Goal: Book appointment/travel/reservation

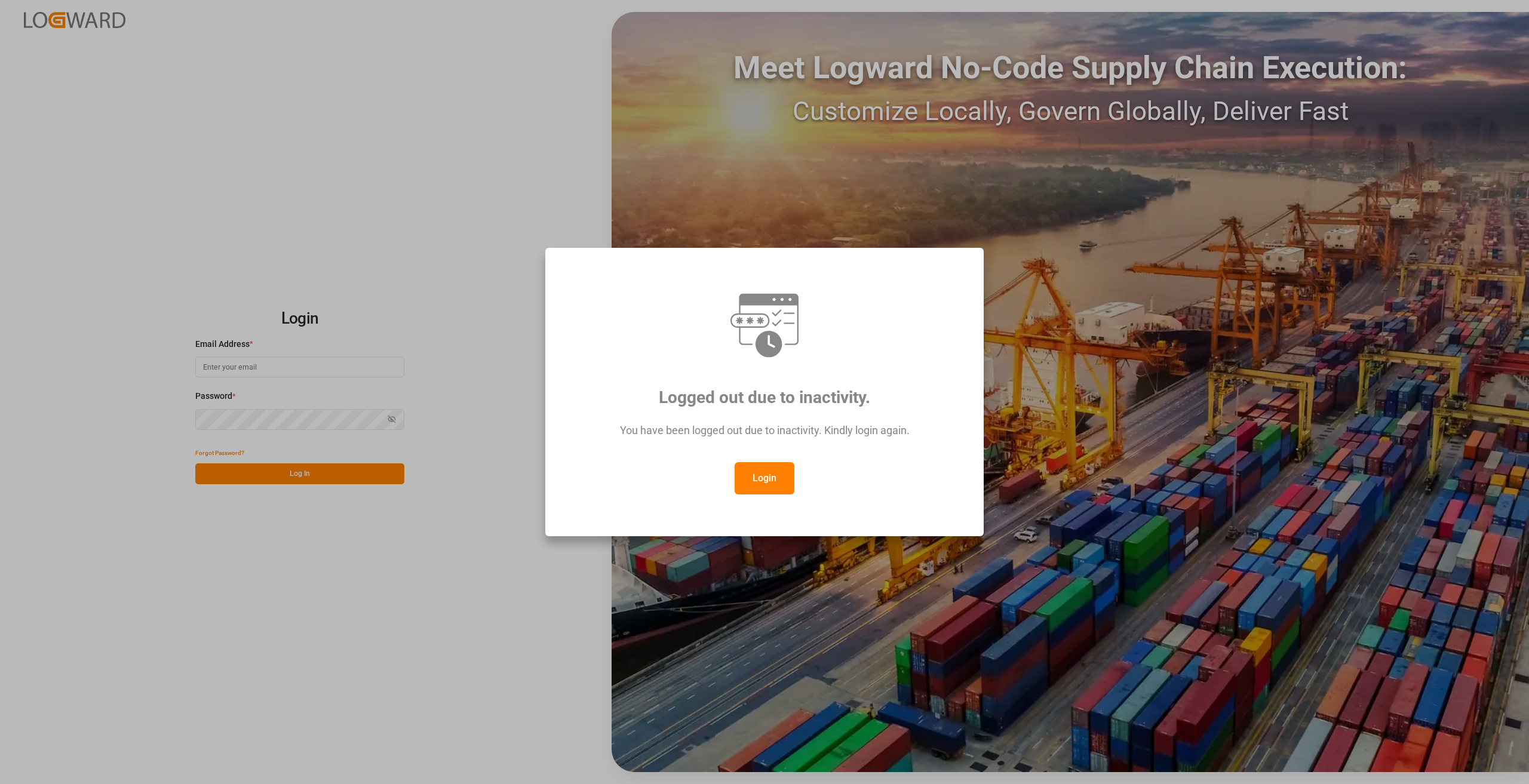
click at [754, 470] on button "Login" at bounding box center [765, 478] width 60 height 32
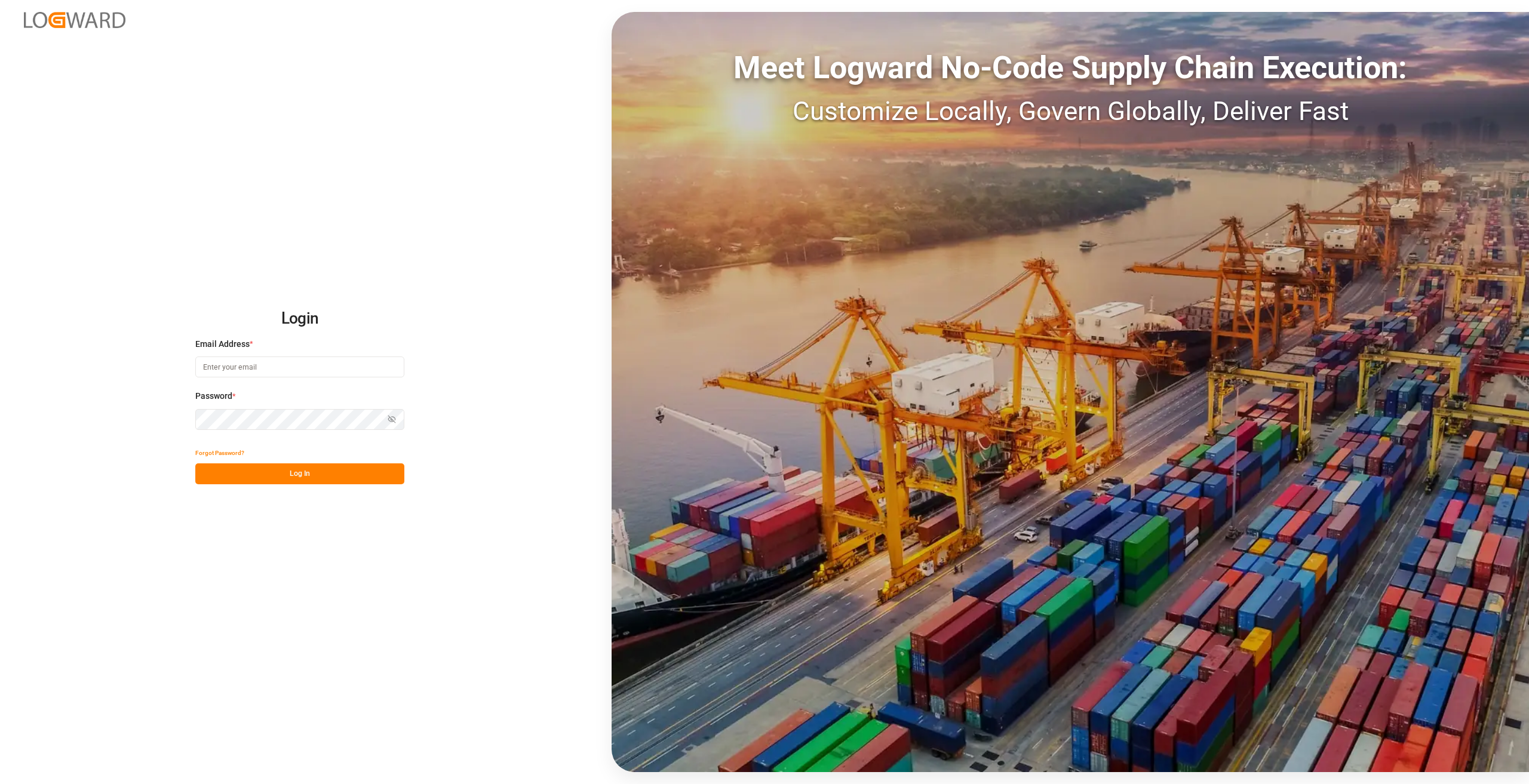
click at [286, 362] on input at bounding box center [300, 367] width 209 height 21
click at [263, 369] on input at bounding box center [300, 367] width 209 height 21
click at [321, 363] on input at bounding box center [300, 367] width 209 height 21
type input "florian.walterbusch@compo-expert.com"
click at [263, 472] on button "Log In" at bounding box center [300, 474] width 209 height 21
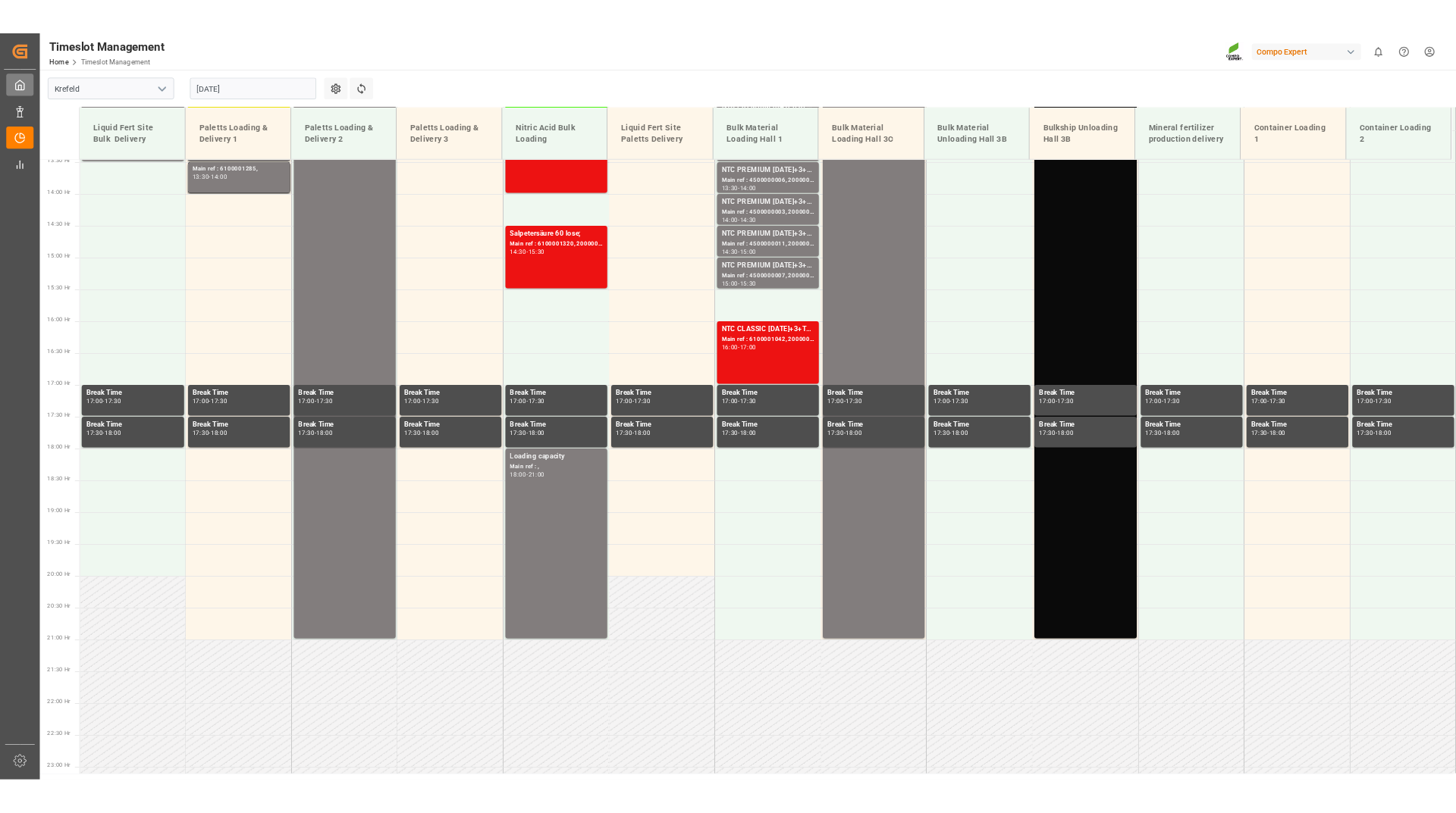
scroll to position [1219, 0]
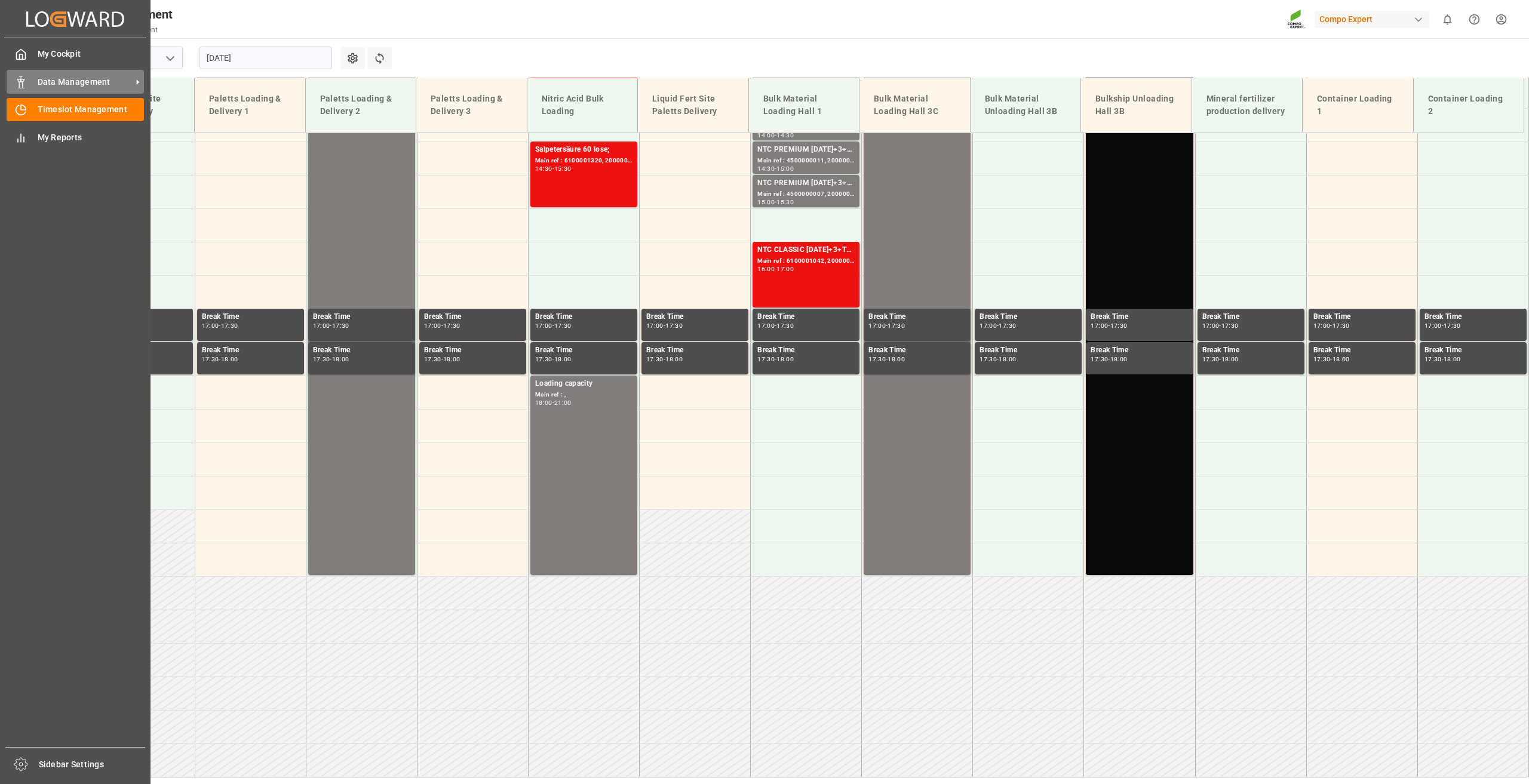
click at [29, 90] on div "Data Management Data Management" at bounding box center [75, 81] width 137 height 23
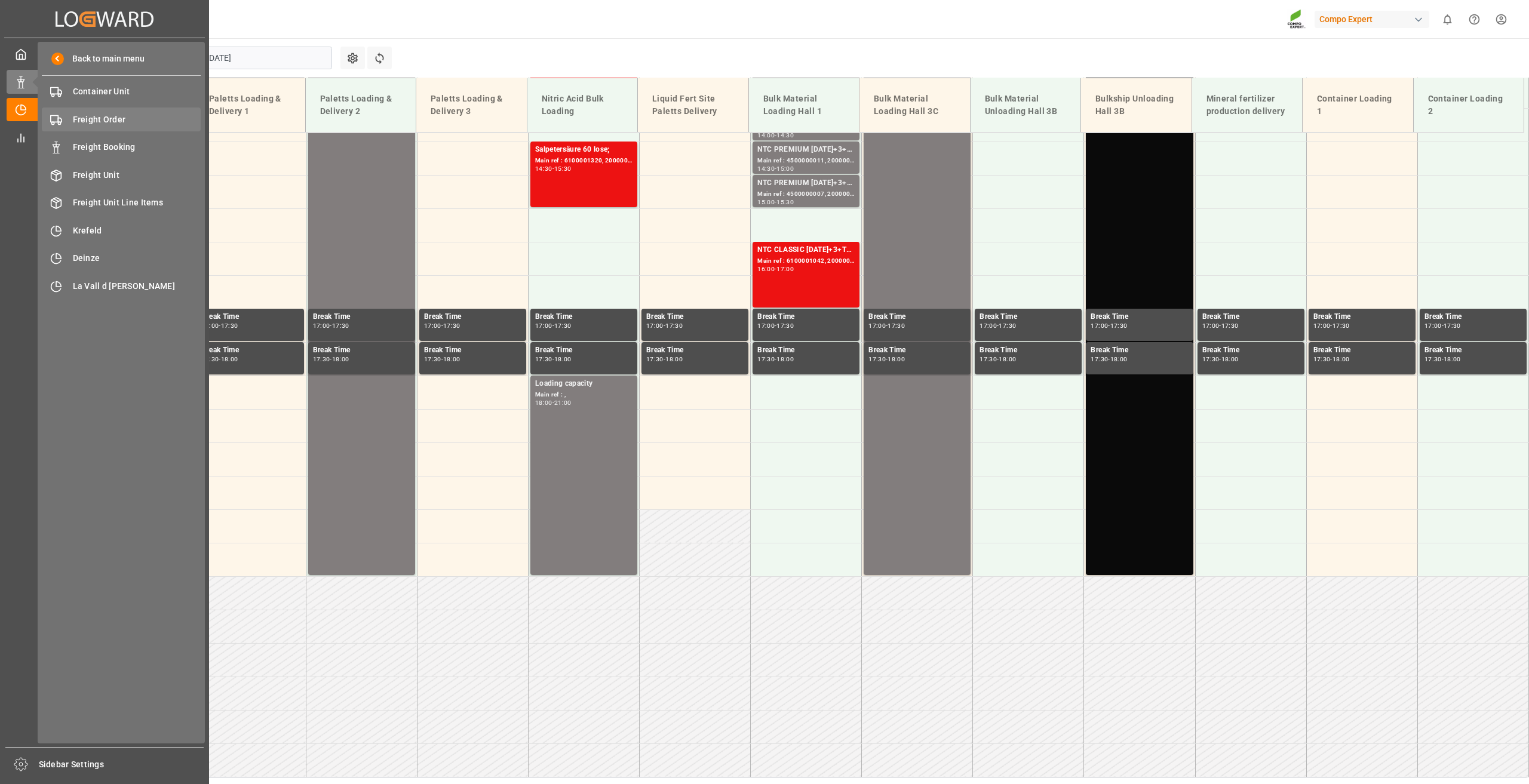
click at [114, 116] on span "Freight Order" at bounding box center [137, 120] width 128 height 13
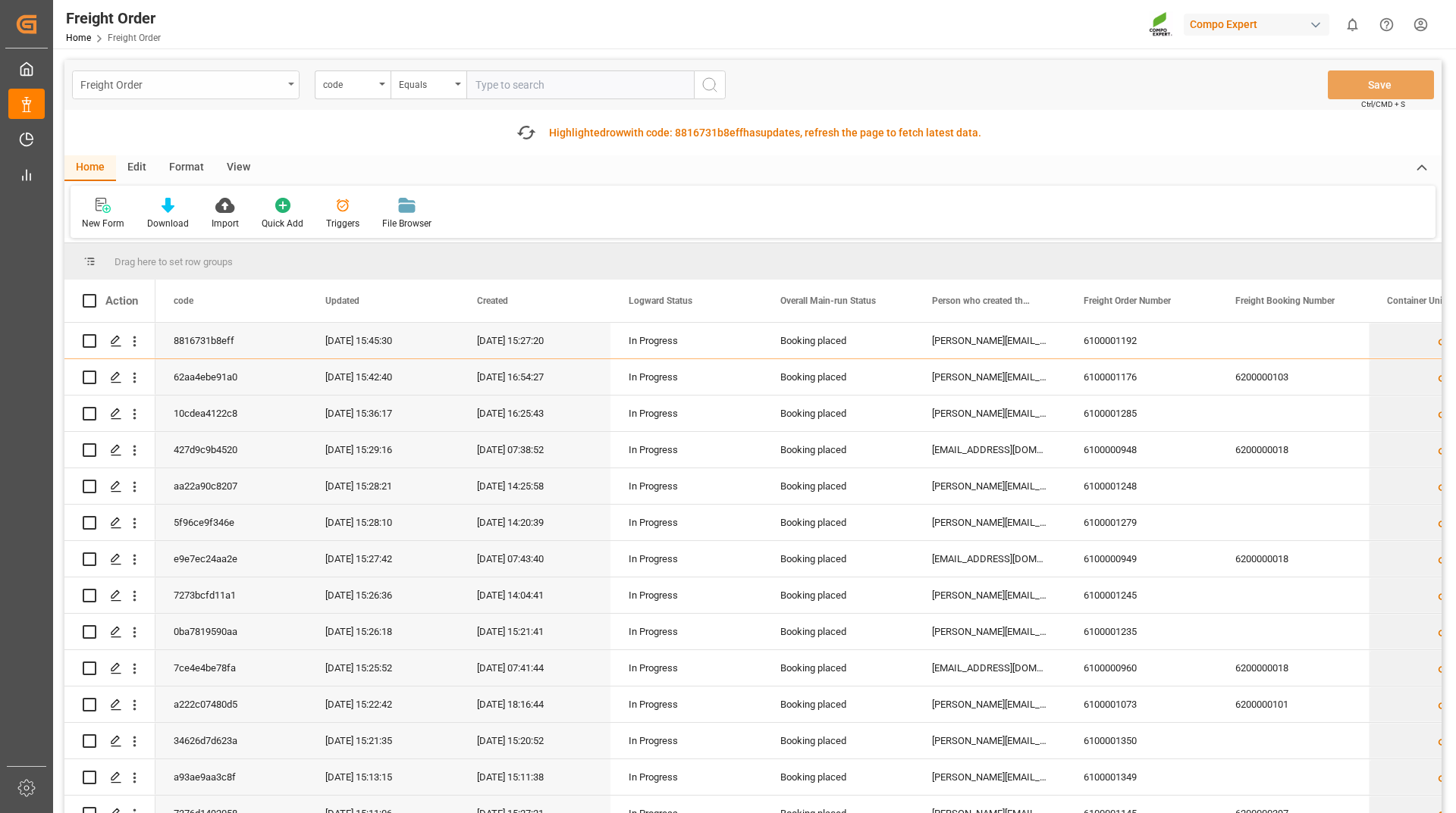
click at [168, 94] on div "Freight Order" at bounding box center [185, 85] width 227 height 29
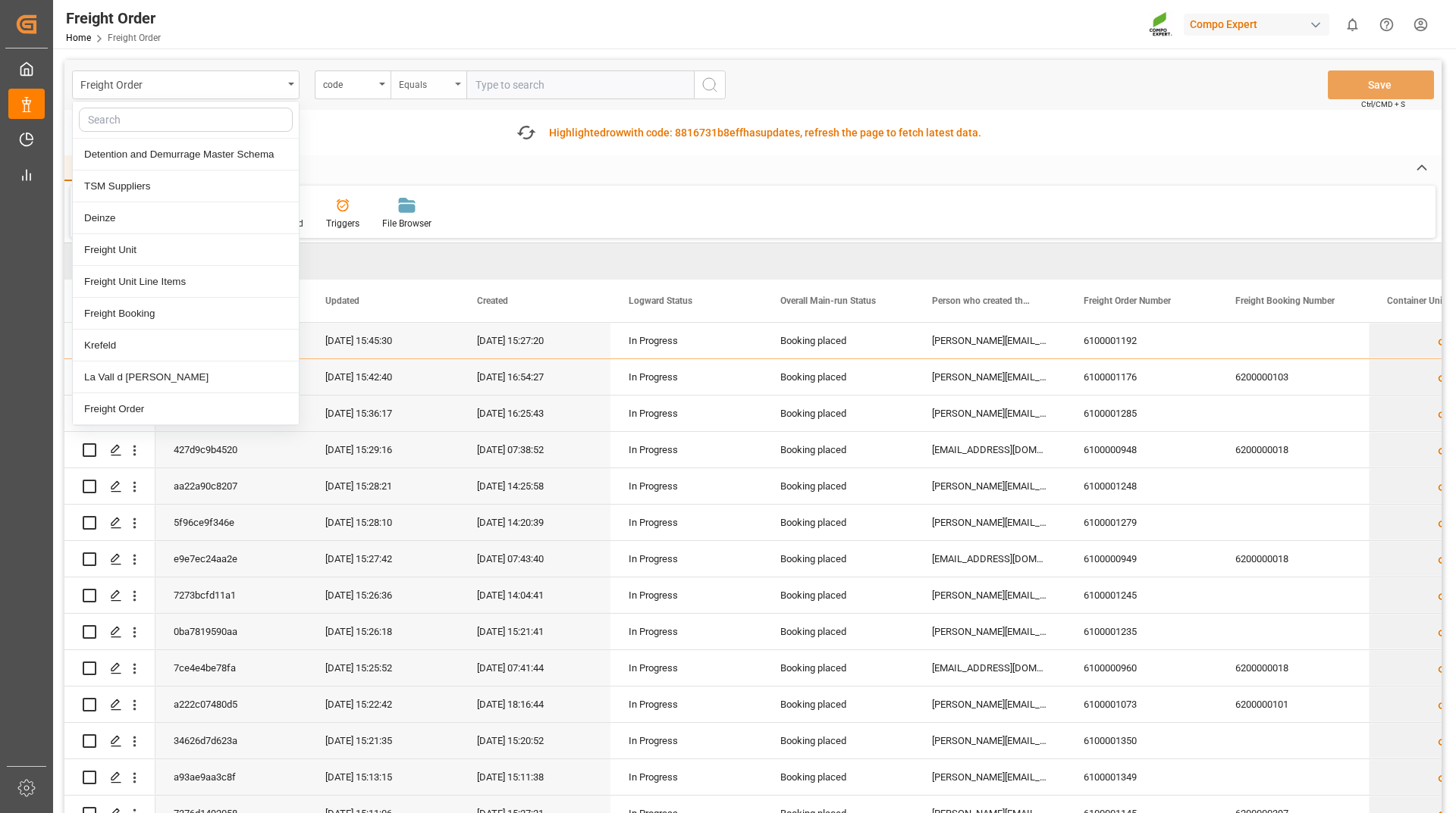
click at [446, 93] on div "Equals" at bounding box center [428, 85] width 76 height 29
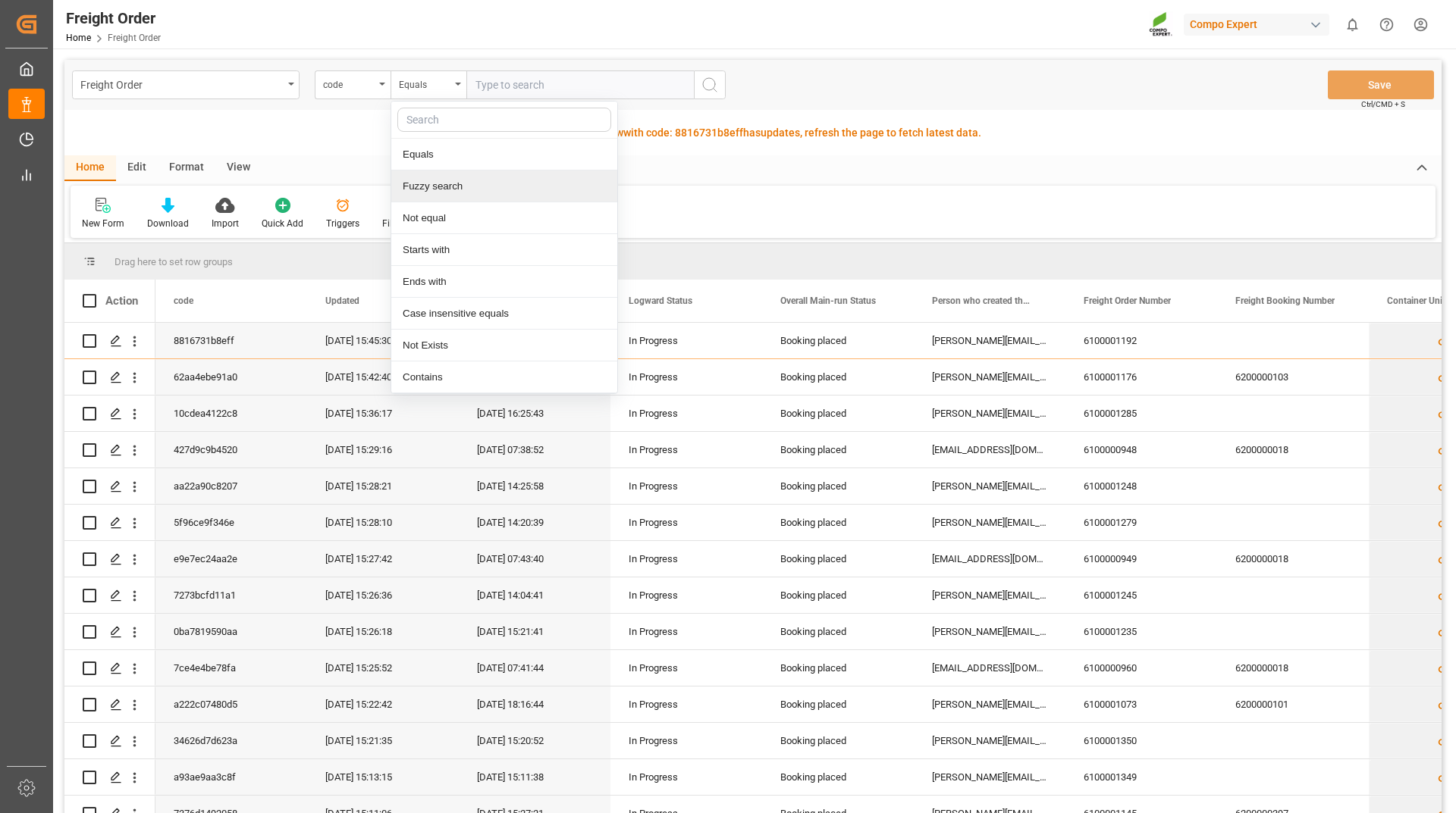
click at [450, 182] on div "Fuzzy search" at bounding box center [504, 187] width 226 height 32
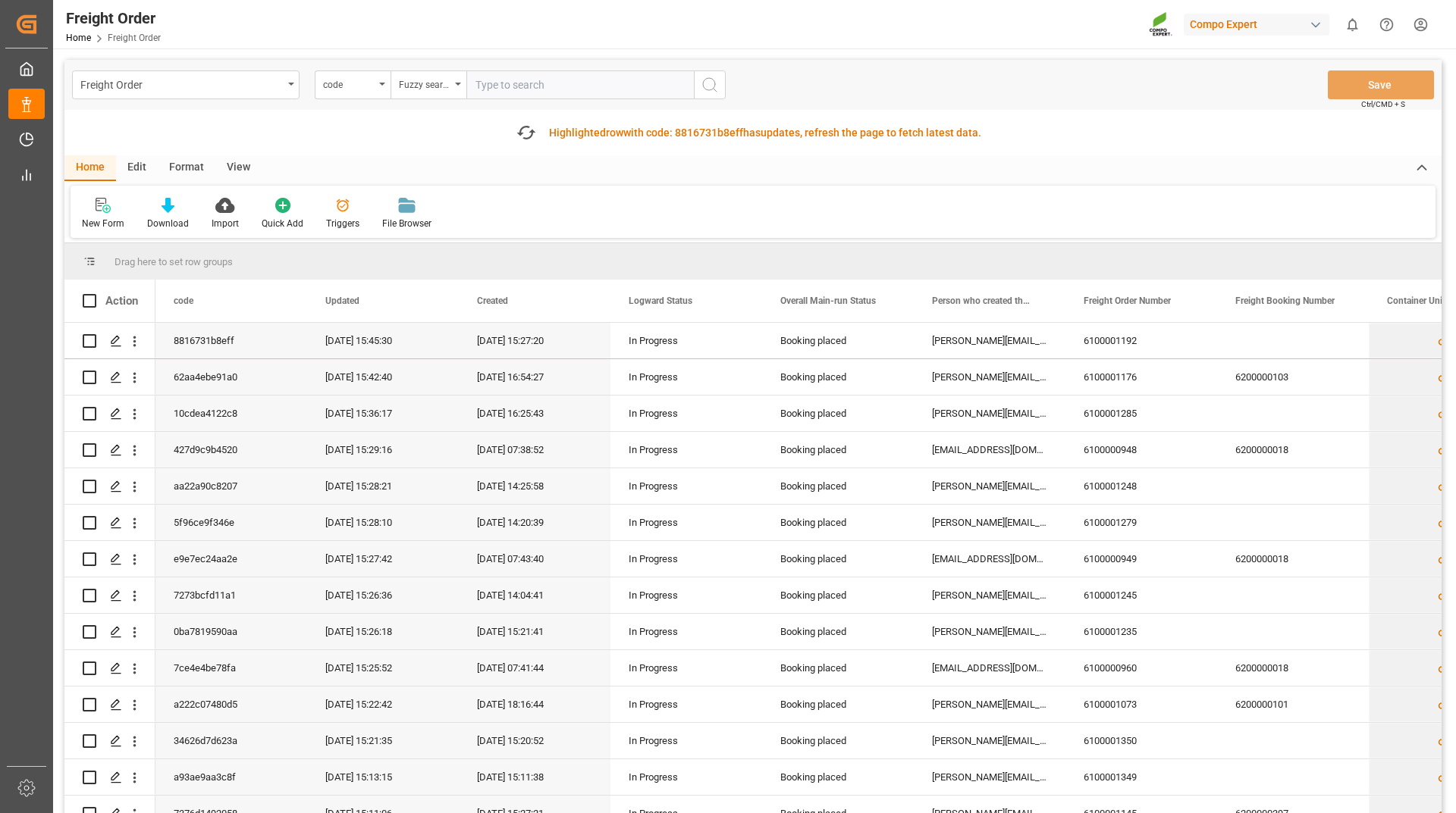
click at [504, 84] on input "text" at bounding box center [580, 85] width 227 height 29
type input "14050804"
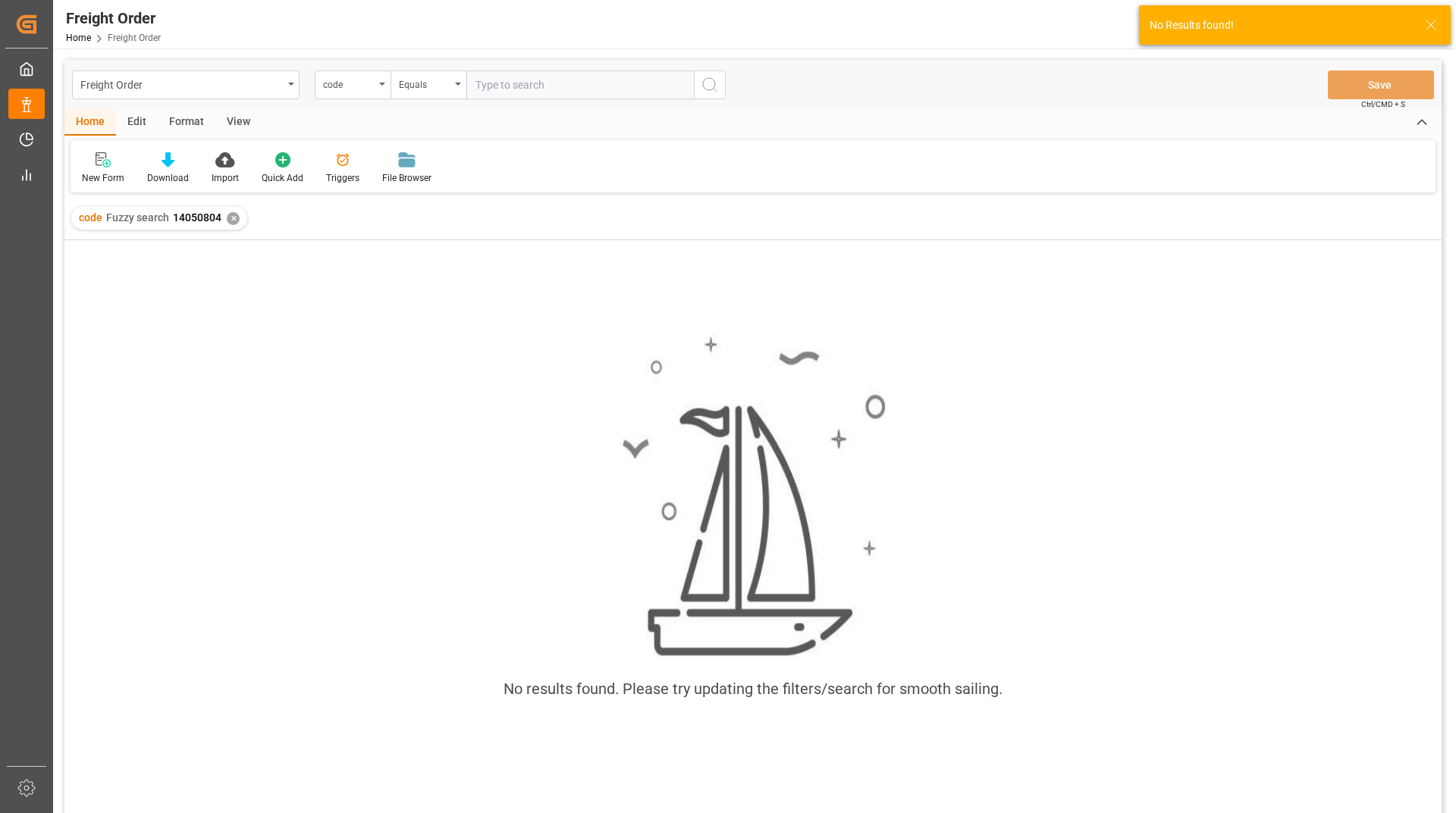
click at [229, 219] on div "✕" at bounding box center [233, 219] width 13 height 13
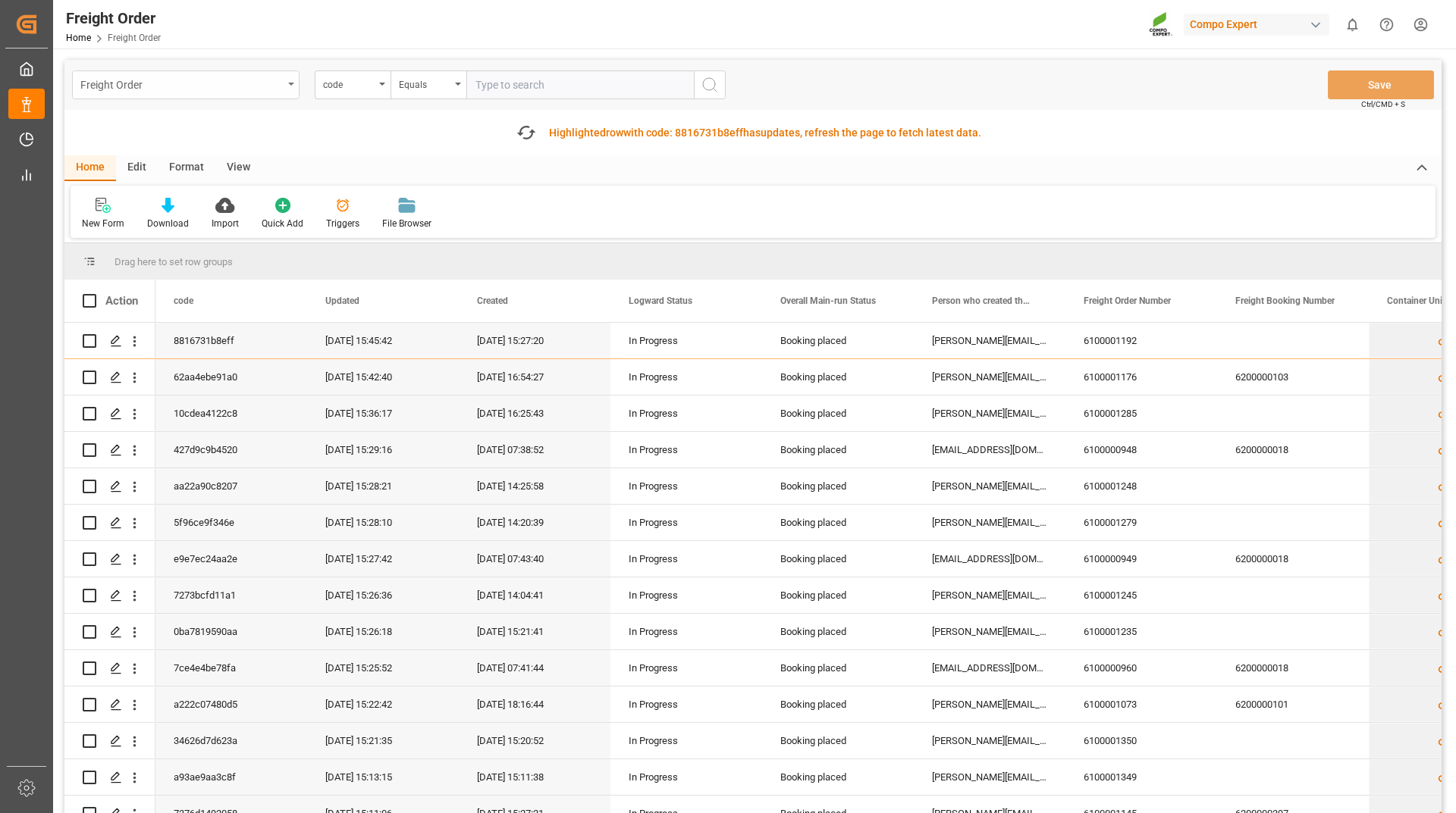
click at [216, 83] on div "Freight Order" at bounding box center [181, 83] width 203 height 19
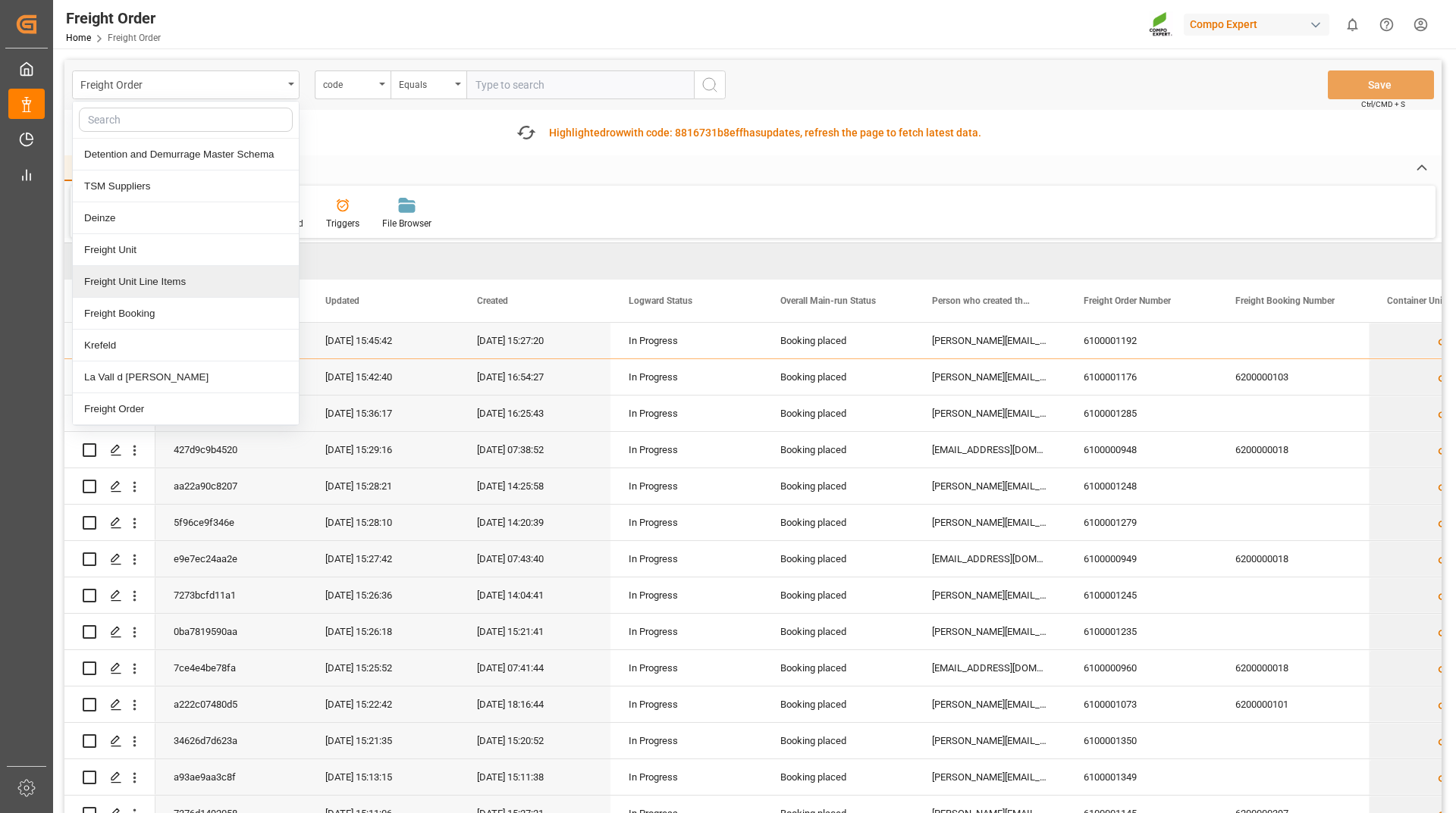
scroll to position [76, 0]
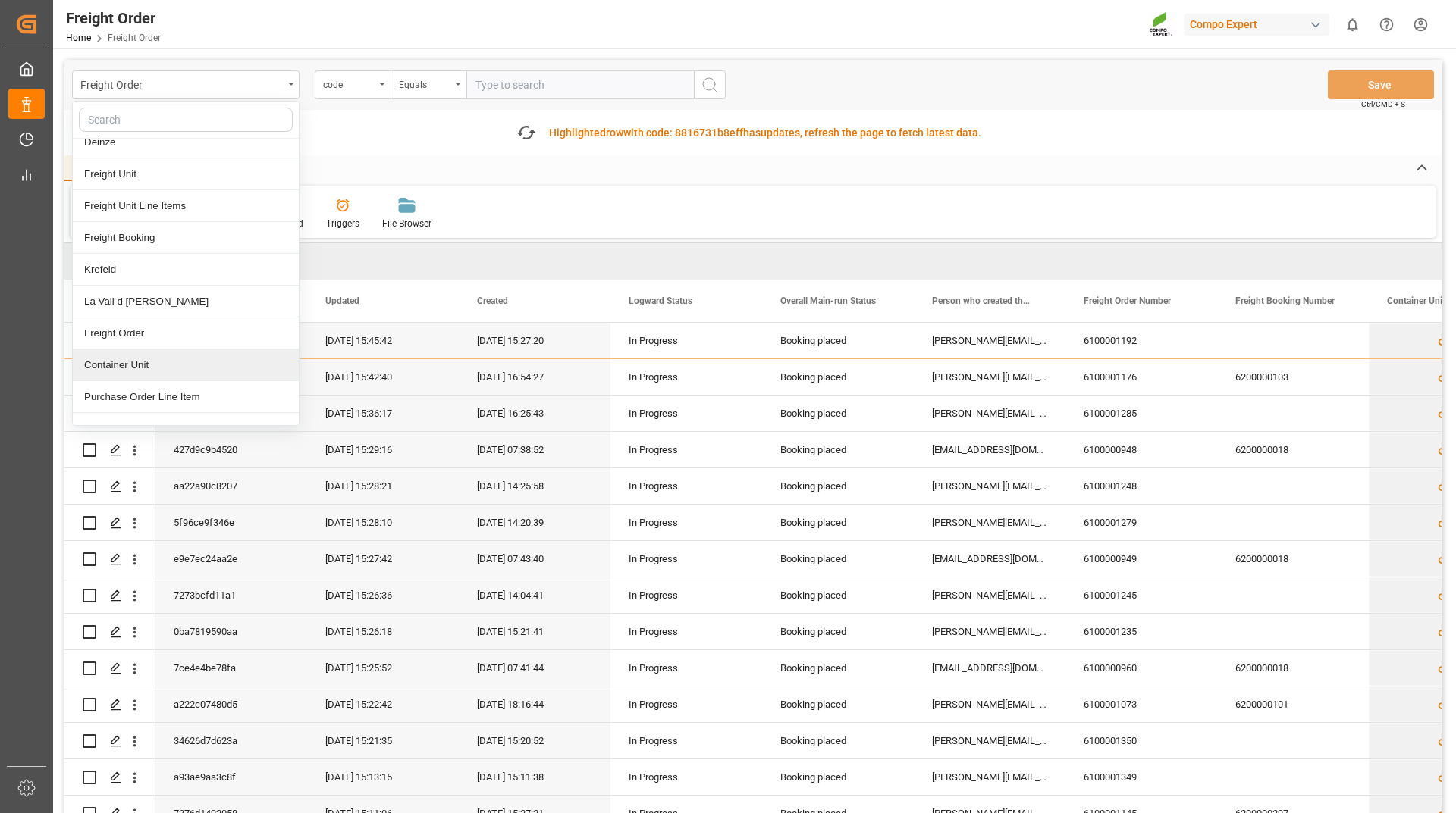
click at [150, 364] on div "Container Unit" at bounding box center [185, 365] width 226 height 32
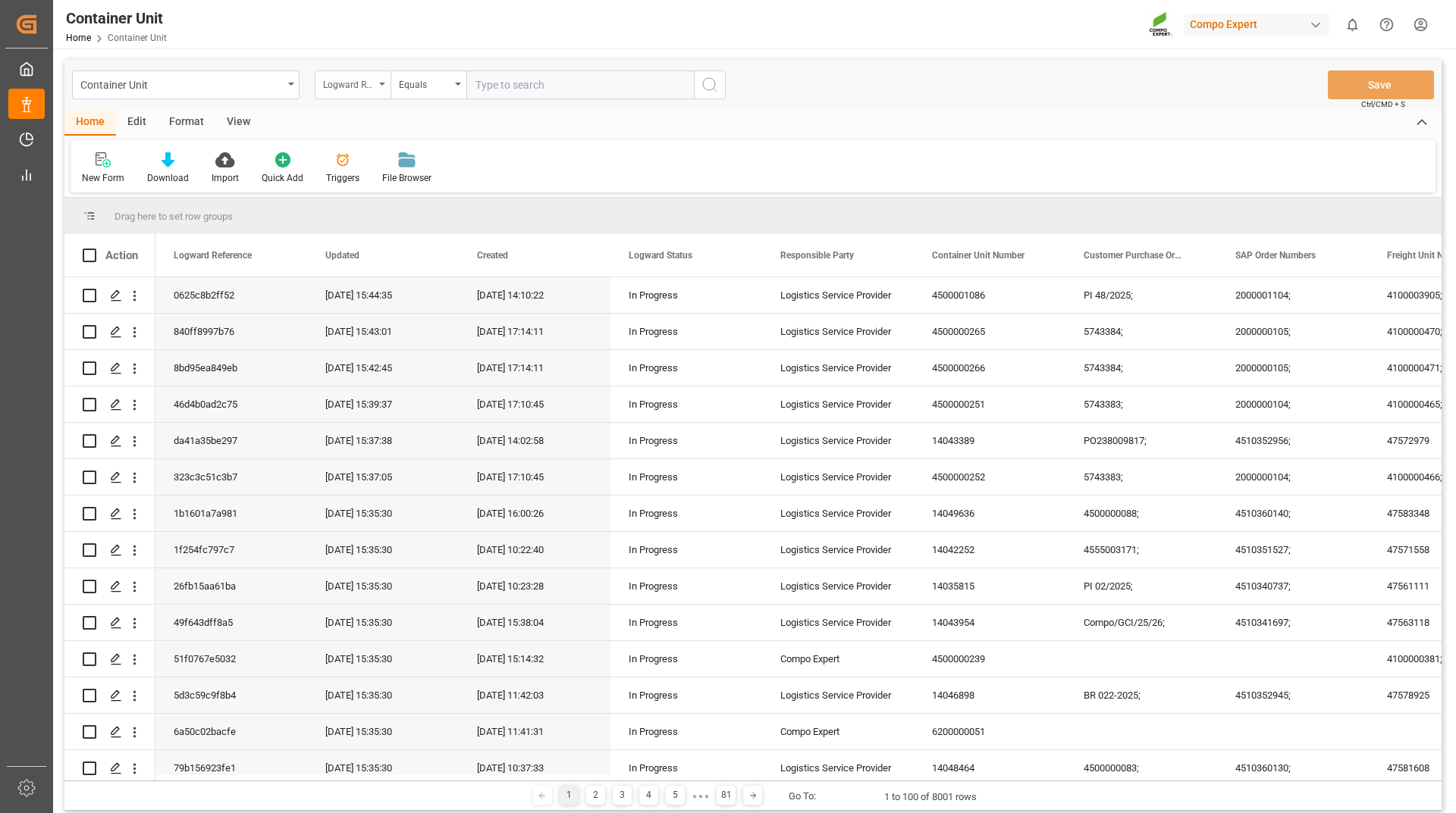
click at [361, 82] on div "Logward Reference" at bounding box center [349, 83] width 51 height 18
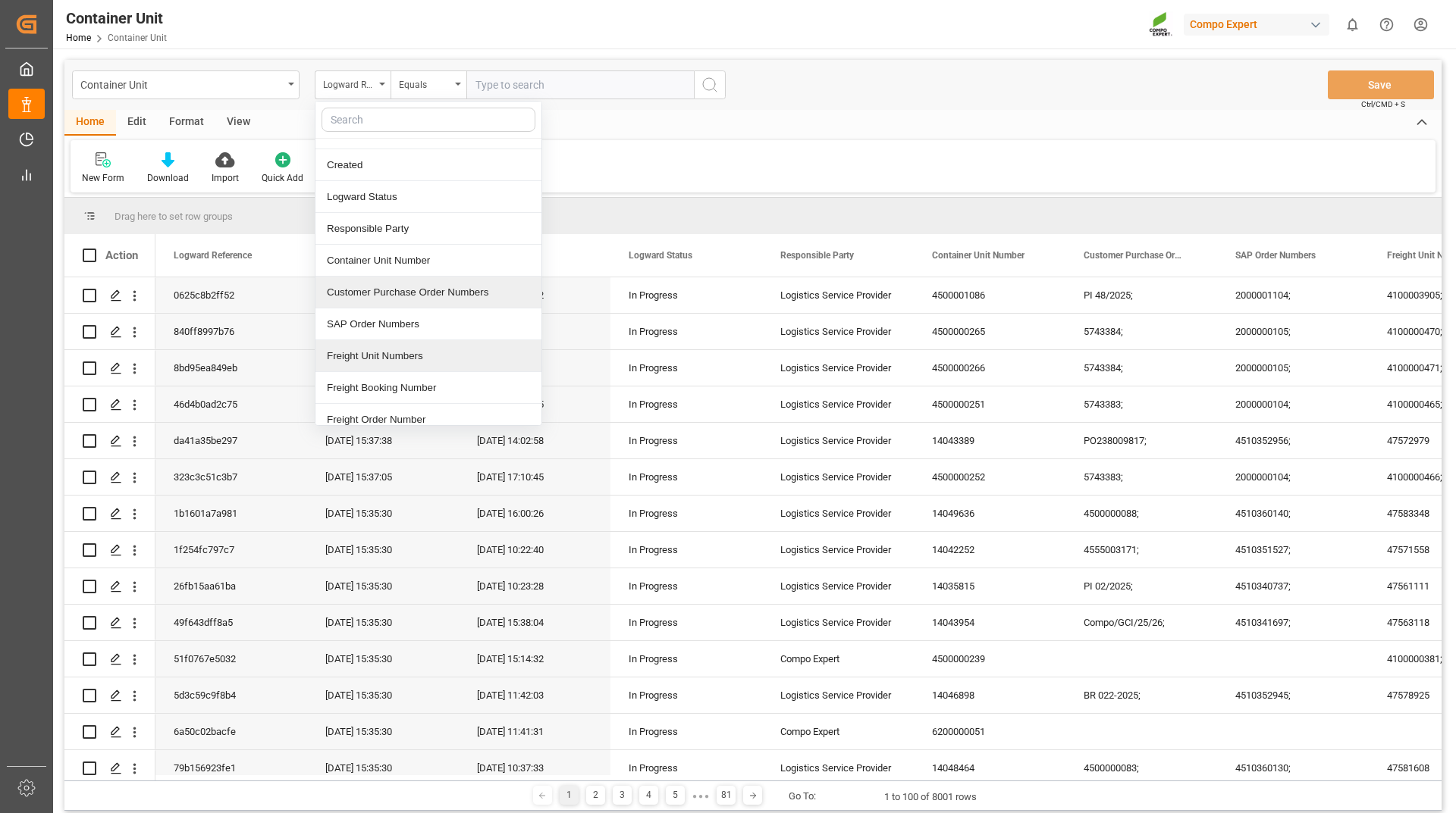
scroll to position [76, 0]
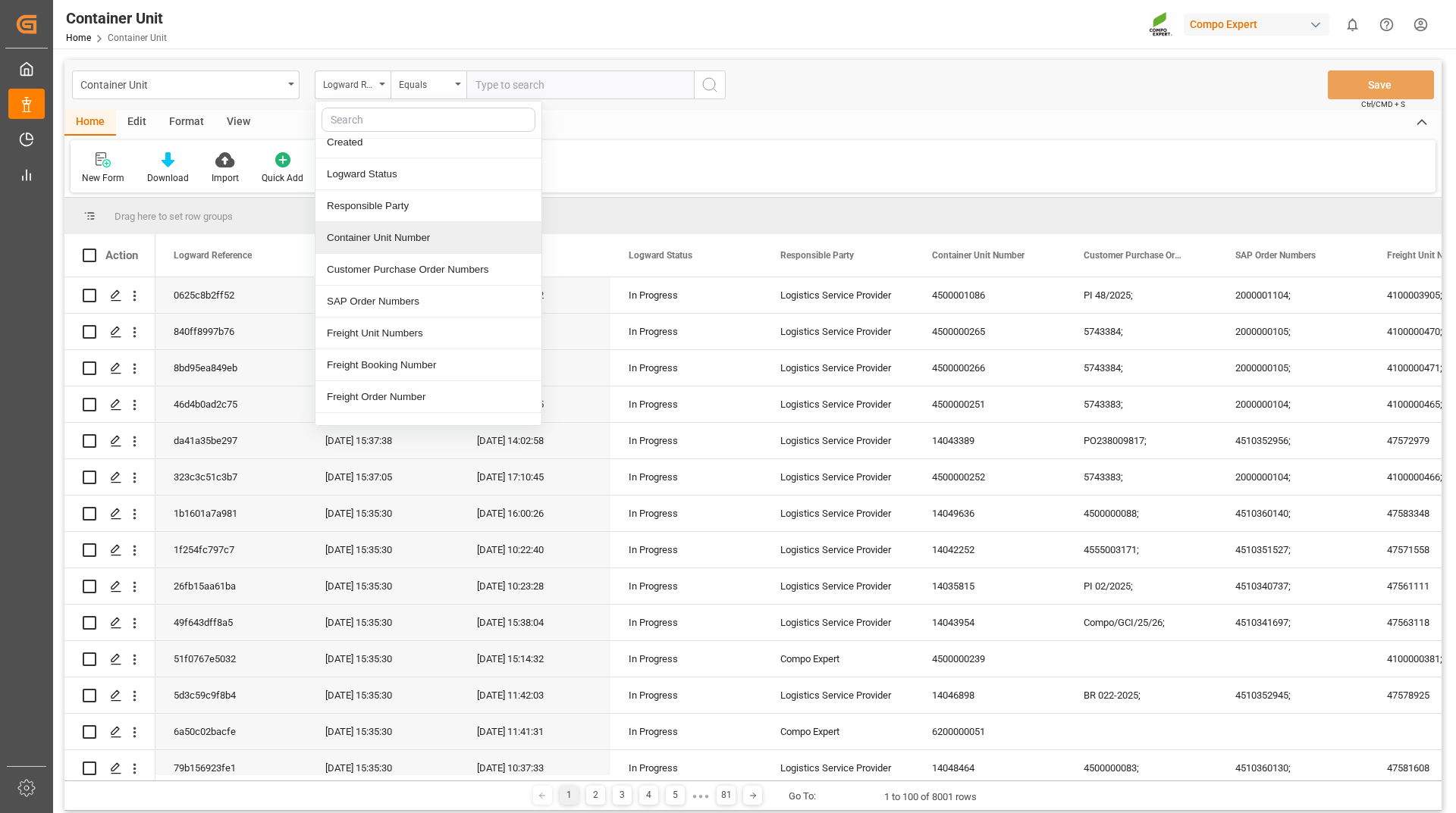
click at [407, 246] on div "Container Unit Number" at bounding box center [428, 238] width 226 height 32
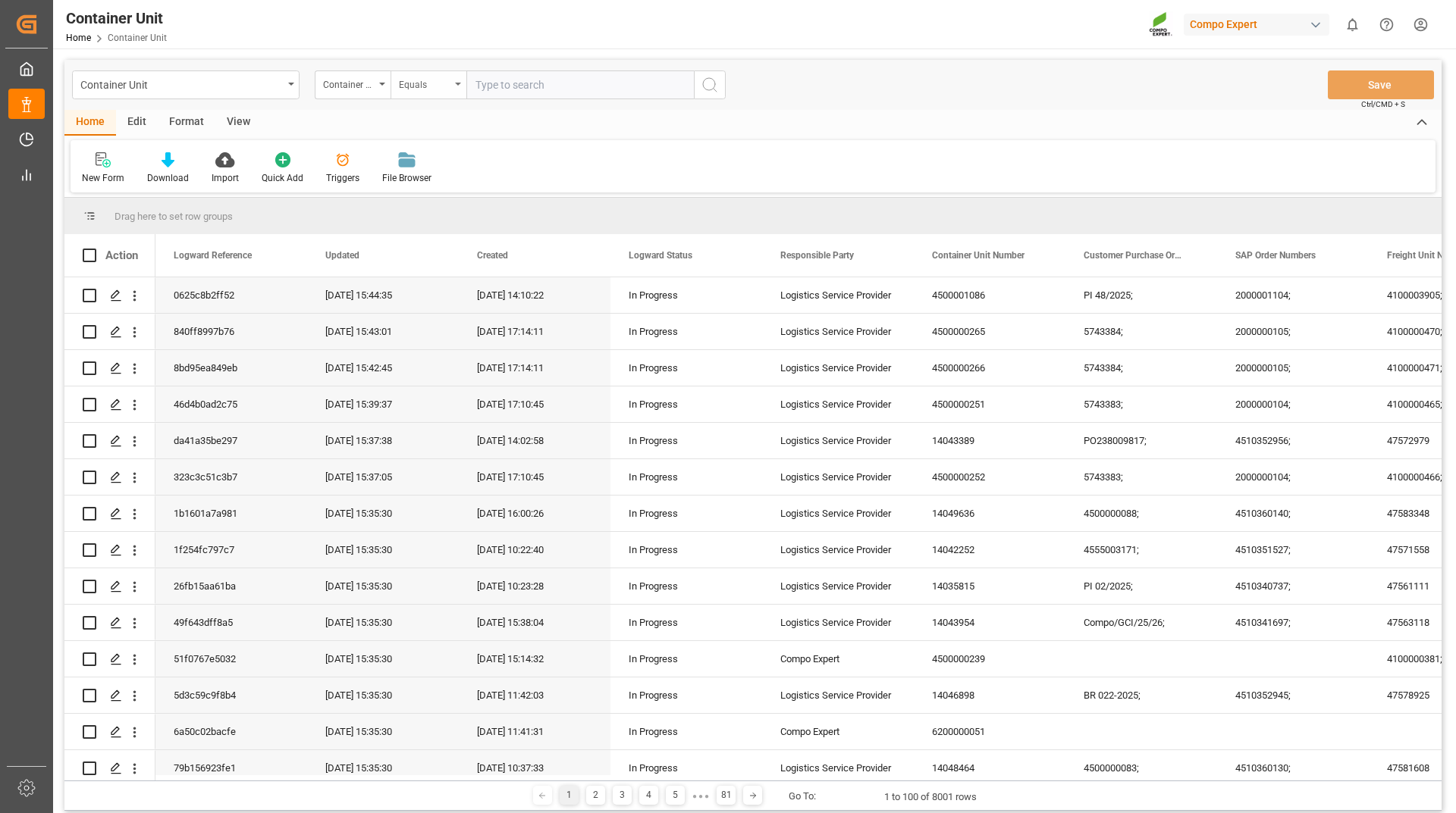
click at [426, 81] on div "Equals" at bounding box center [425, 83] width 51 height 18
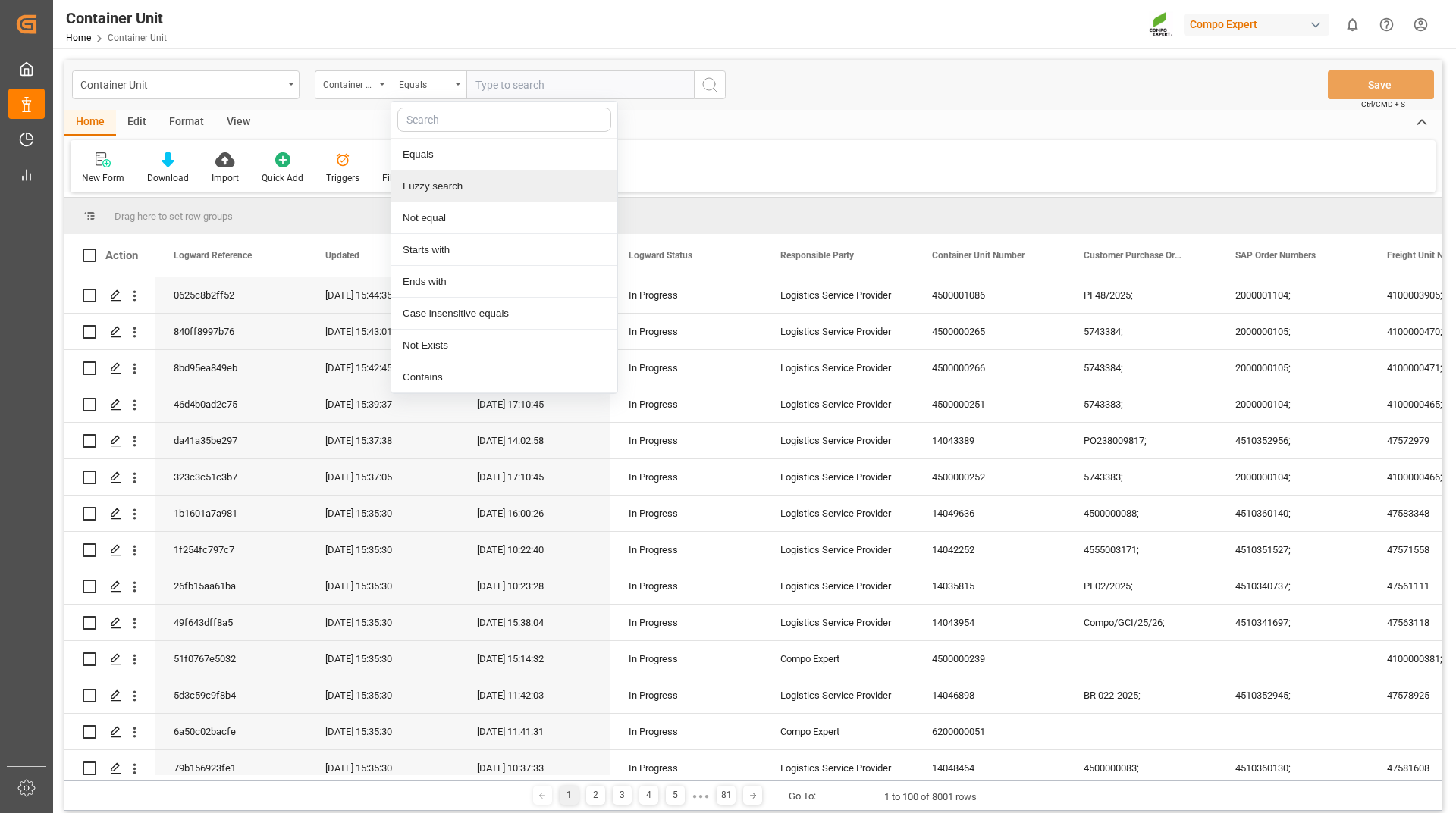
click at [452, 179] on div "Fuzzy search" at bounding box center [504, 187] width 226 height 32
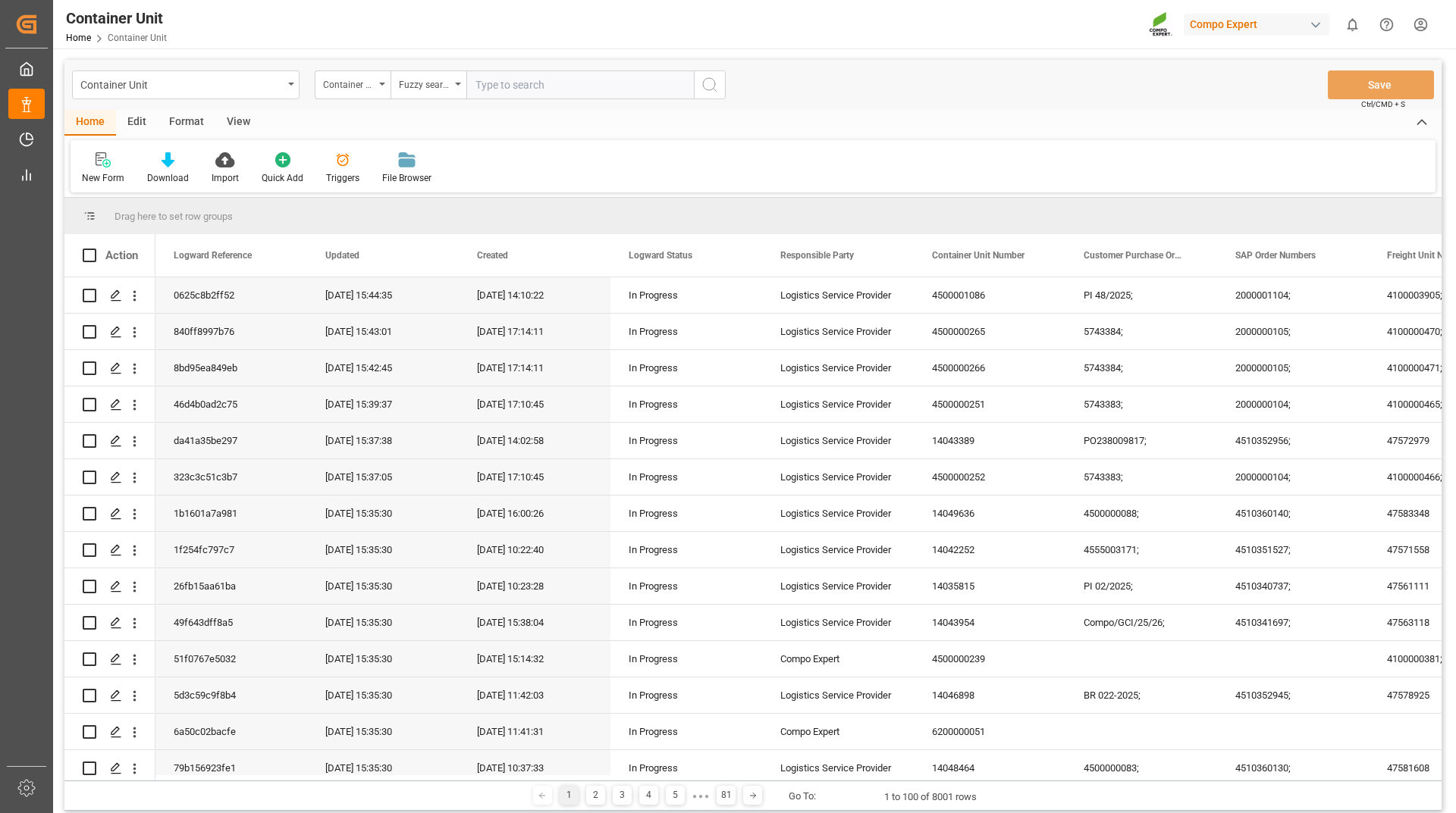
click at [537, 92] on input "text" at bounding box center [580, 85] width 227 height 29
type input "14050804"
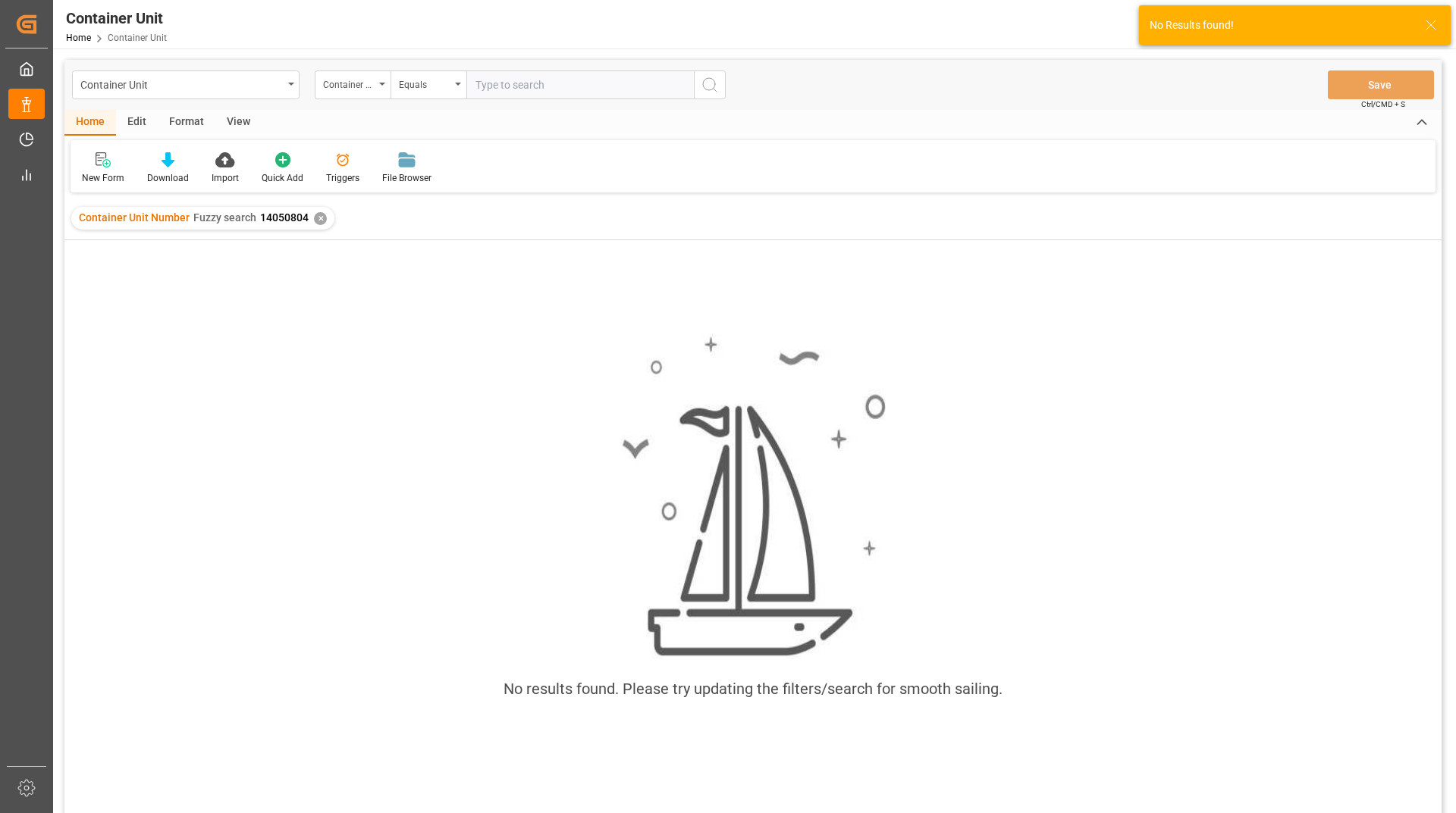
click at [316, 225] on div "Container Unit Number Fuzzy search 14050804 ✕" at bounding box center [203, 219] width 263 height 23
click at [320, 221] on div "✕" at bounding box center [320, 219] width 13 height 13
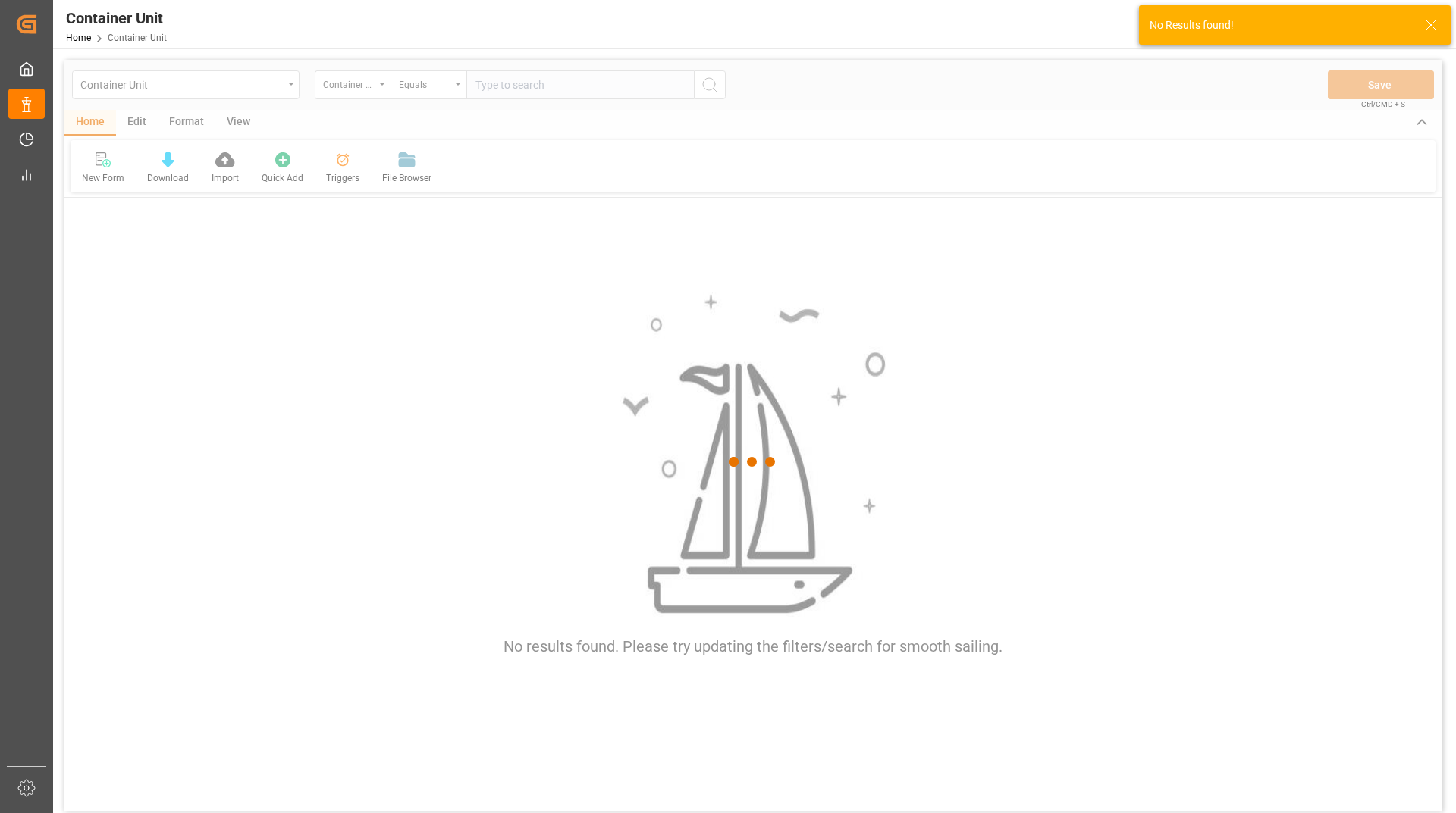
click at [174, 88] on div at bounding box center [753, 462] width 1377 height 804
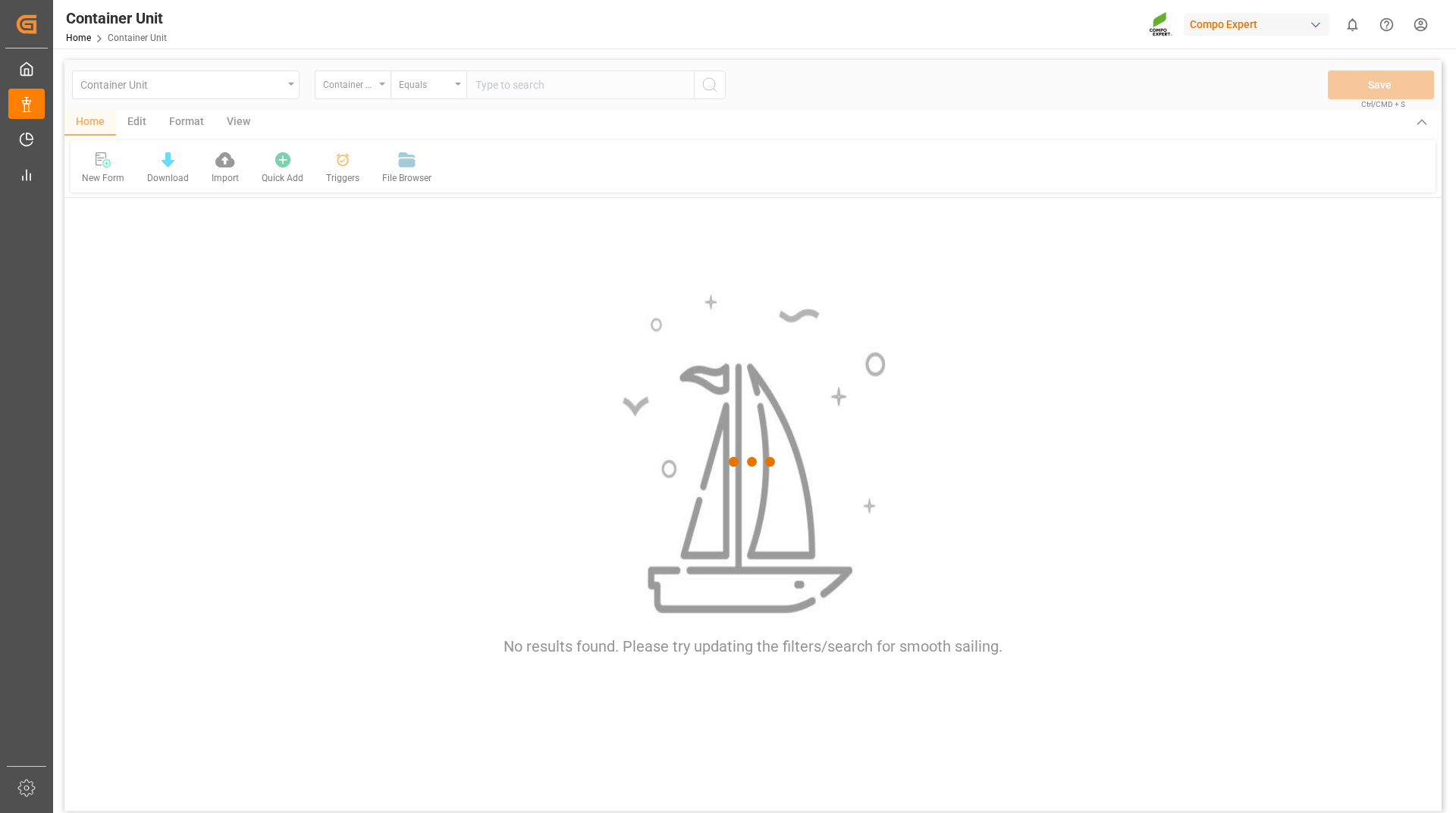
click at [177, 88] on div at bounding box center [753, 462] width 1377 height 804
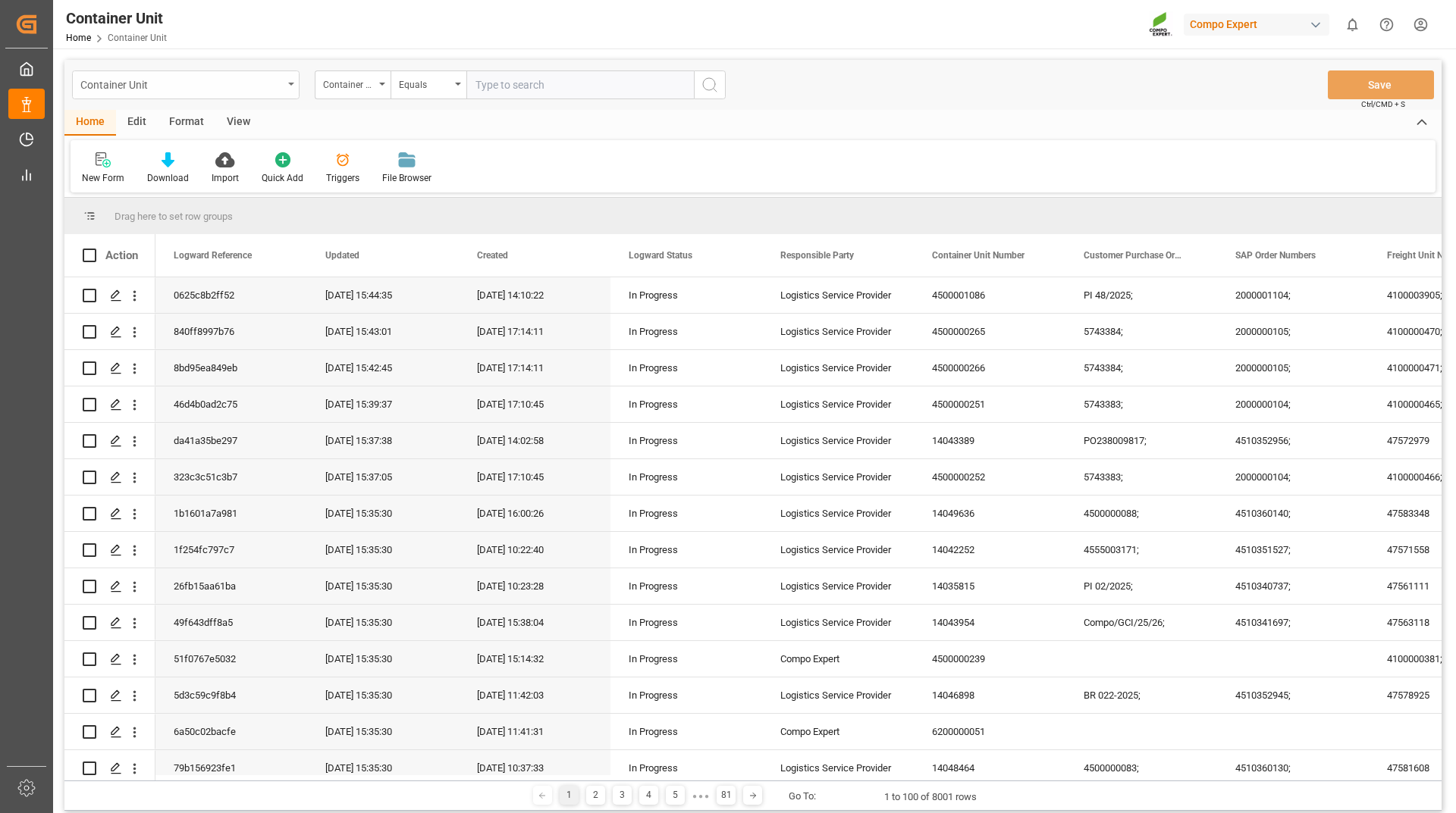
click at [198, 82] on div "Container Unit" at bounding box center [181, 83] width 203 height 19
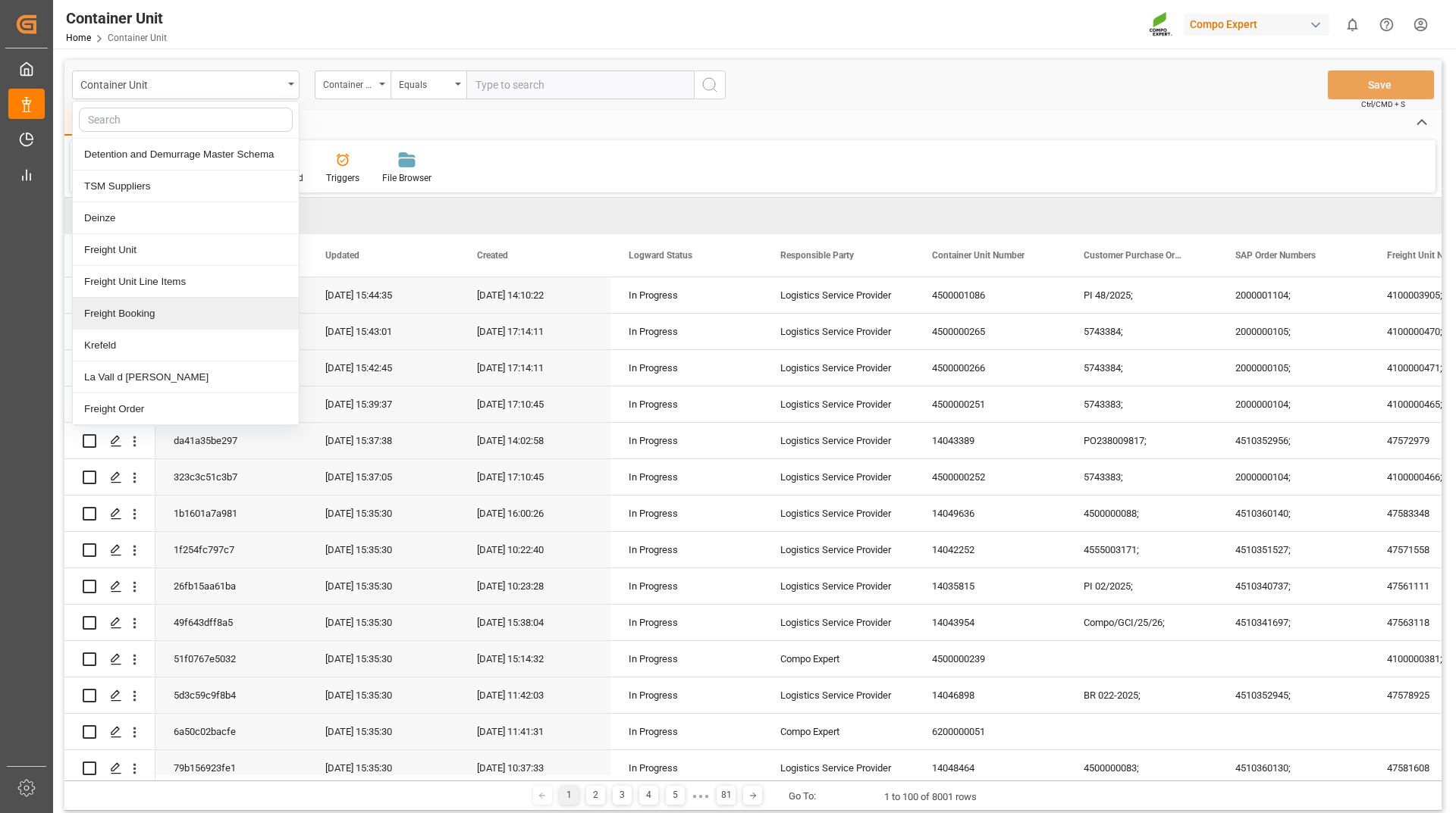
click at [144, 304] on div "Freight Booking" at bounding box center [185, 314] width 226 height 32
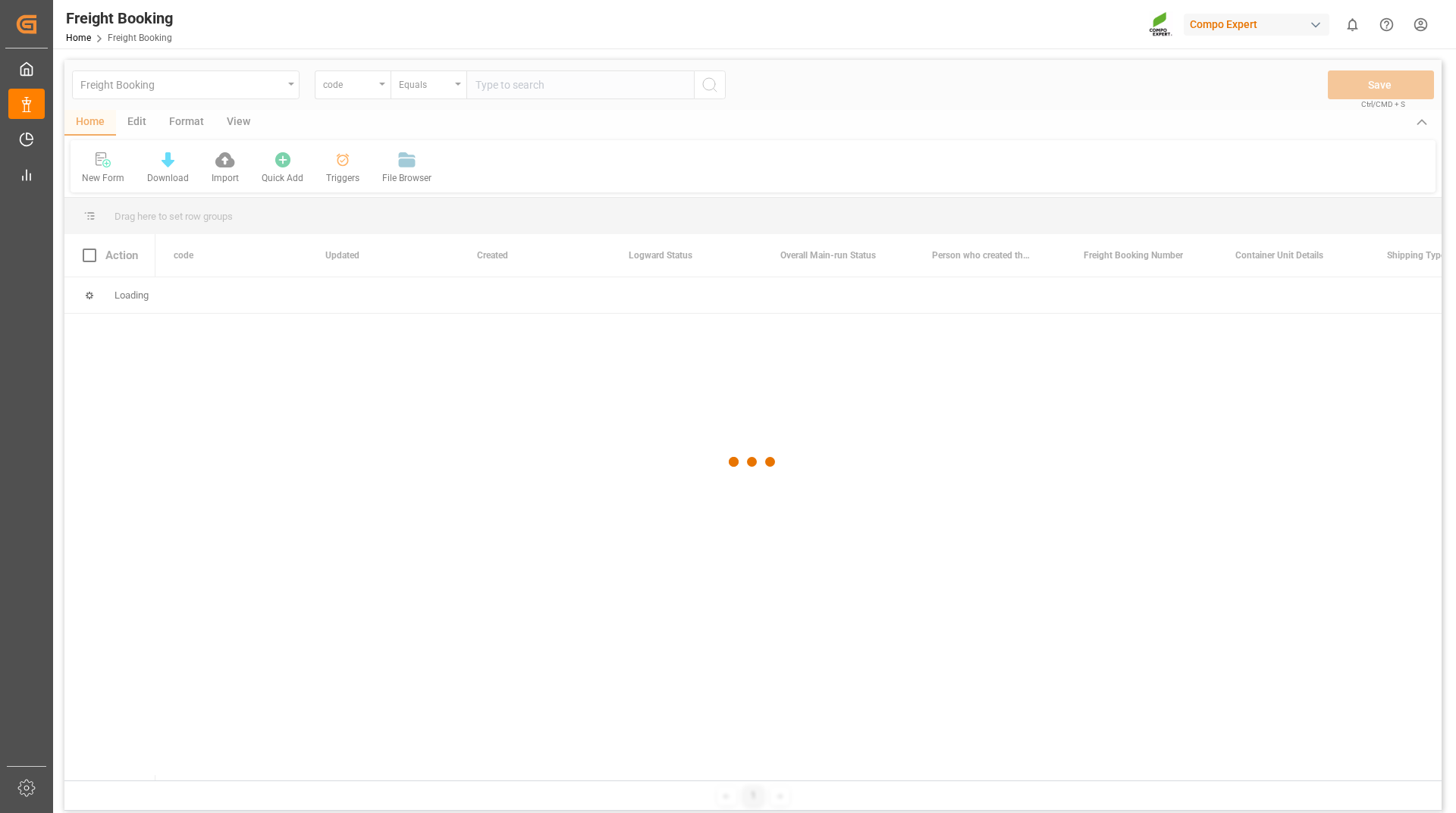
click at [368, 88] on div at bounding box center [753, 462] width 1377 height 804
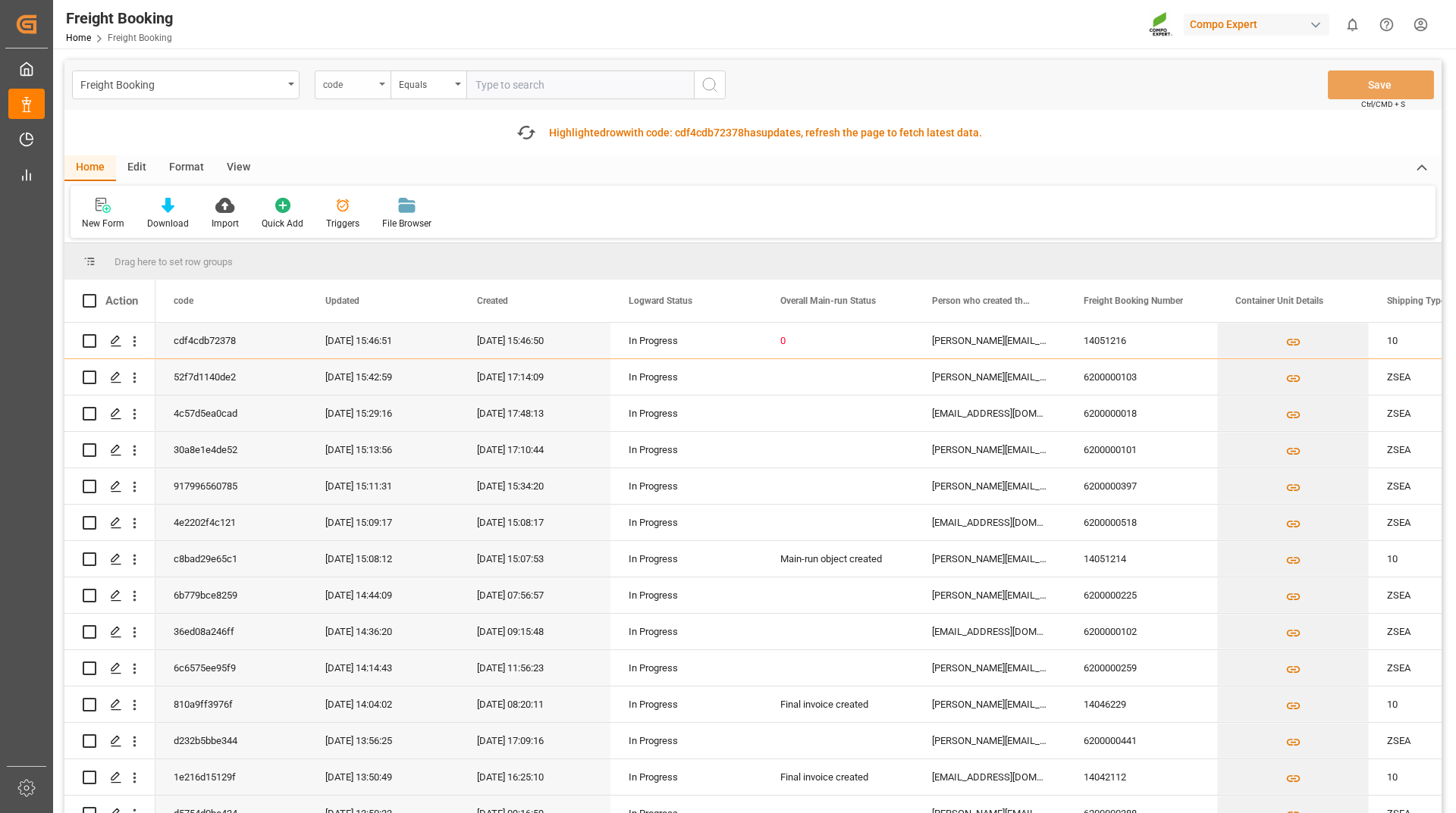
click at [369, 88] on div "code" at bounding box center [349, 83] width 51 height 18
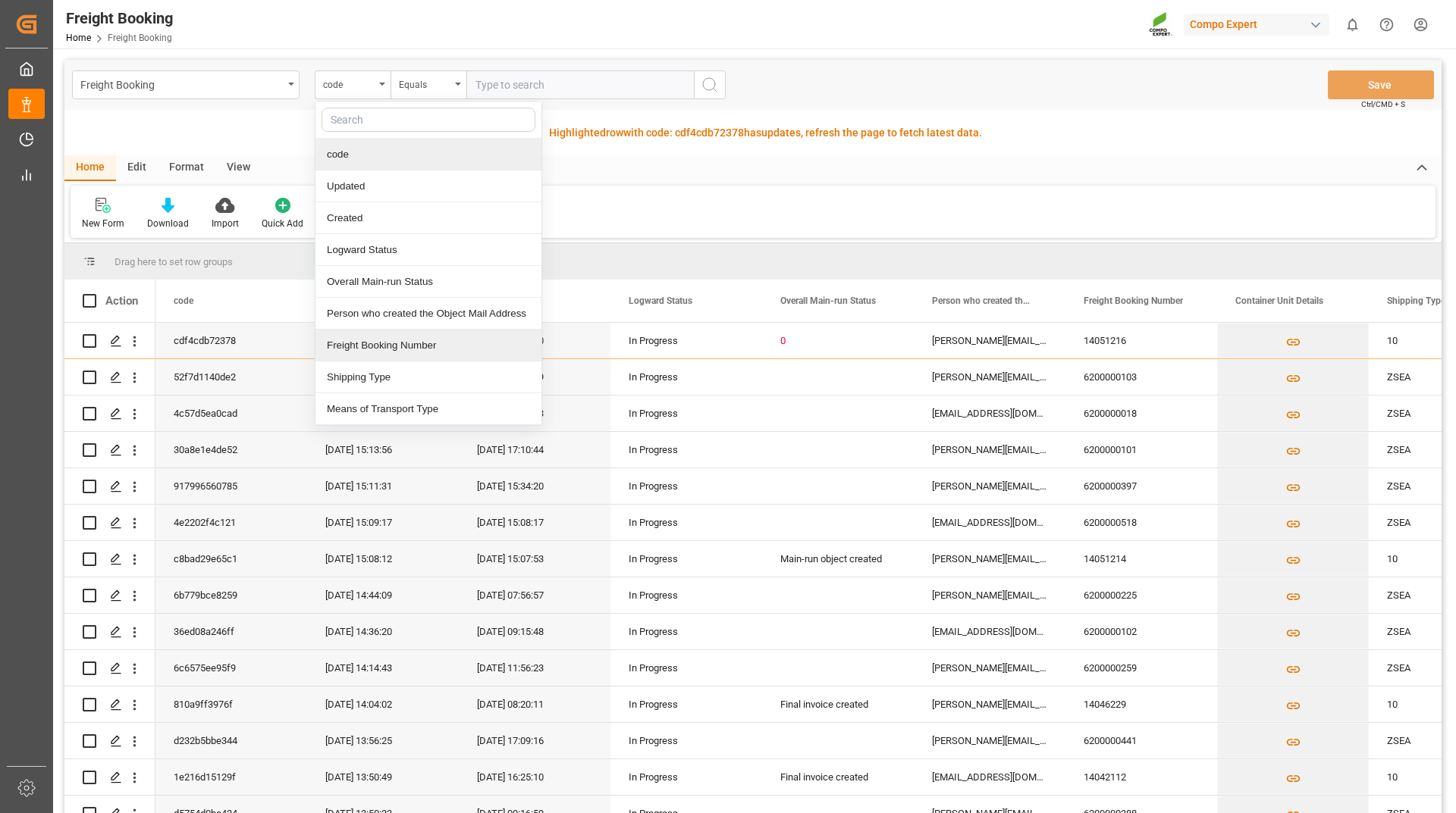
click at [383, 353] on div "Freight Booking Number" at bounding box center [428, 346] width 226 height 32
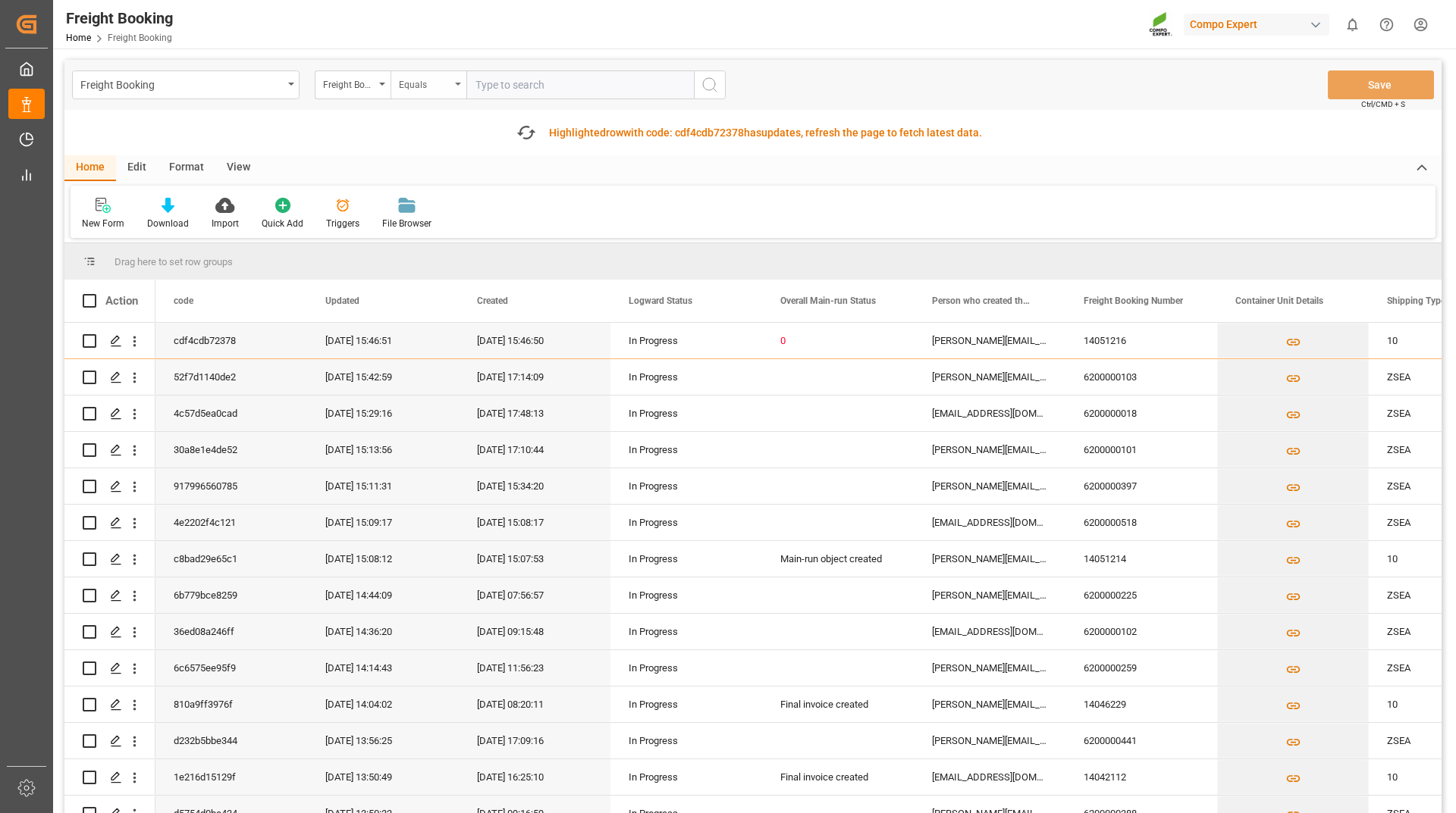
click at [445, 98] on div "Equals" at bounding box center [428, 85] width 76 height 29
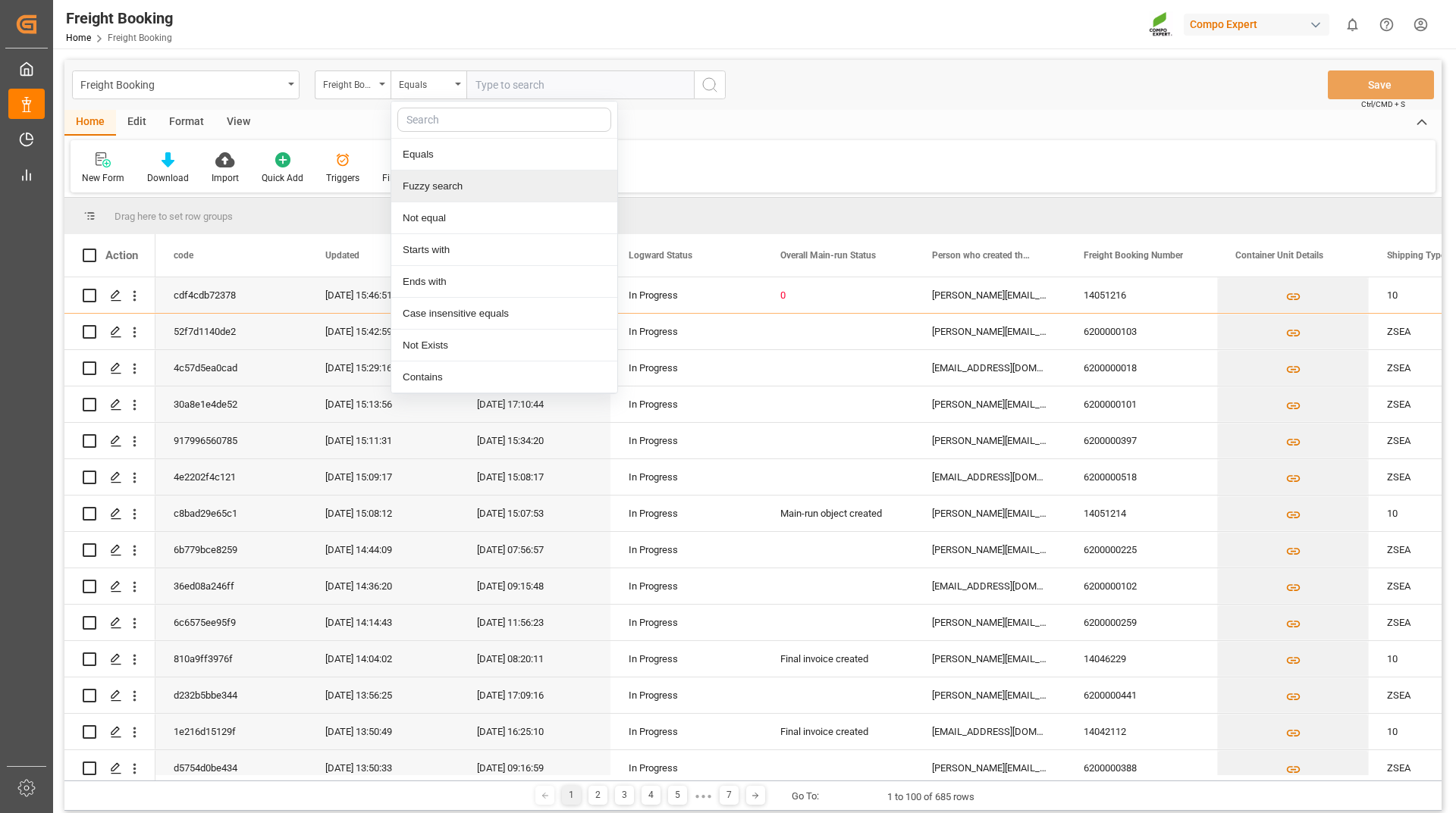
click at [441, 182] on div "Fuzzy search" at bounding box center [504, 187] width 226 height 32
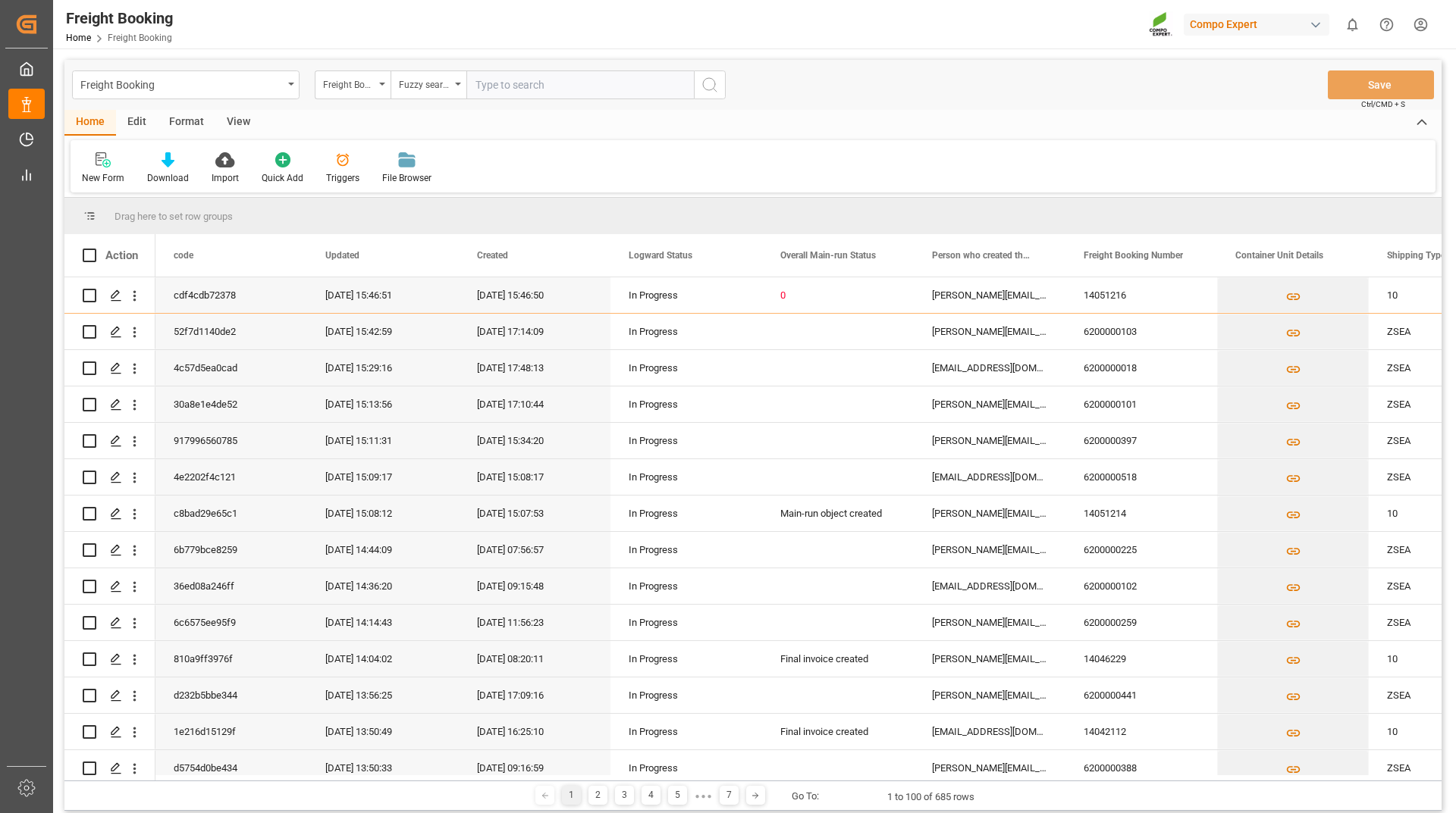
click at [525, 82] on input "text" at bounding box center [580, 85] width 227 height 29
type input "14050802"
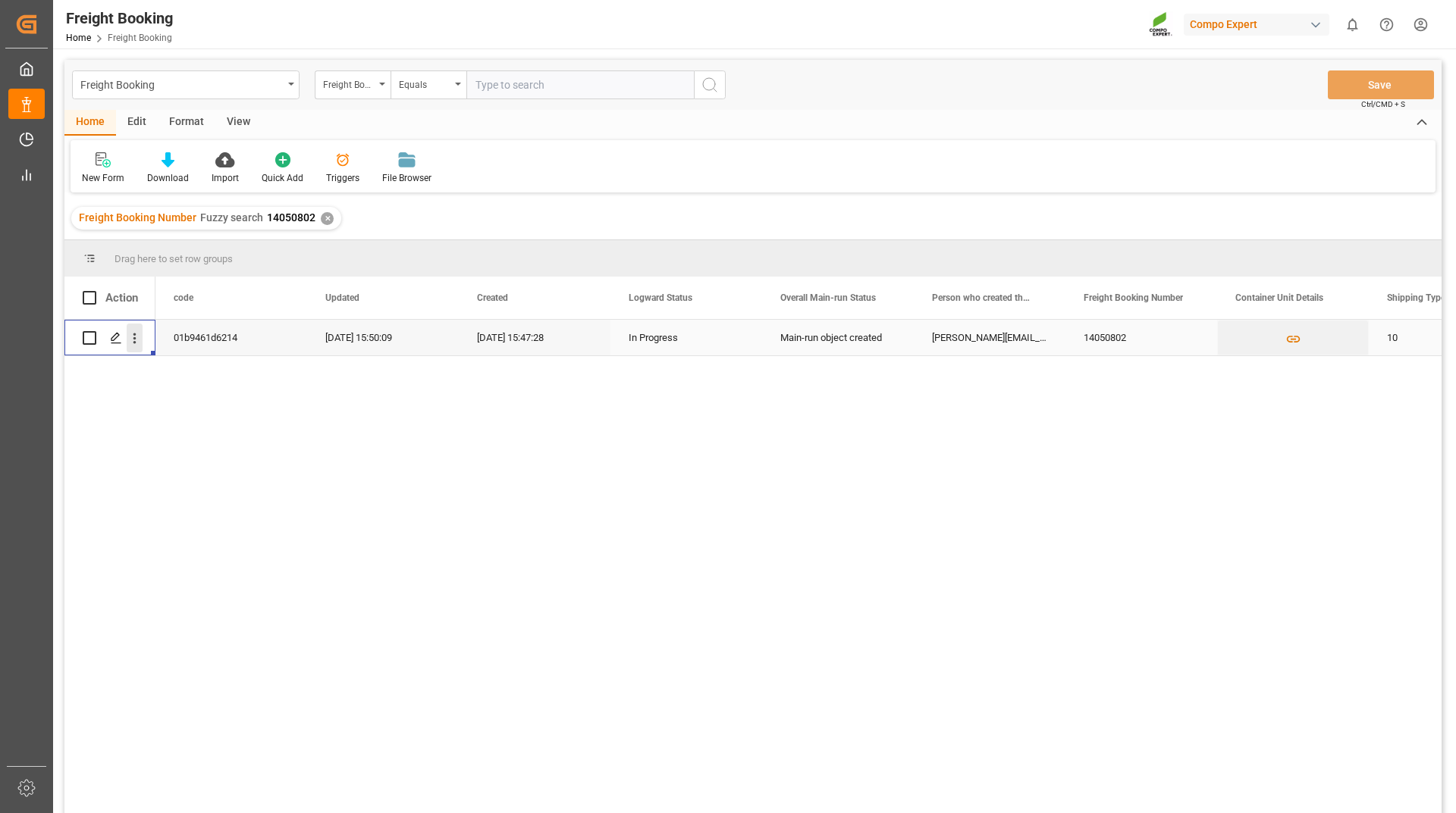
click at [139, 339] on icon "open menu" at bounding box center [135, 339] width 16 height 16
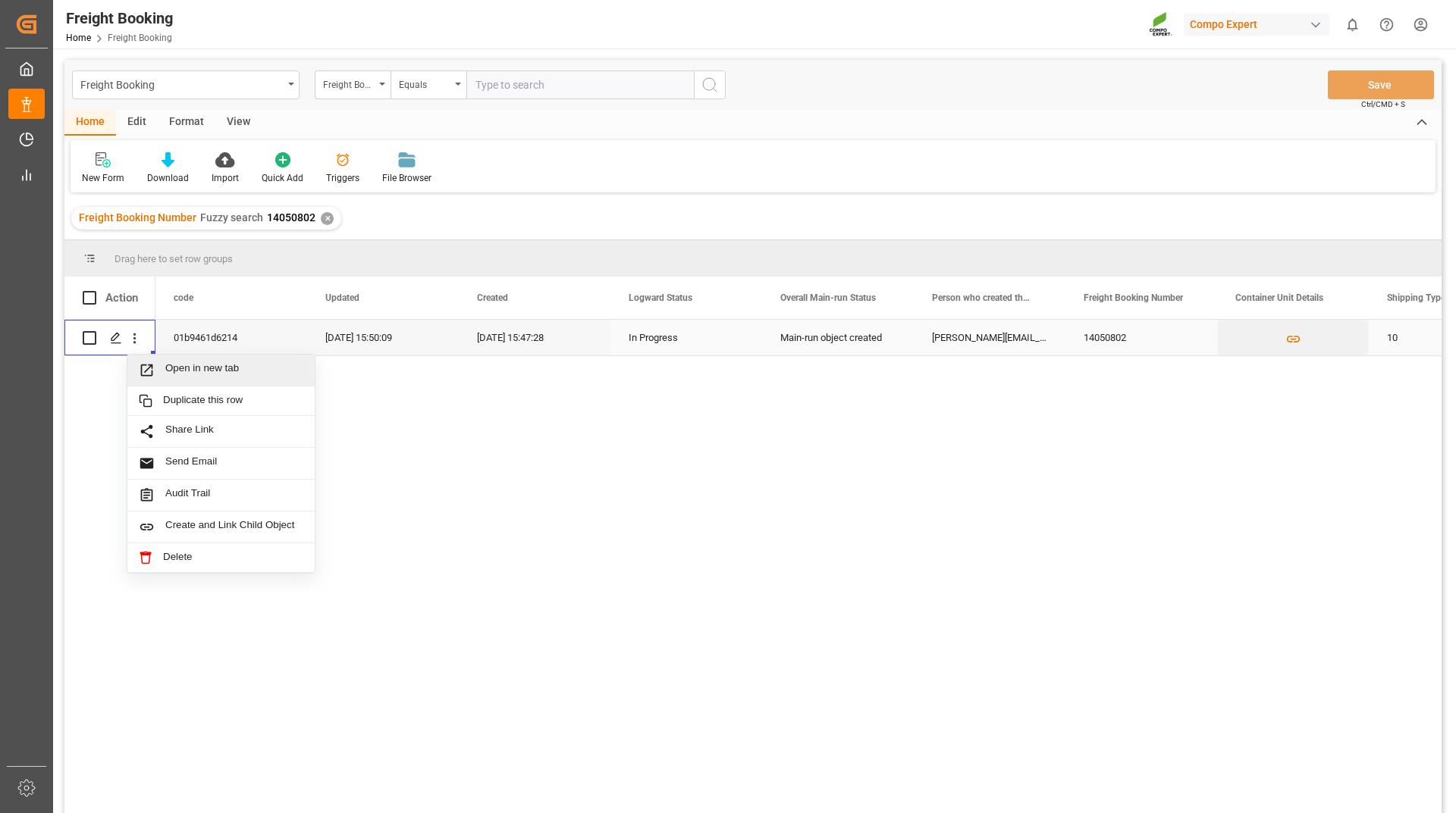
click at [178, 362] on span "Open in new tab" at bounding box center [235, 370] width 138 height 16
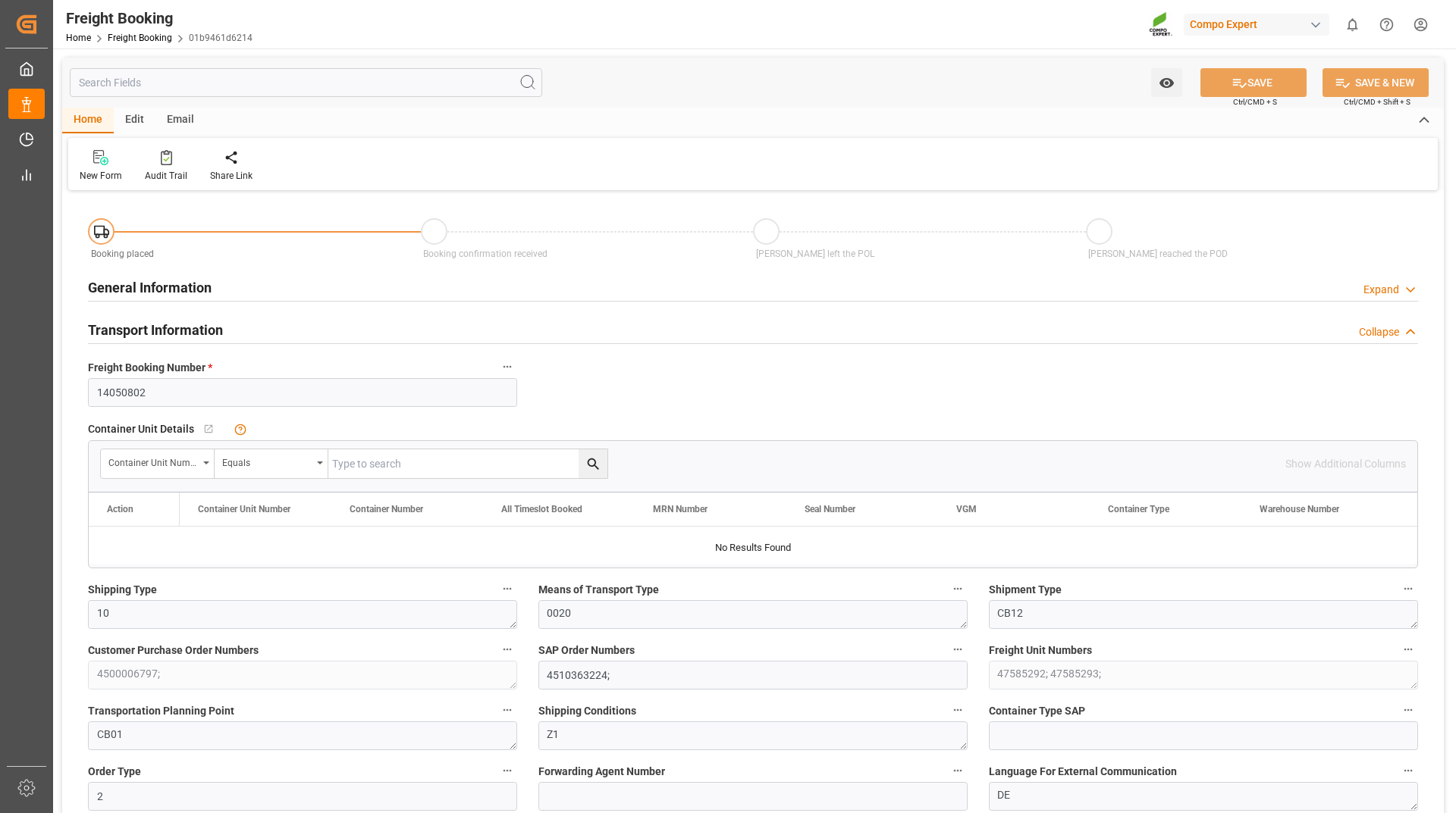
type input "BEANR"
type input "BRVIX"
type input "40"
type input "43000"
type input "15.10.2025 00:00"
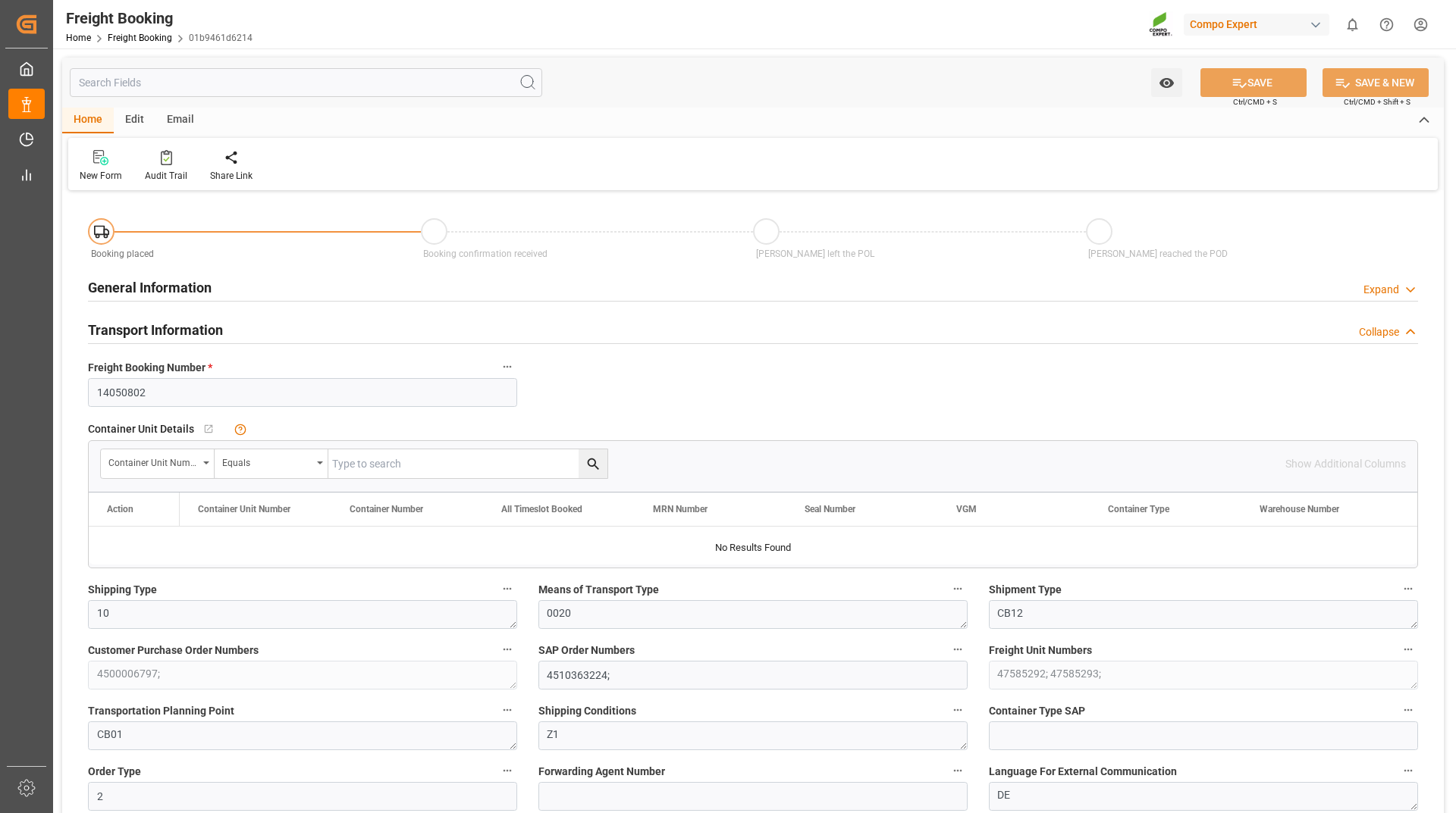
type input "[DATE] 00:00"
type input "[DATE] 15:49"
type input "BEANR"
type input "BRVIX"
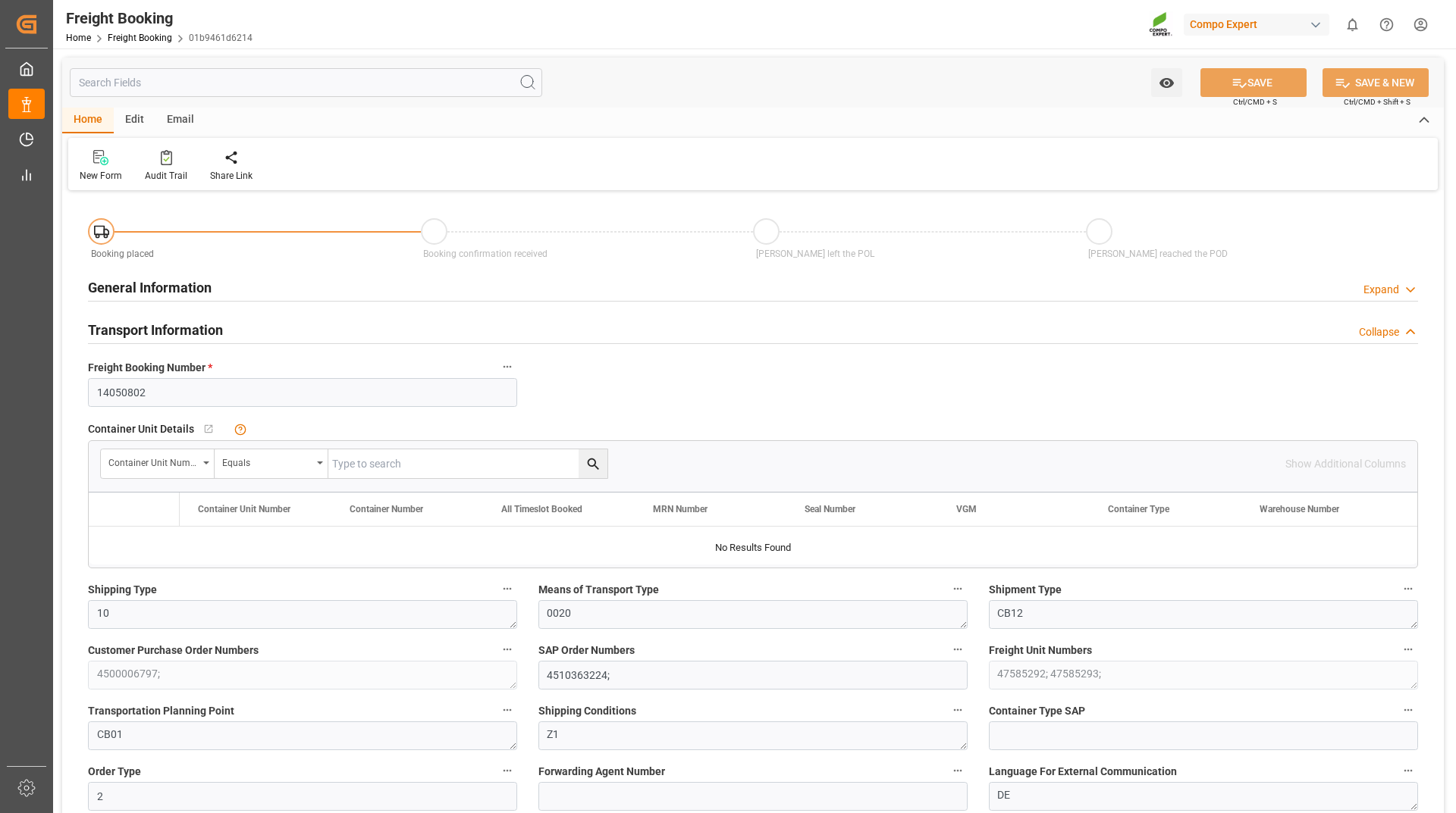
type input "40"
type input "43000"
type input "[DATE] 00:00"
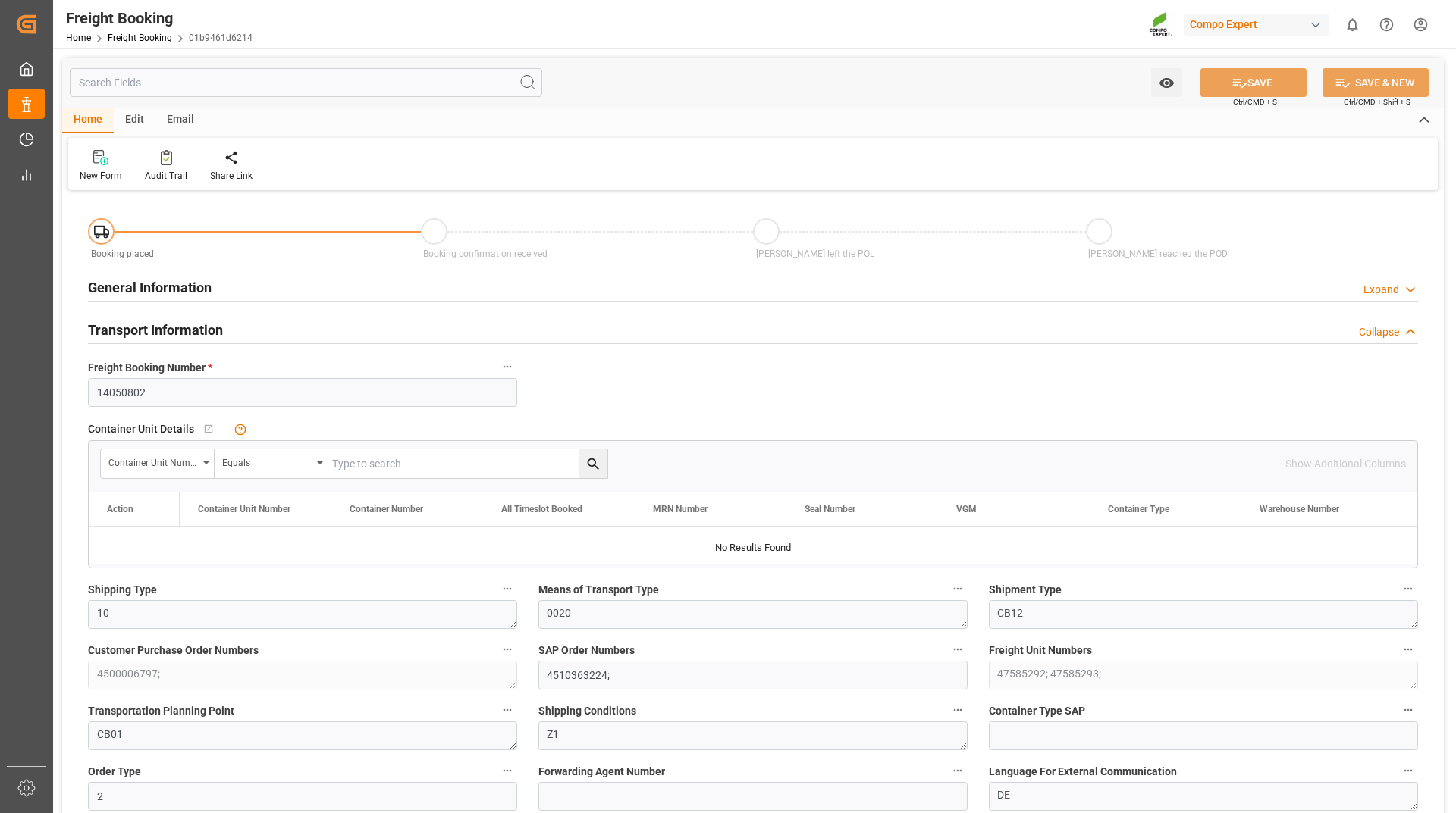
type input "[DATE] 15:49"
type input "BEANR"
type input "BRVIX"
type input "40"
type input "43000"
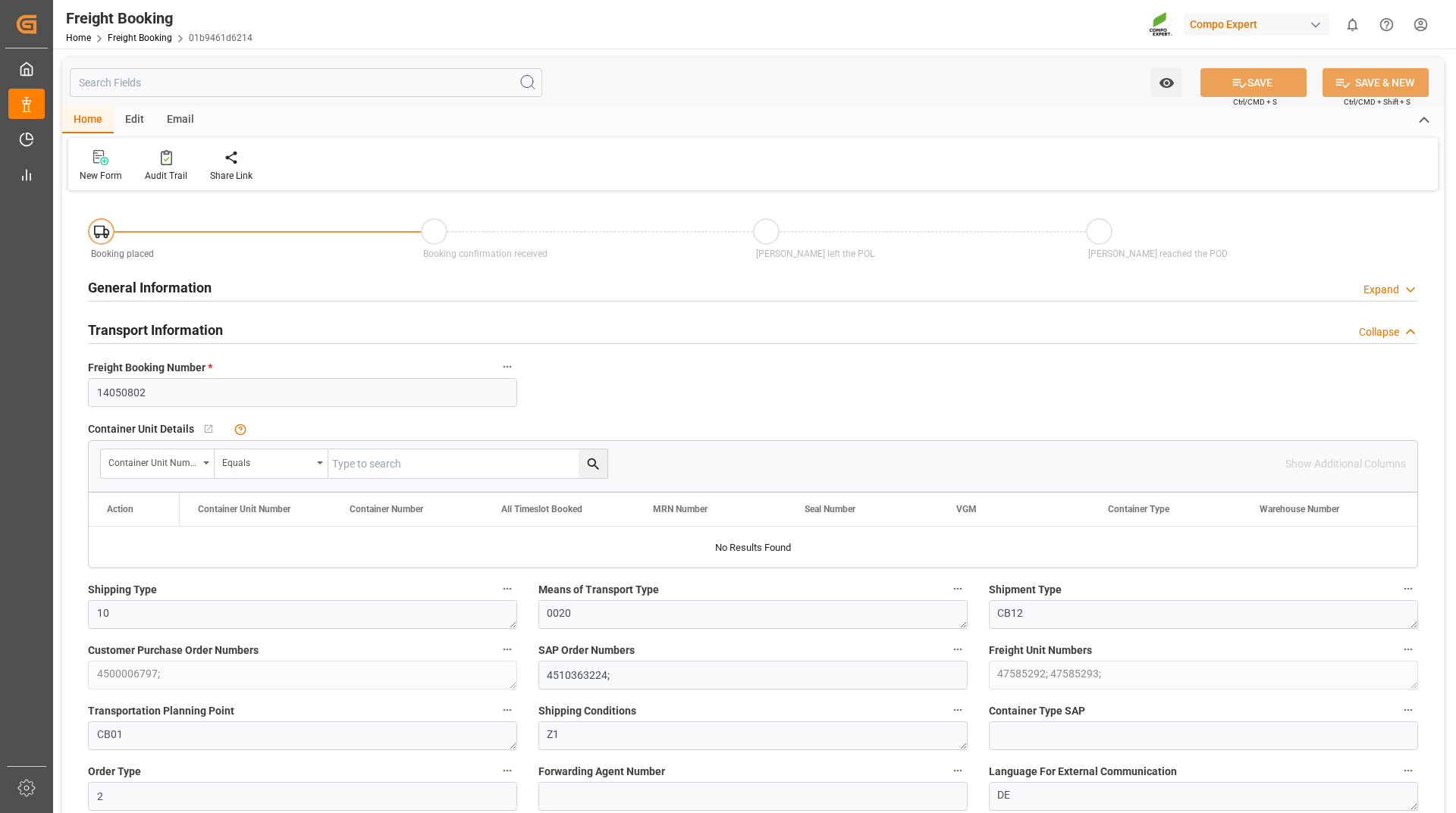
type input "[DATE] 00:00"
type input "[DATE] 15:49"
type input "BEANR"
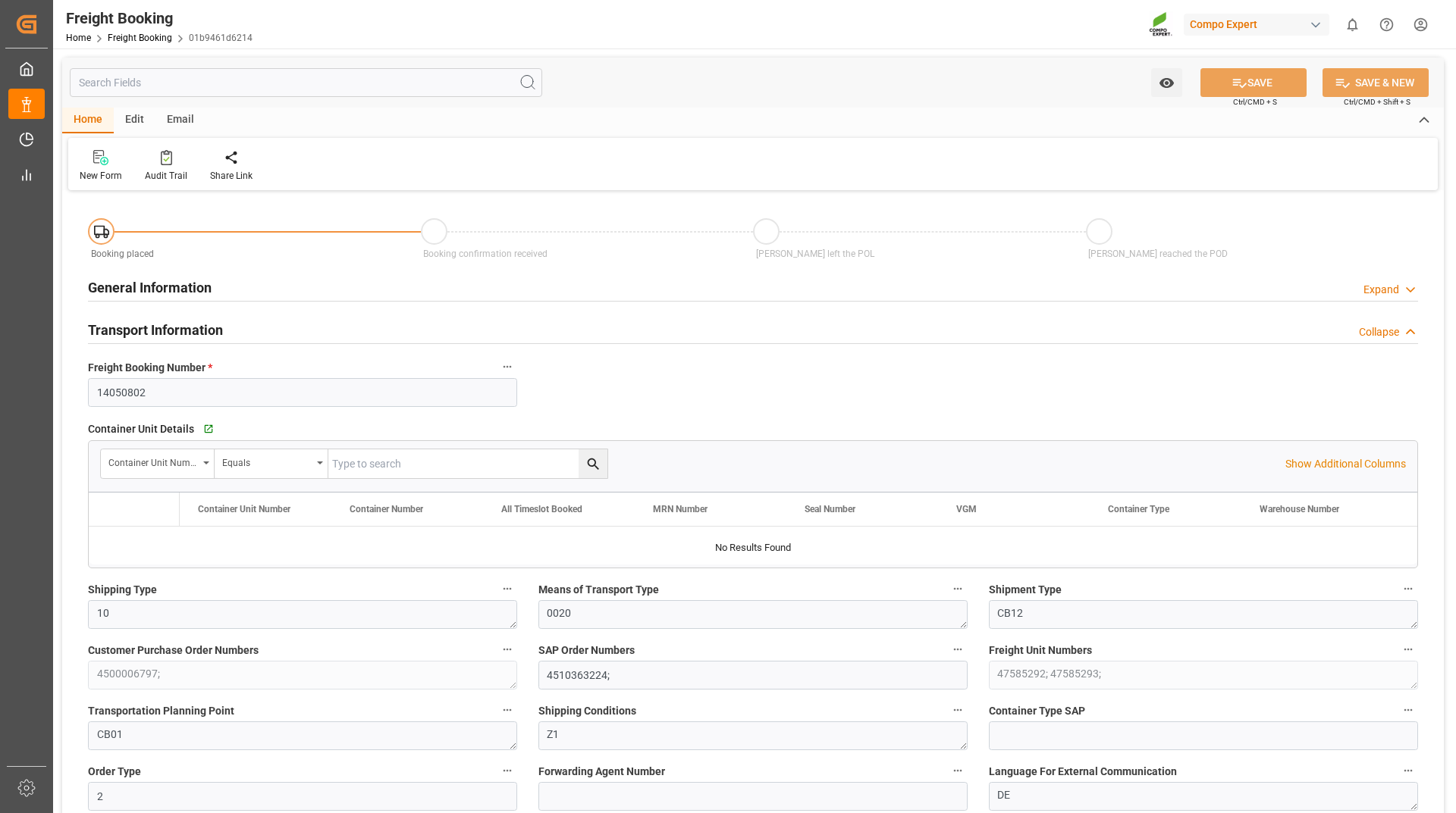
type input "BRVIX"
type input "40"
type input "43000"
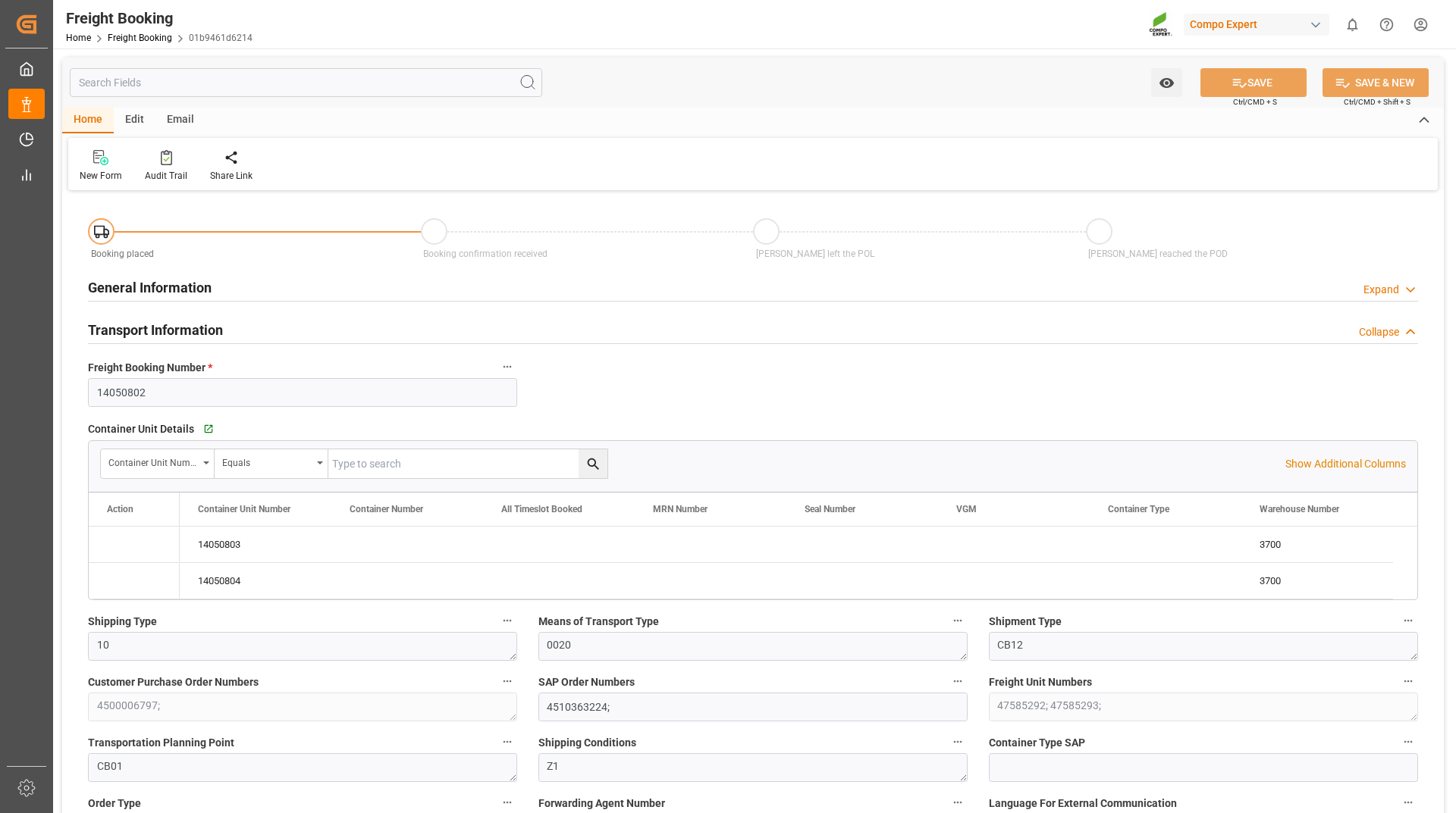
type input "[DATE] 00:00"
type input "[DATE] 15:49"
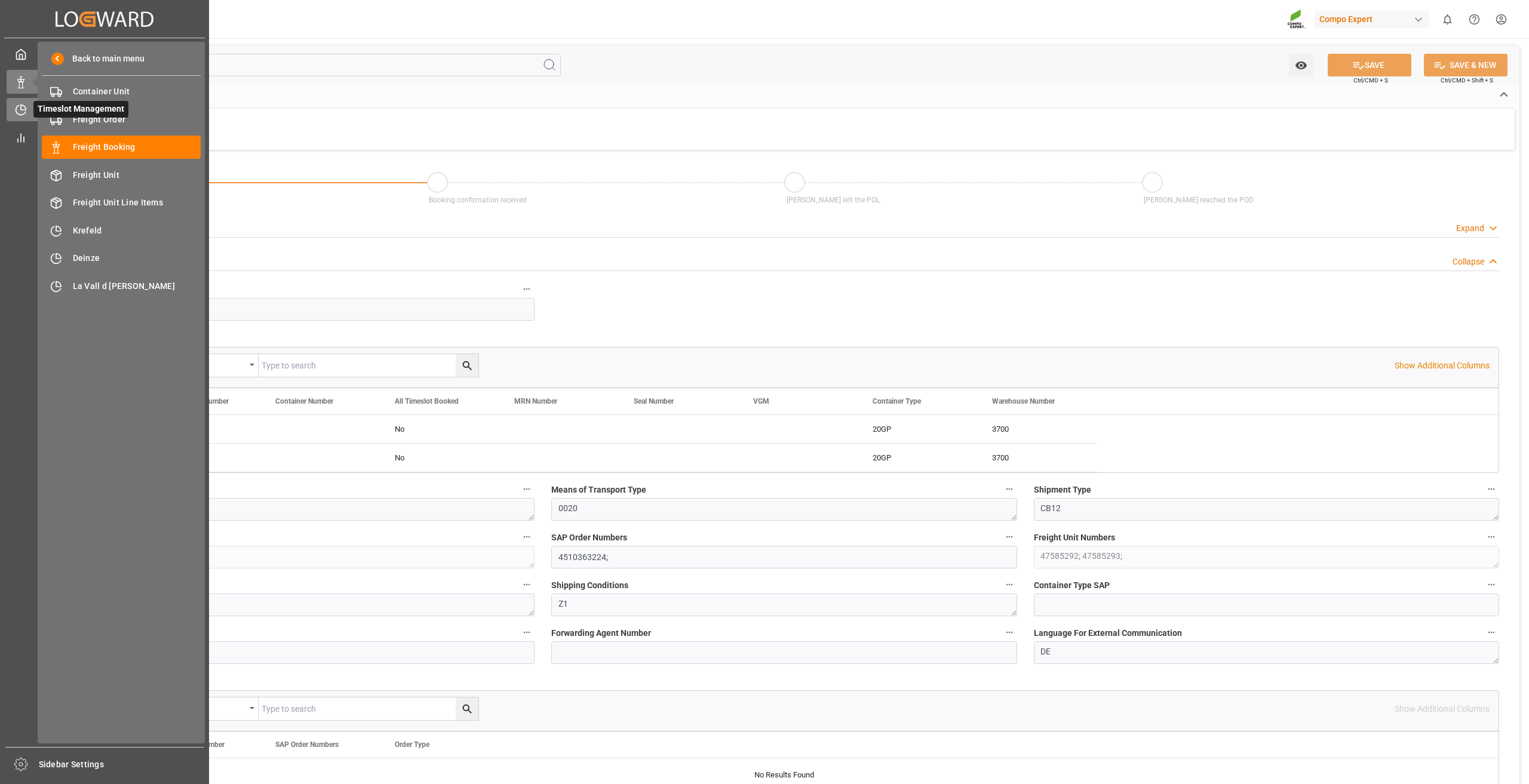
click at [24, 109] on icon at bounding box center [20, 109] width 12 height 12
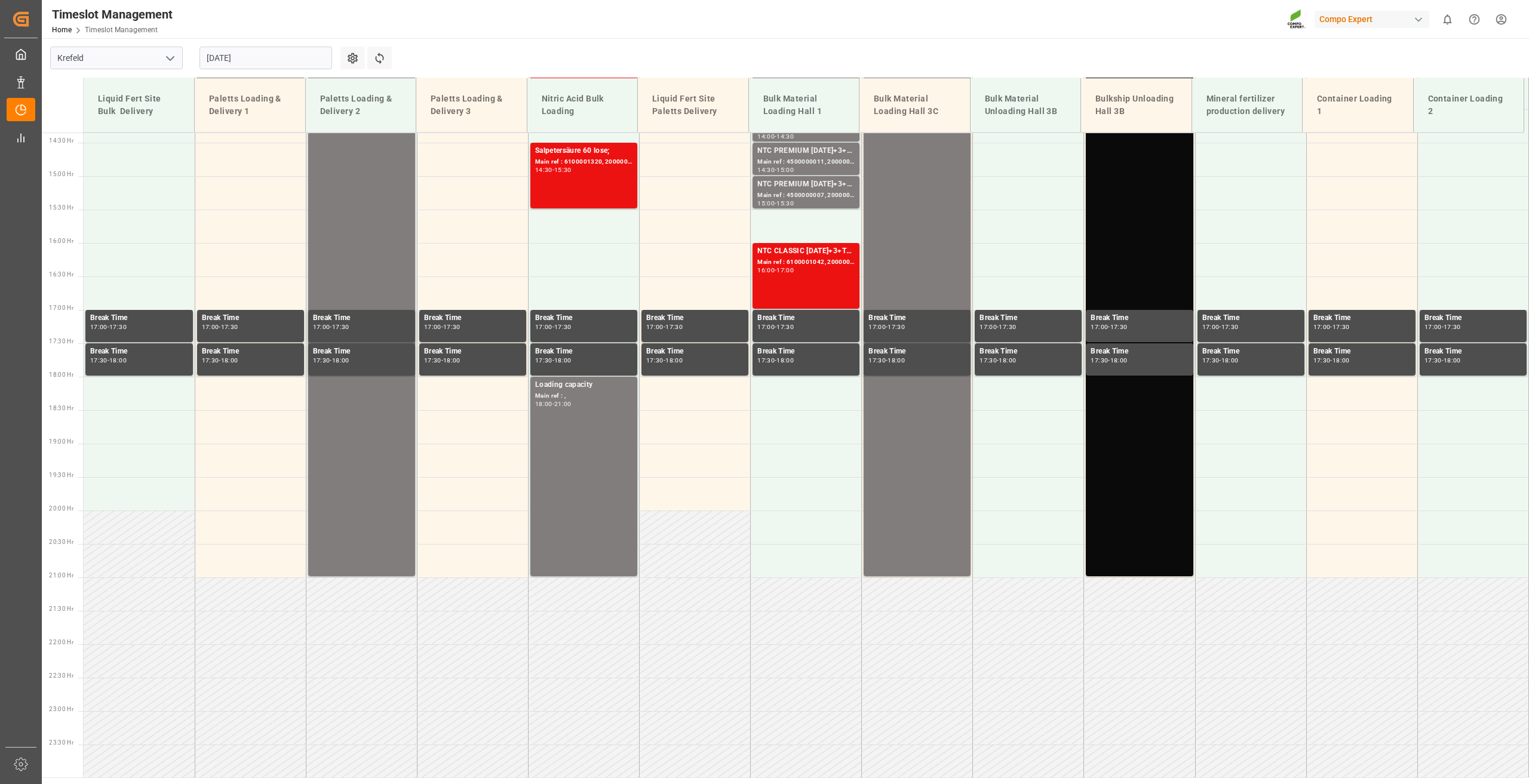
scroll to position [960, 0]
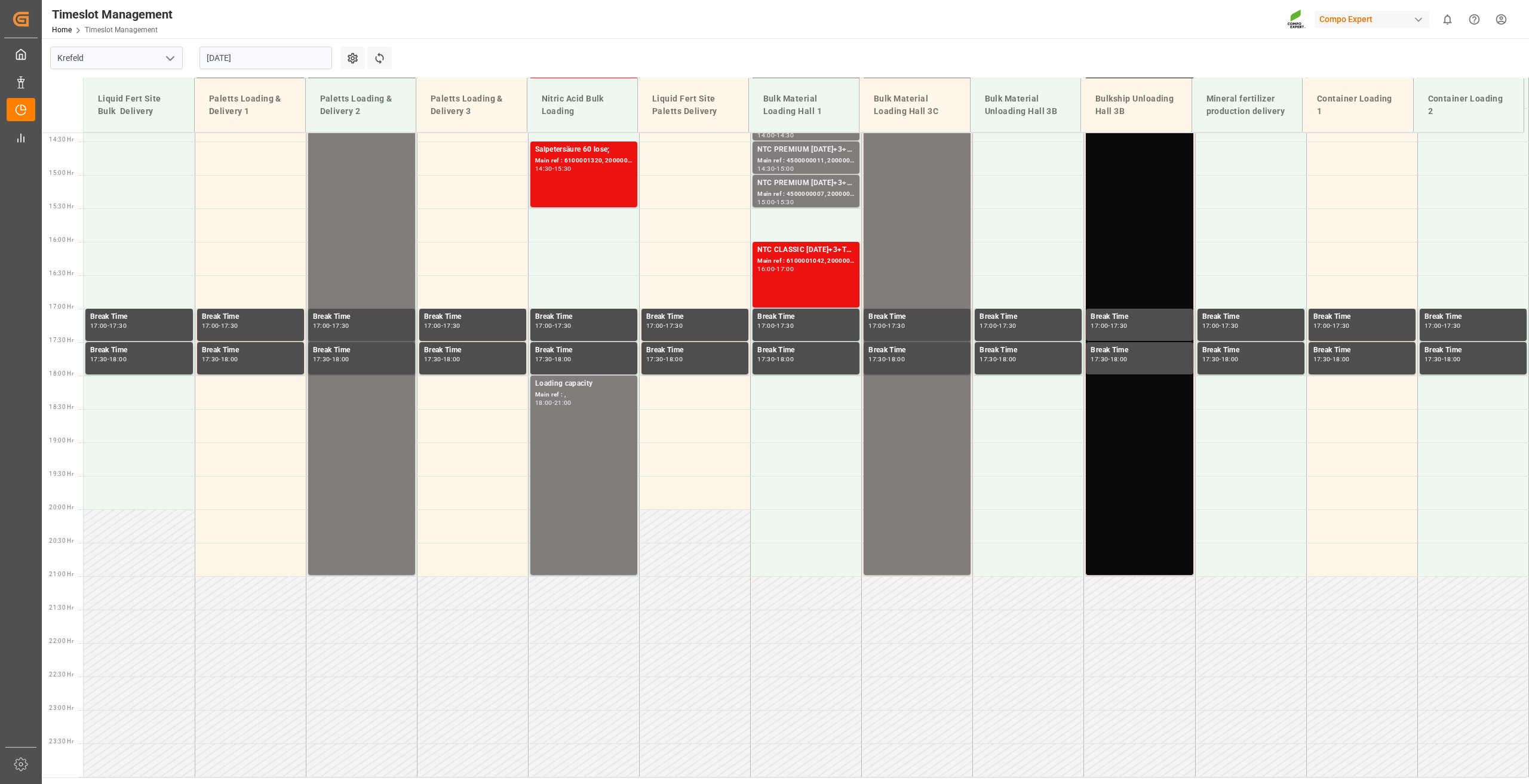
click at [211, 70] on div "[DATE]" at bounding box center [266, 58] width 149 height 40
click at [219, 65] on input "[DATE]" at bounding box center [266, 58] width 132 height 23
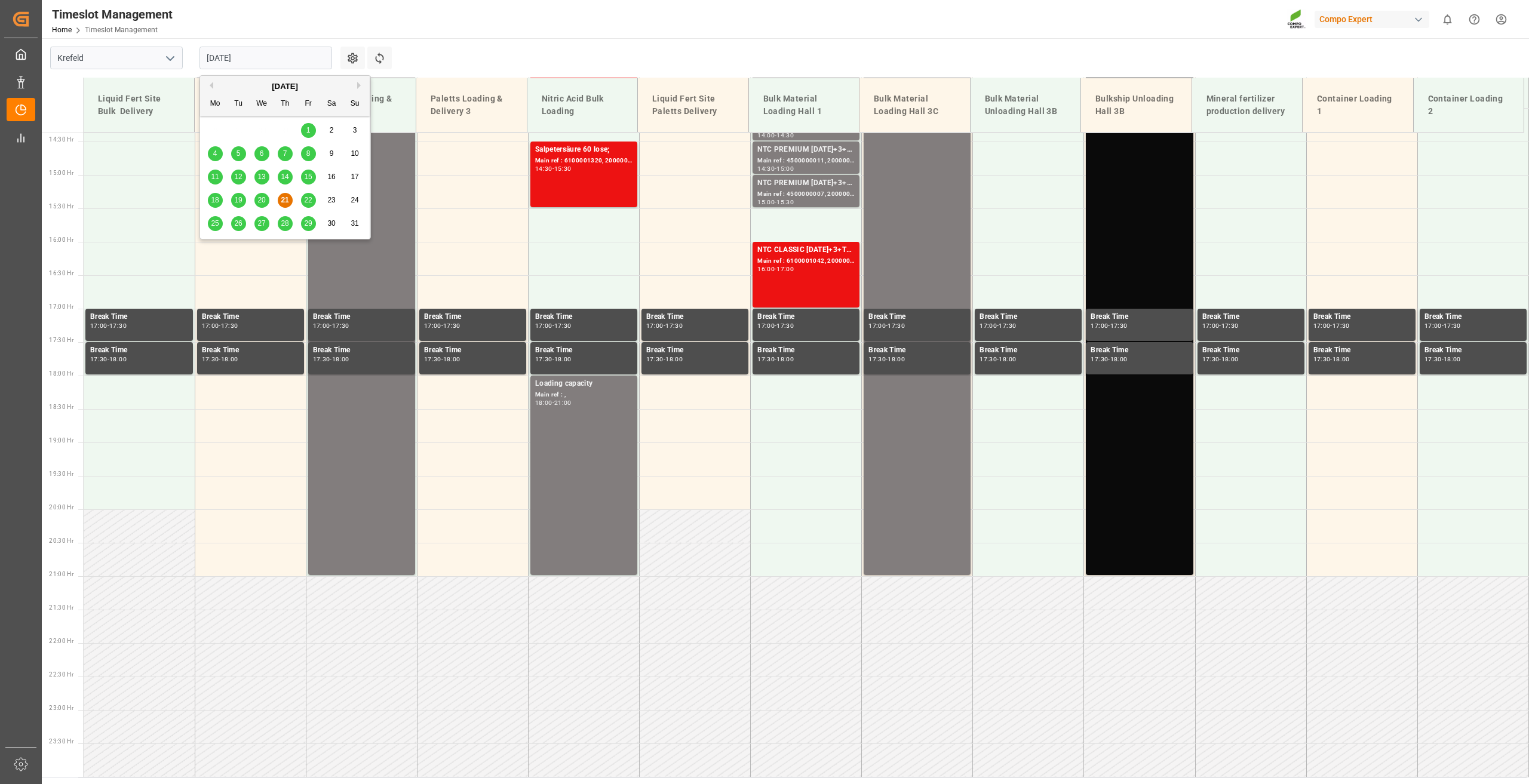
click at [306, 204] on span "22" at bounding box center [307, 200] width 8 height 8
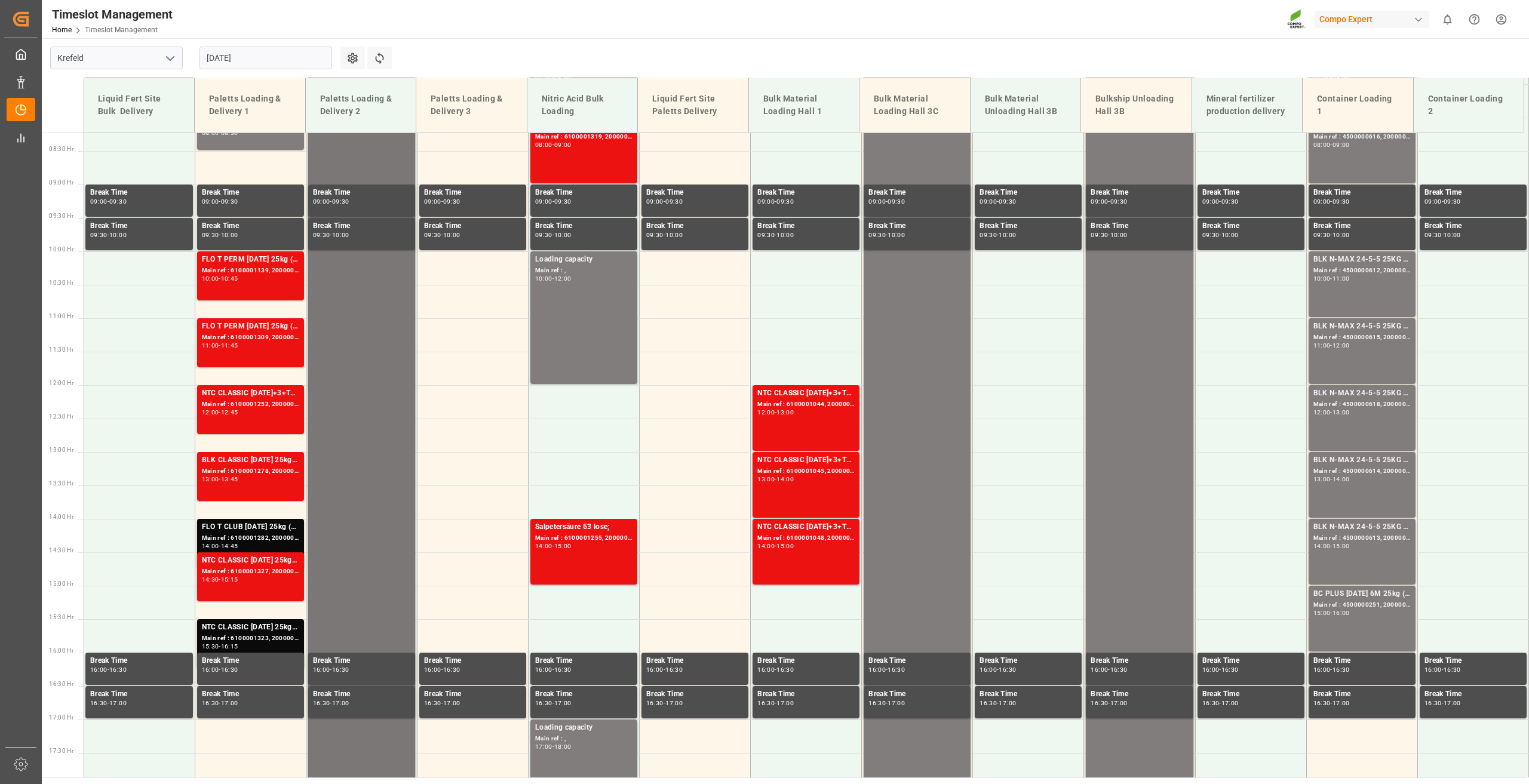
scroll to position [483, 0]
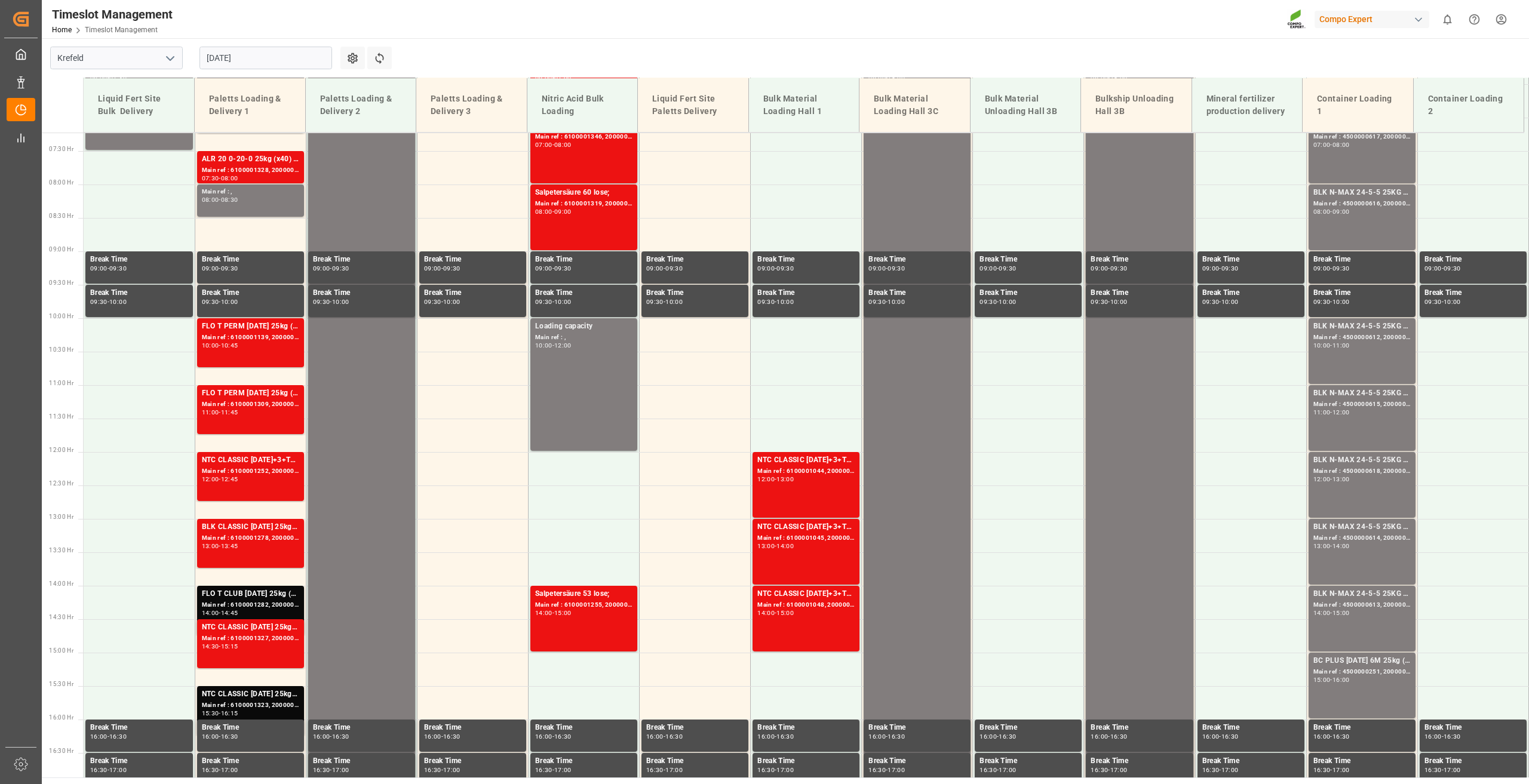
click at [231, 59] on input "[DATE]" at bounding box center [266, 58] width 132 height 23
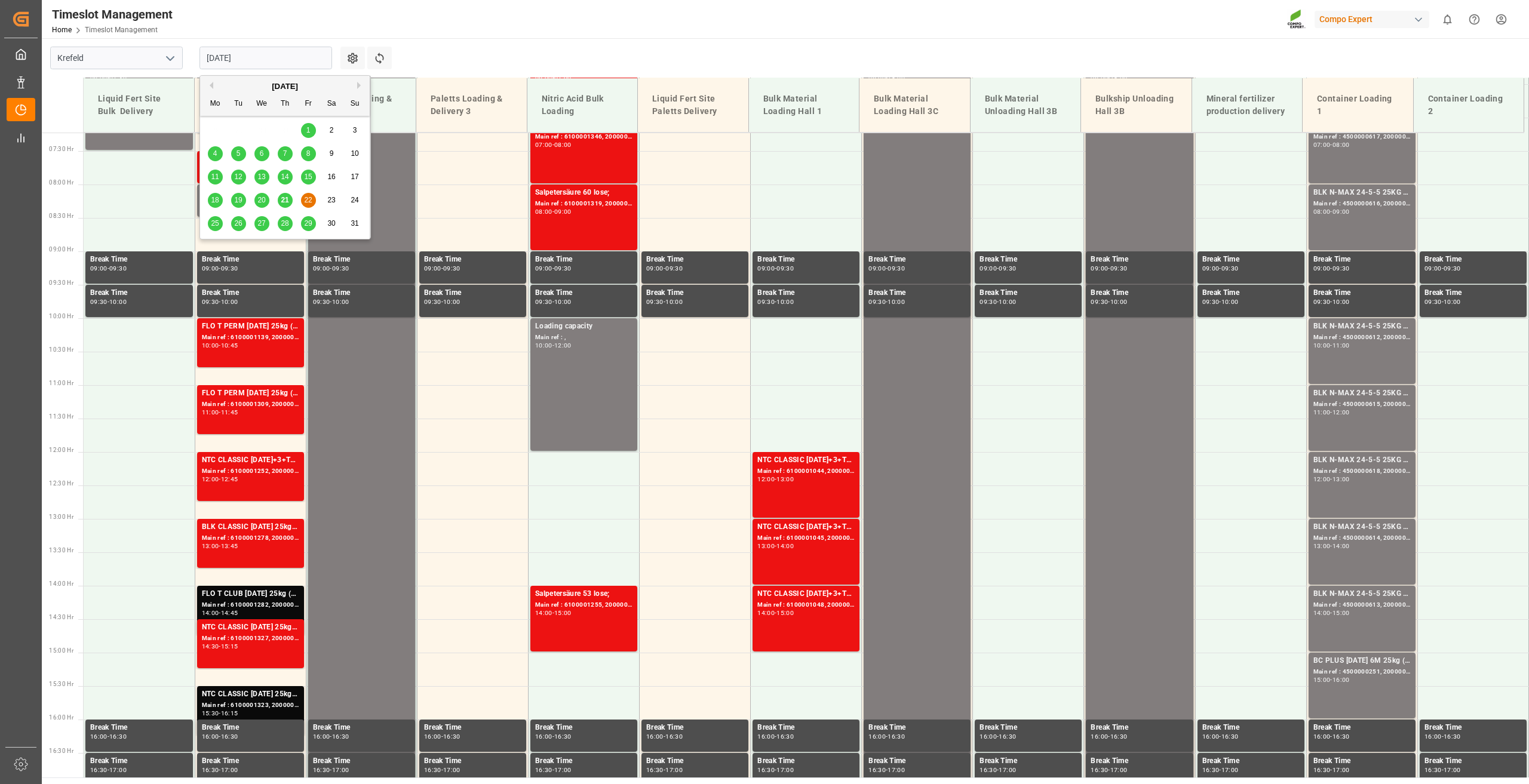
click at [360, 83] on button "Next Month" at bounding box center [360, 85] width 7 height 7
click at [285, 176] on span "18" at bounding box center [284, 177] width 8 height 8
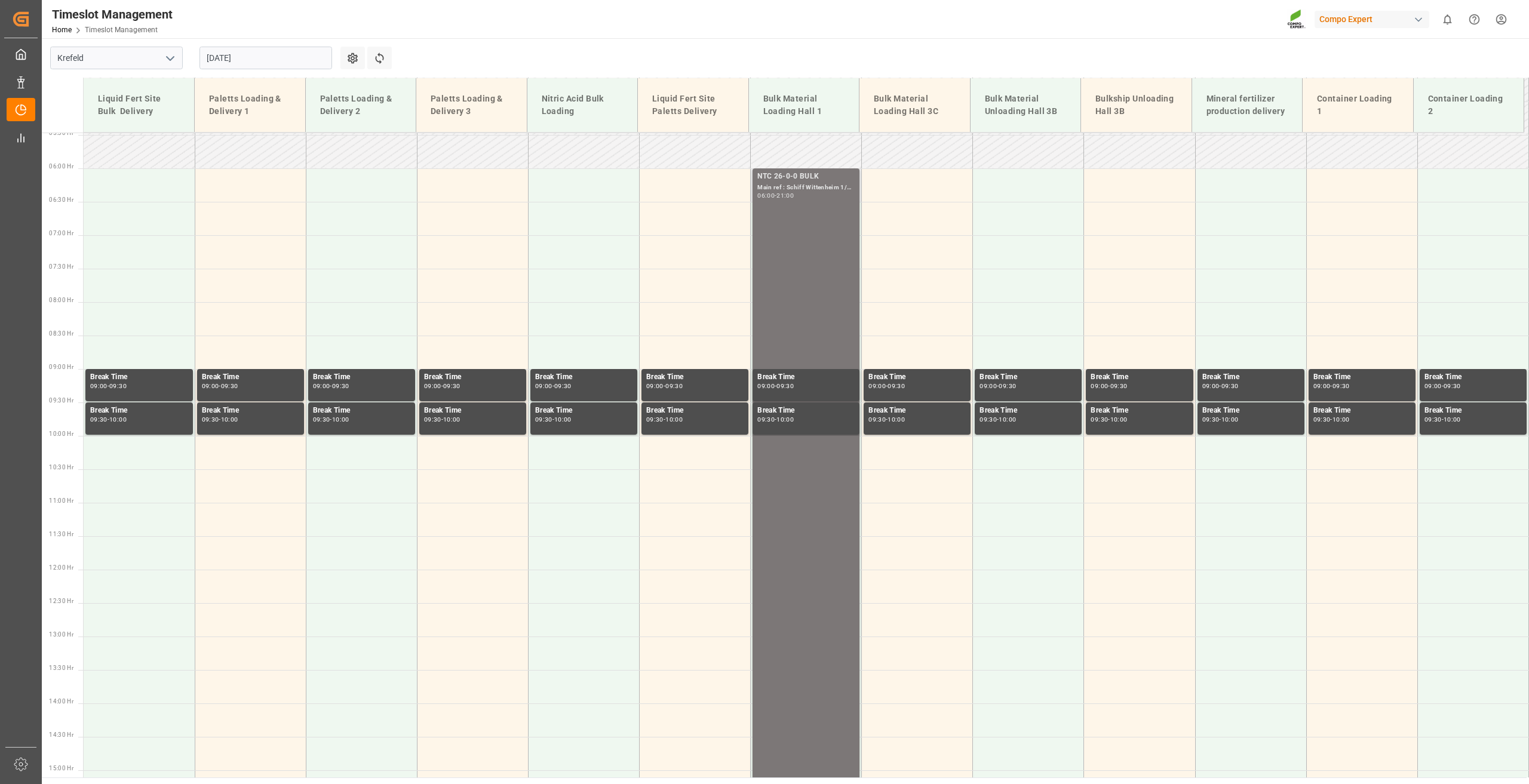
scroll to position [364, 0]
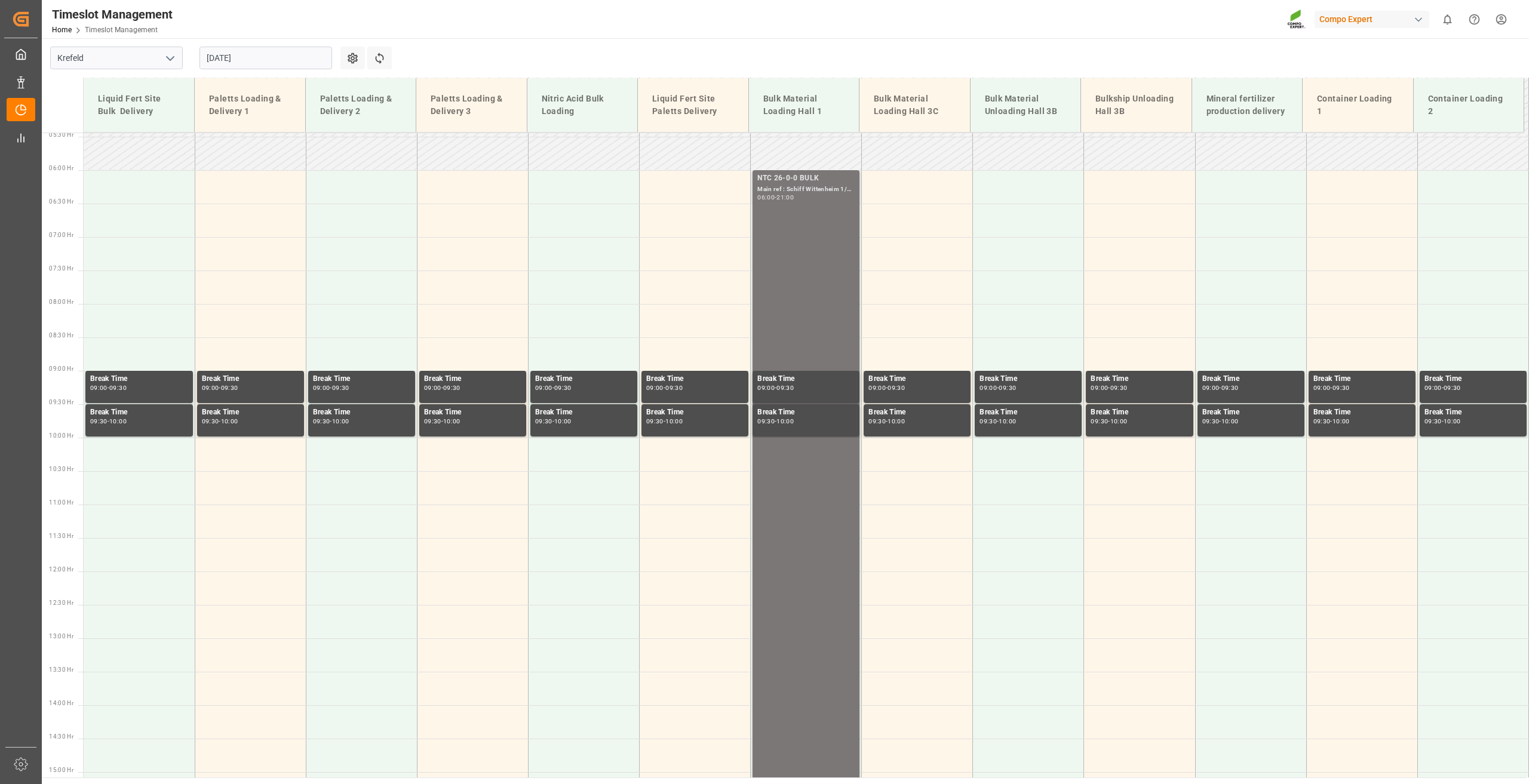
click at [787, 254] on div "NTC 26-0-0 BULK Main ref : Schiff Wittenheim 1/2, 20000000879 06:00 - 21:00" at bounding box center [806, 671] width 98 height 997
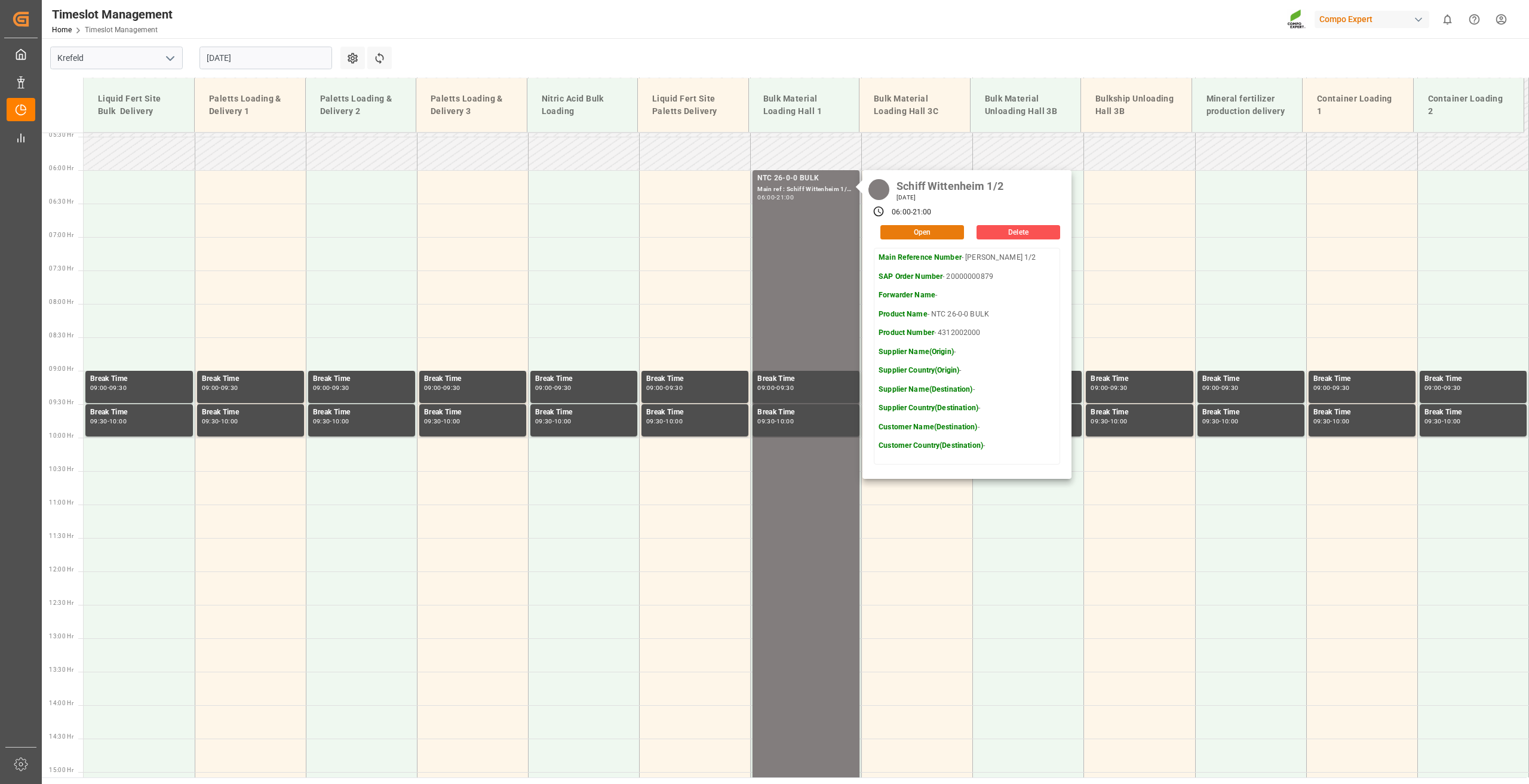
click at [923, 233] on button "Open" at bounding box center [922, 232] width 84 height 15
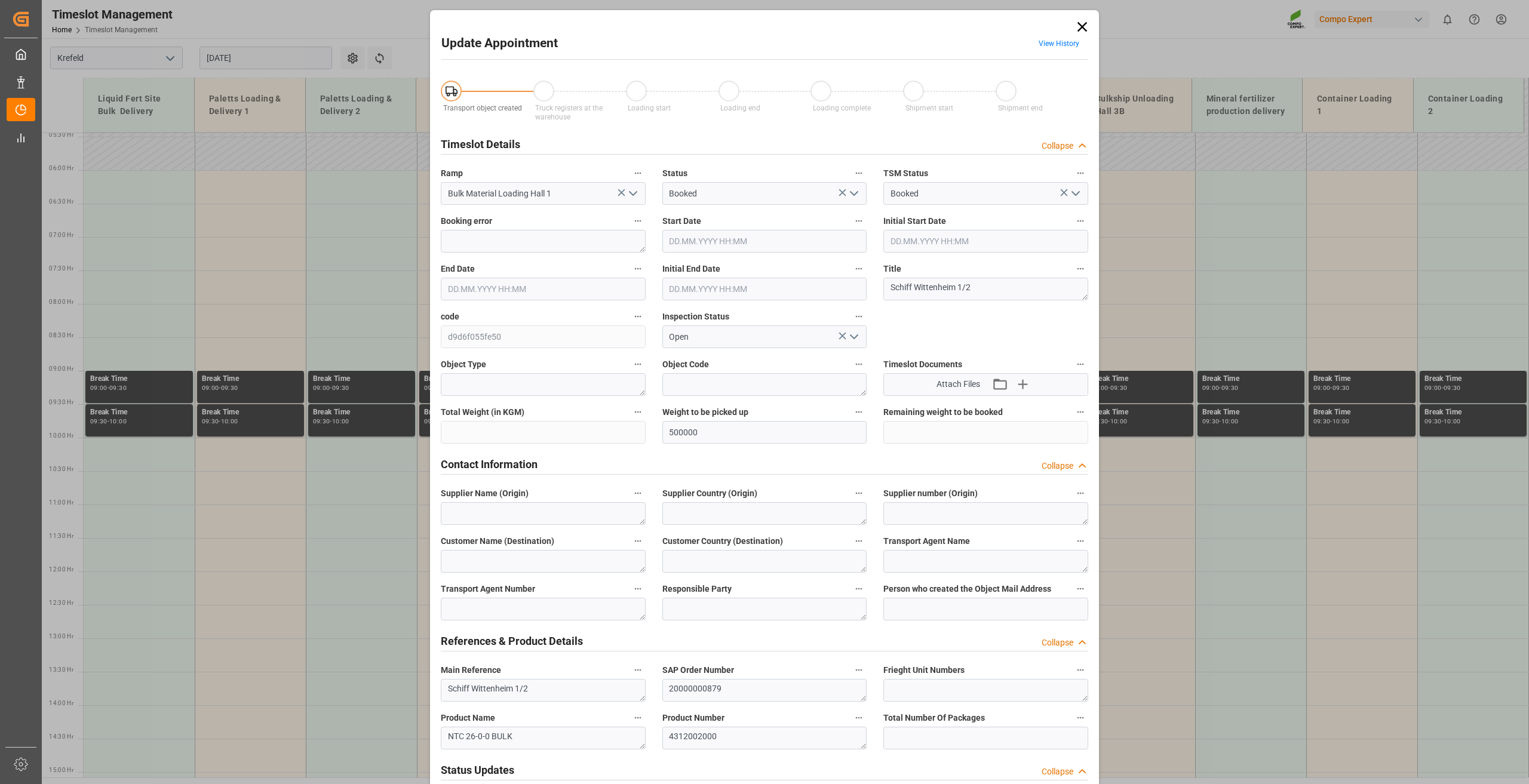
type input "500000"
type input "[DATE] 06:00"
type input "[DATE] 21:00"
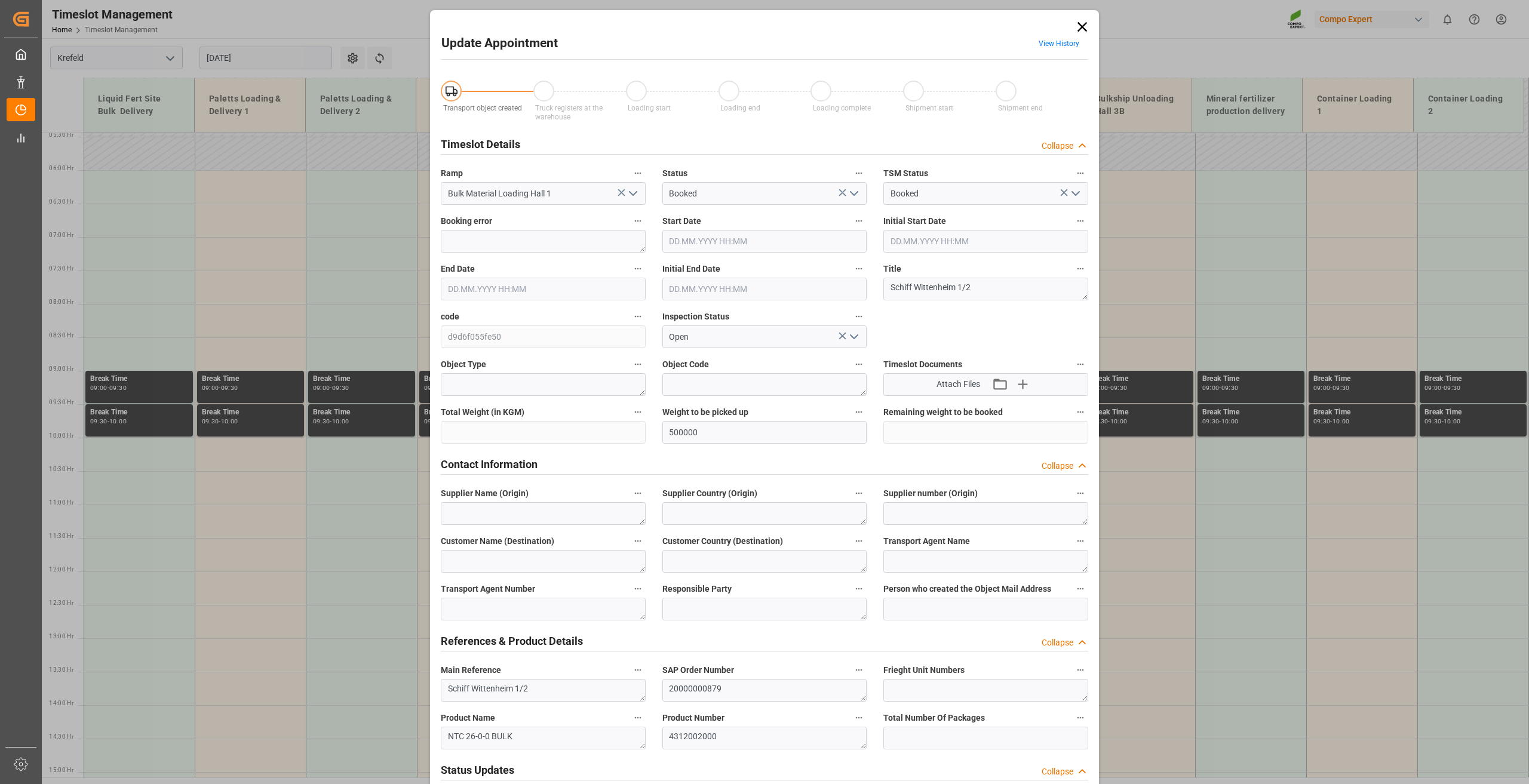
type input "[DATE] 08:52"
click at [681, 240] on input "[DATE] 06:00" at bounding box center [765, 241] width 205 height 23
click at [673, 358] on span "15" at bounding box center [675, 359] width 8 height 8
type input "[DATE] 06:00"
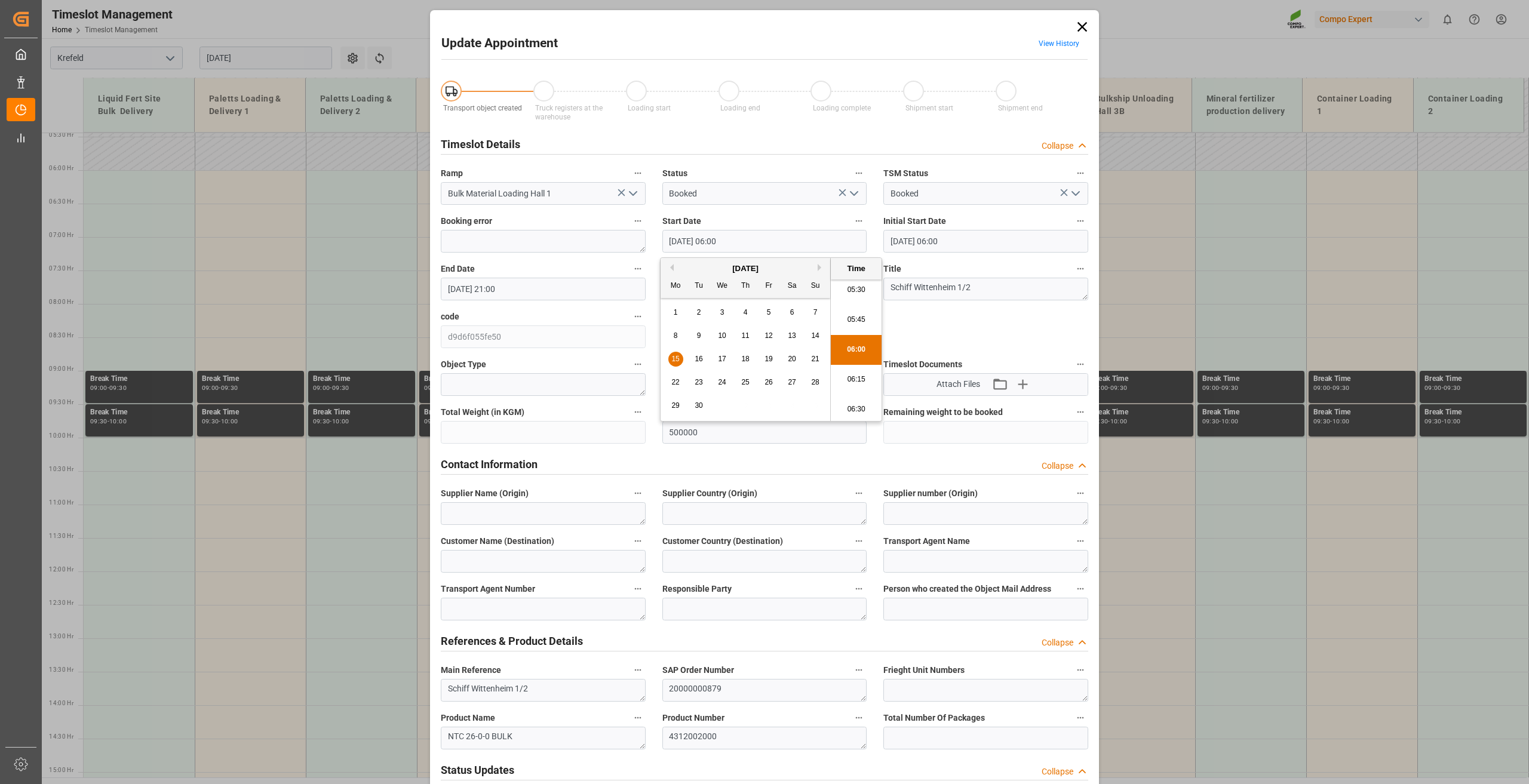
click at [852, 348] on li "06:00" at bounding box center [856, 350] width 51 height 30
click at [443, 286] on input "[DATE] 21:00" at bounding box center [543, 289] width 205 height 23
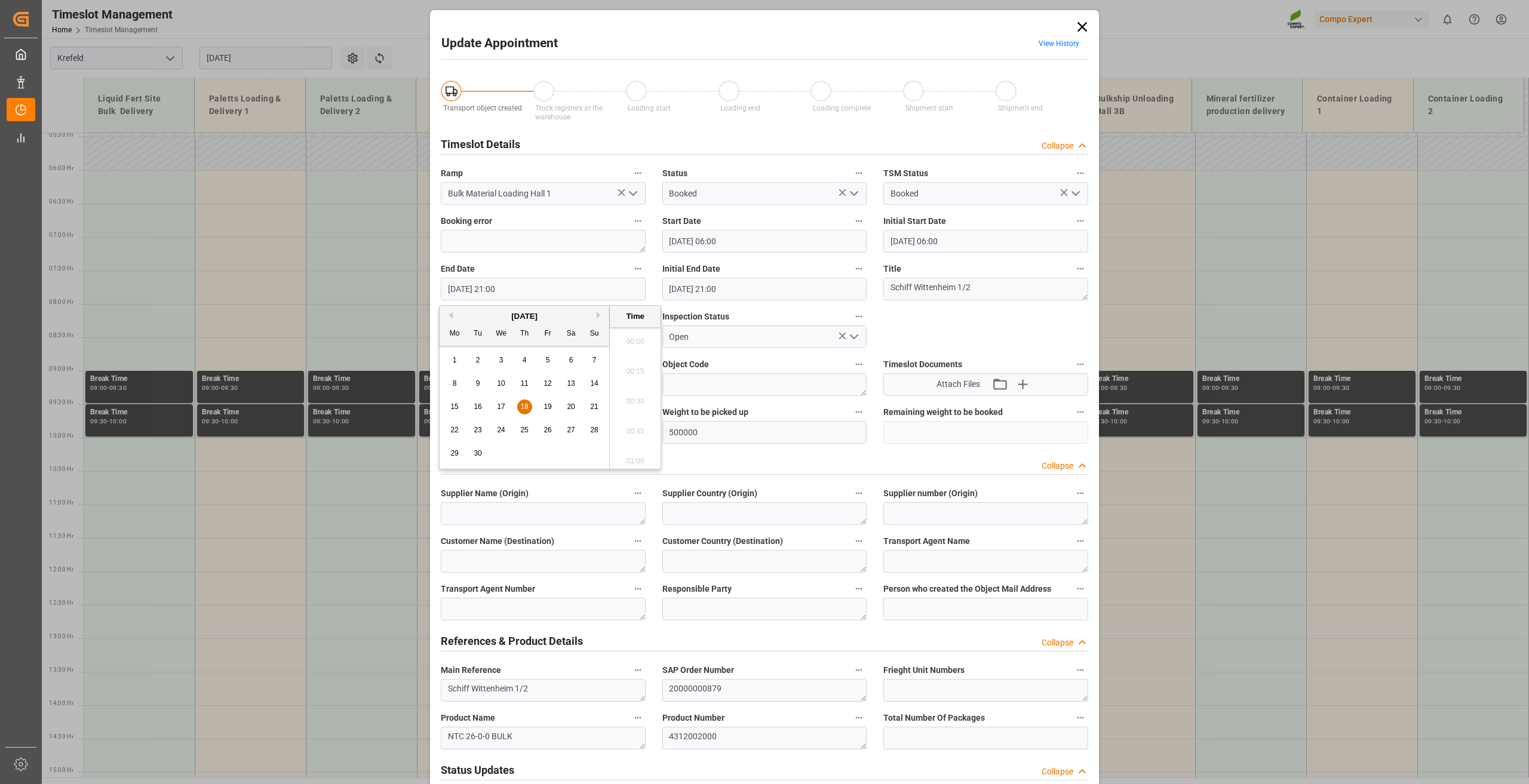
scroll to position [2452, 0]
click at [459, 402] on div "15" at bounding box center [455, 407] width 15 height 15
type input "[DATE] 21:00"
click at [636, 392] on li "21:00" at bounding box center [635, 397] width 51 height 30
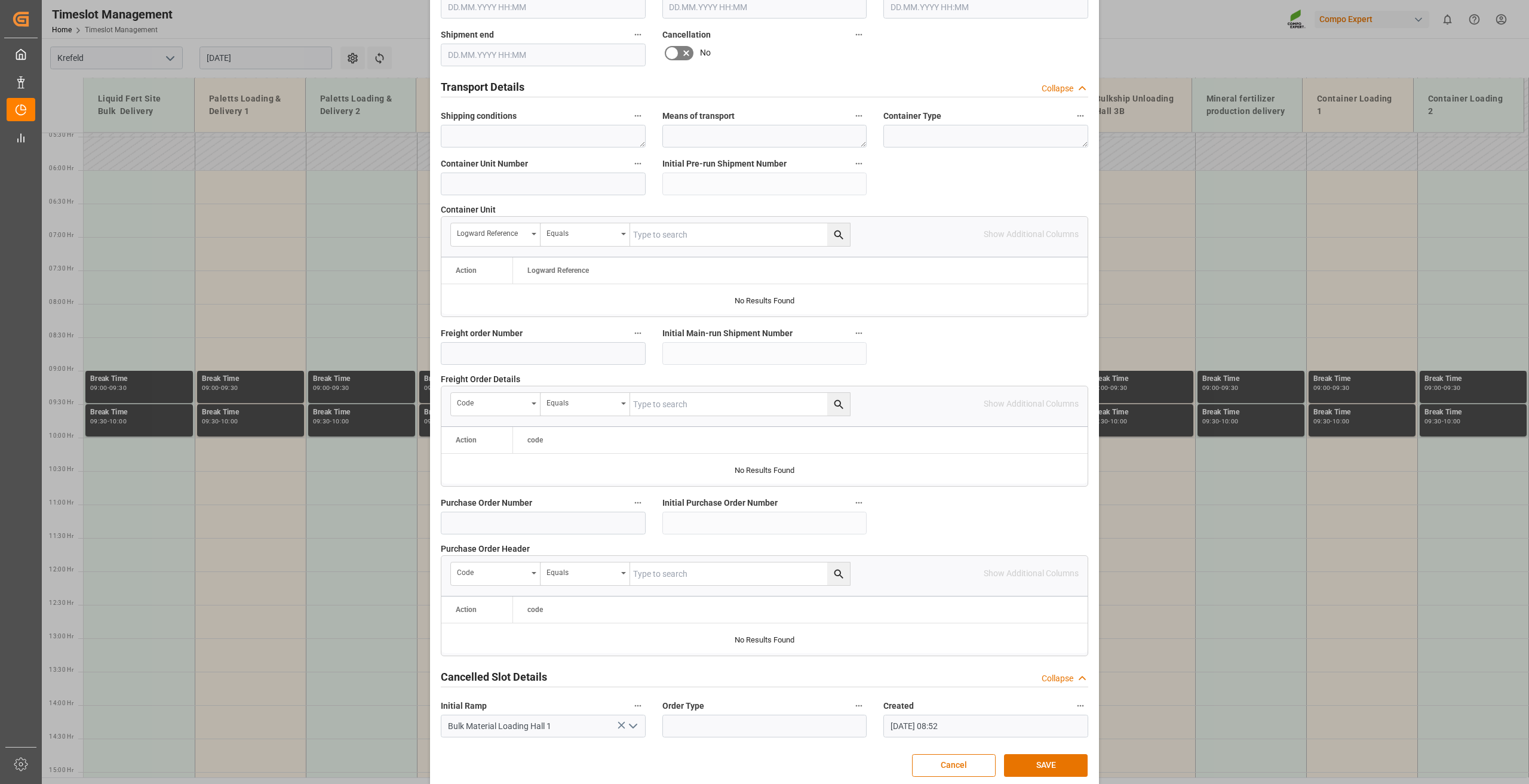
scroll to position [873, 0]
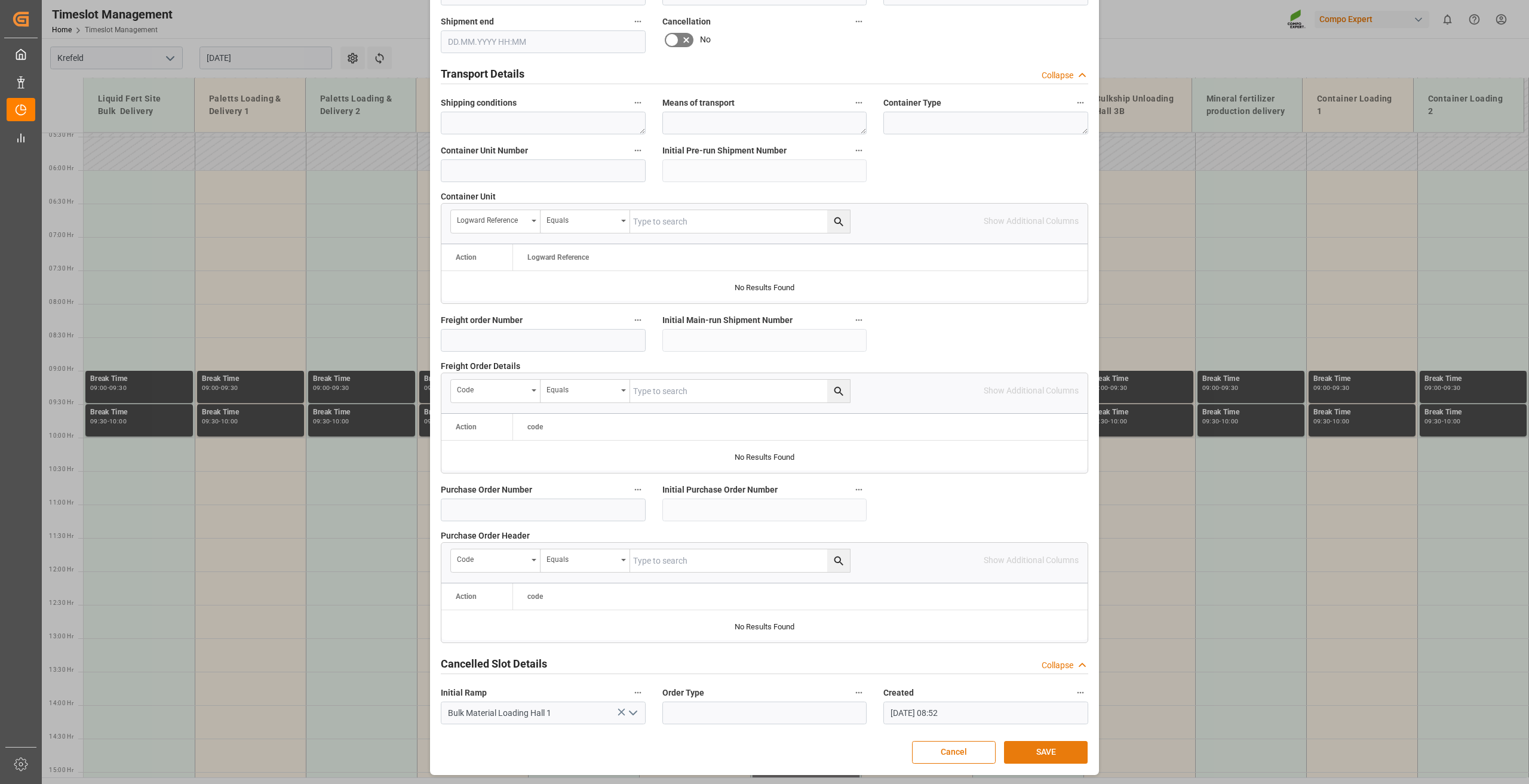
click at [1044, 640] on button "SAVE" at bounding box center [1046, 752] width 84 height 23
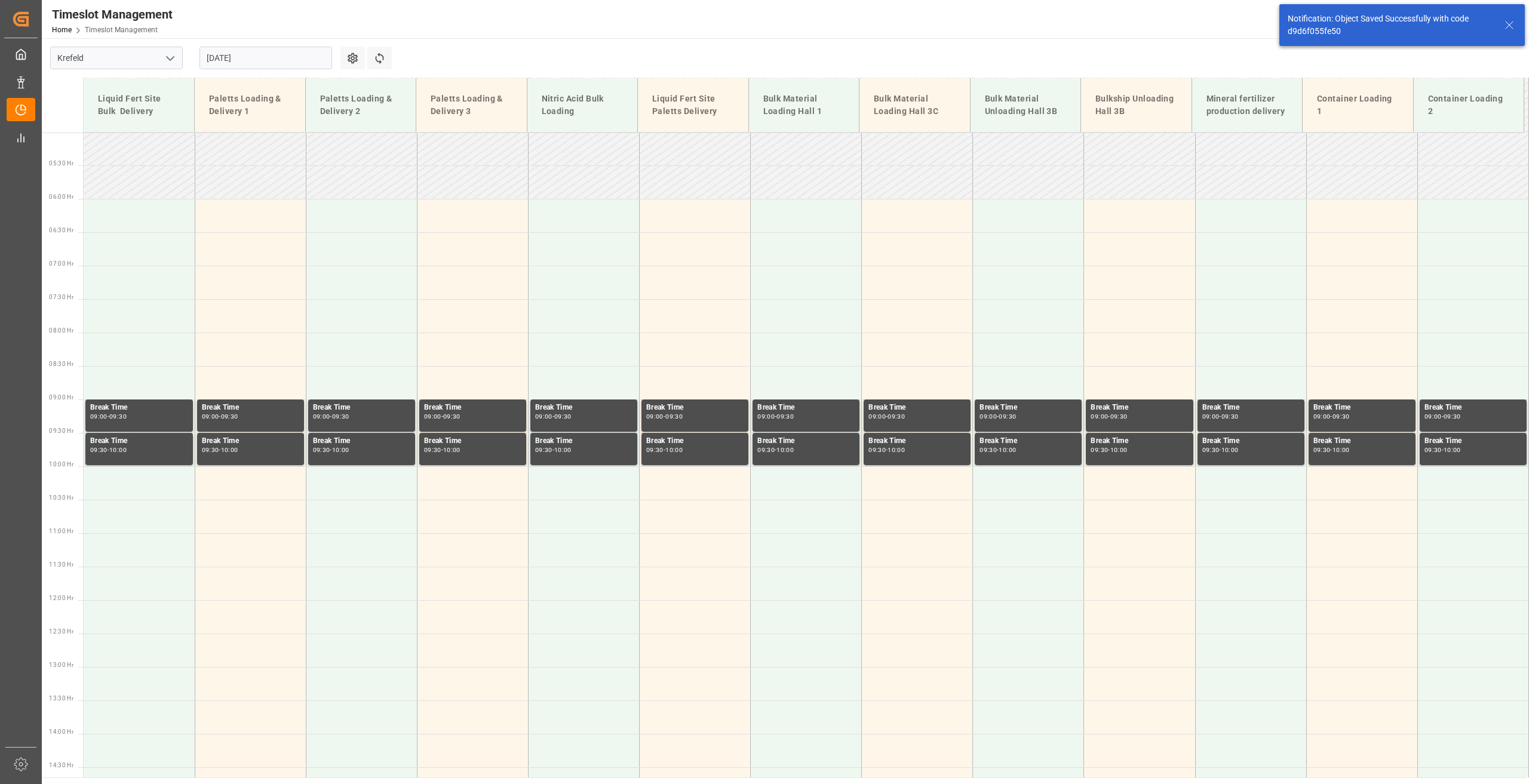
scroll to position [339, 0]
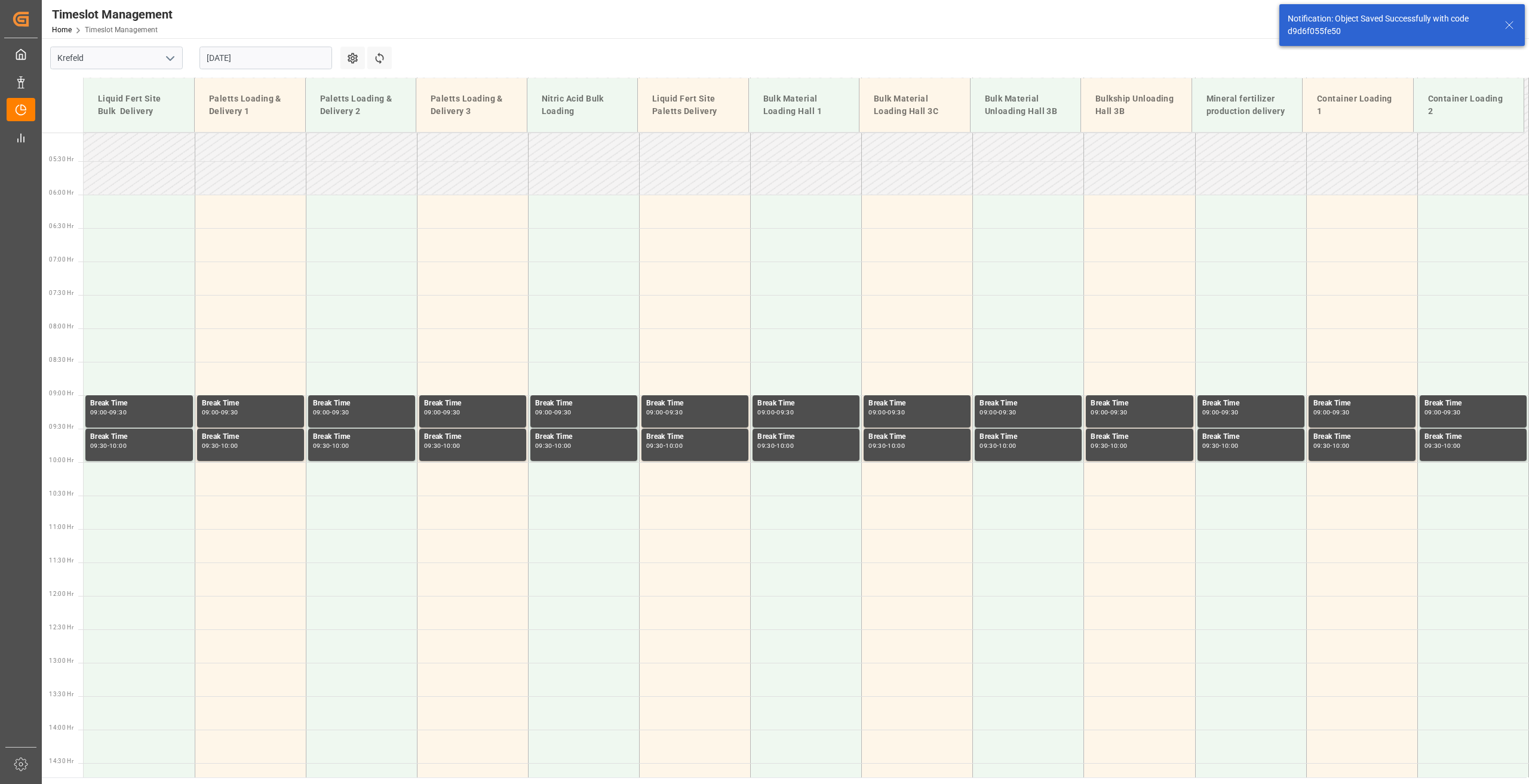
click at [261, 56] on input "[DATE]" at bounding box center [266, 58] width 132 height 23
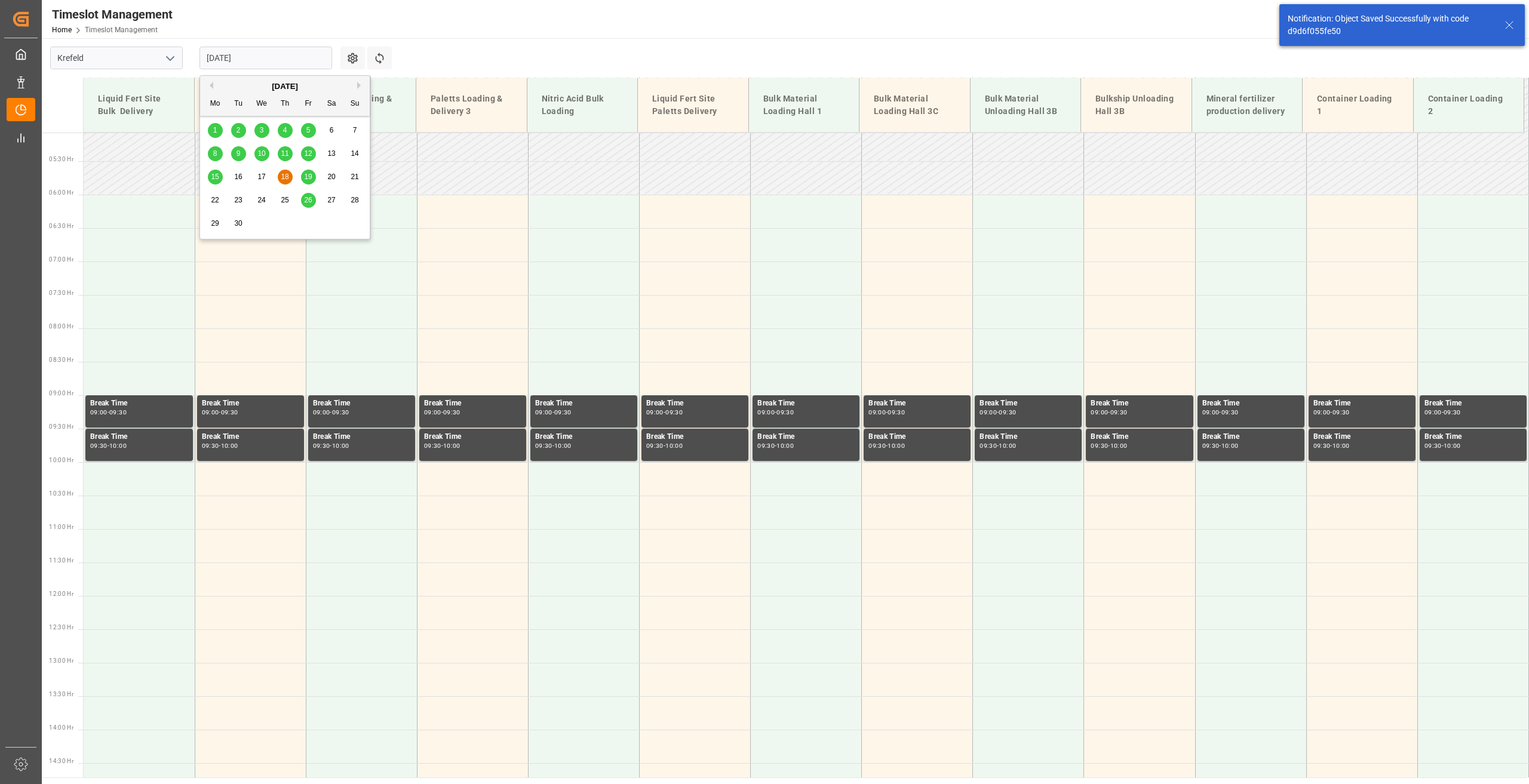
click at [313, 177] on div "19" at bounding box center [308, 177] width 15 height 15
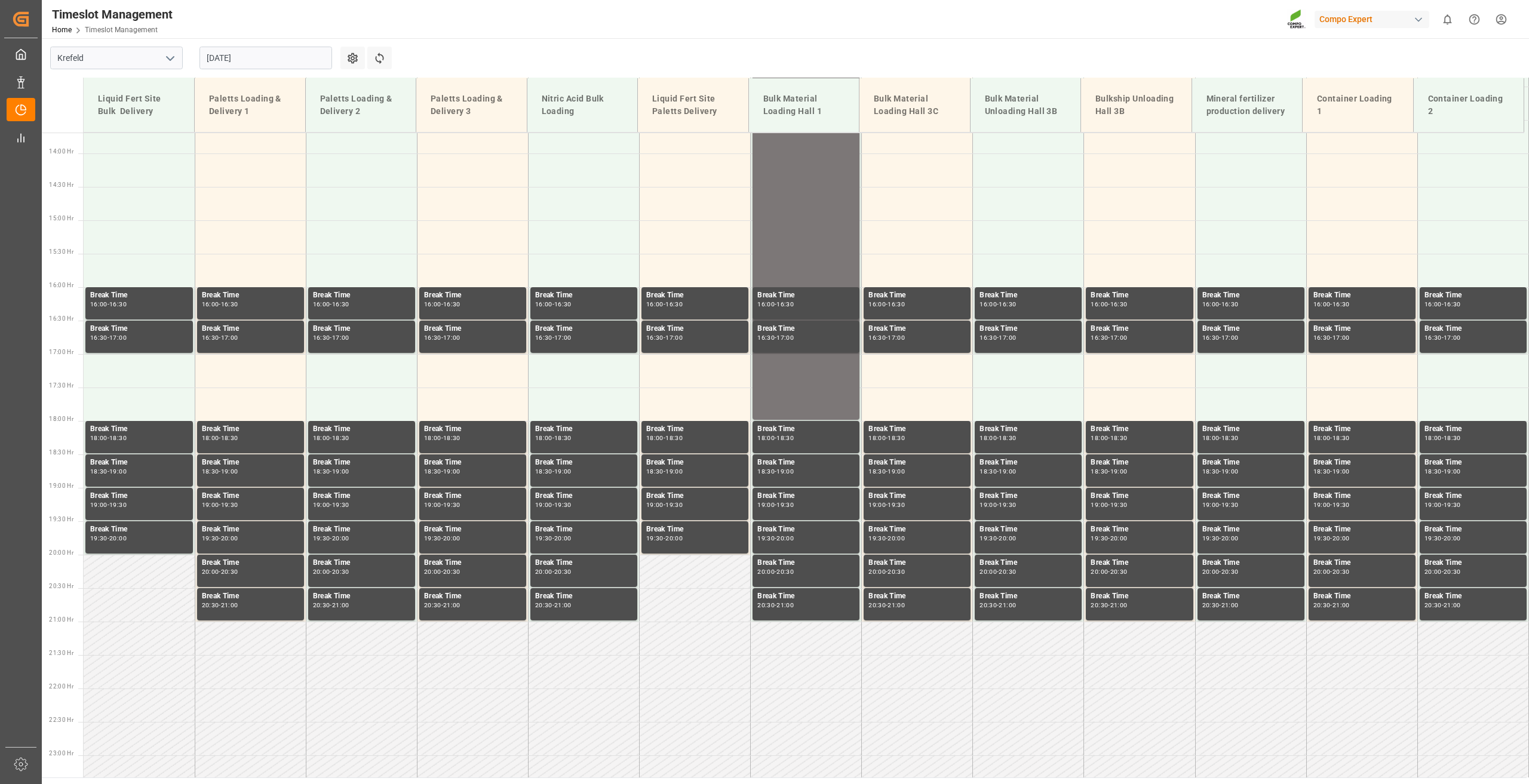
scroll to position [960, 0]
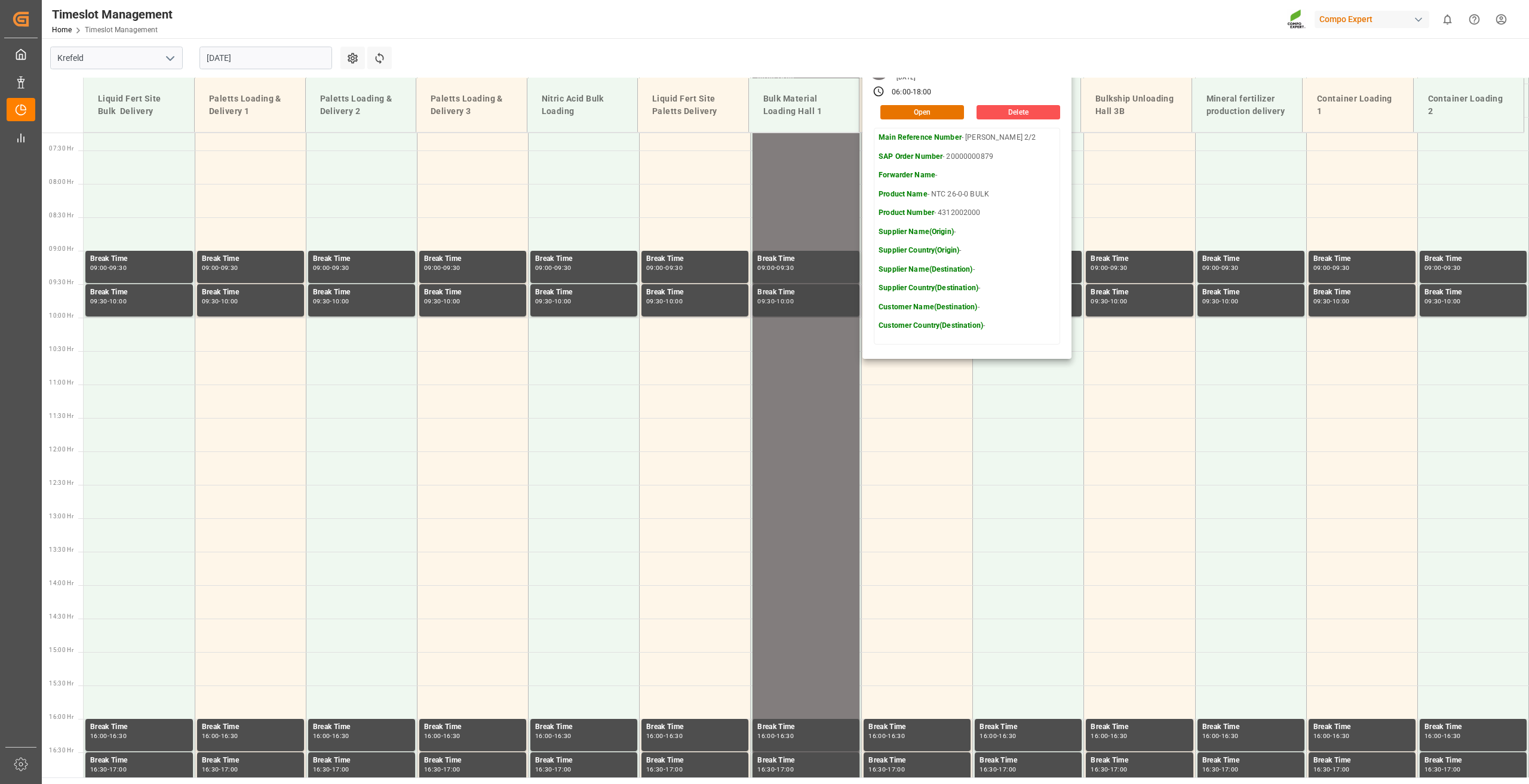
scroll to position [483, 0]
click at [901, 118] on button "Open" at bounding box center [922, 113] width 84 height 15
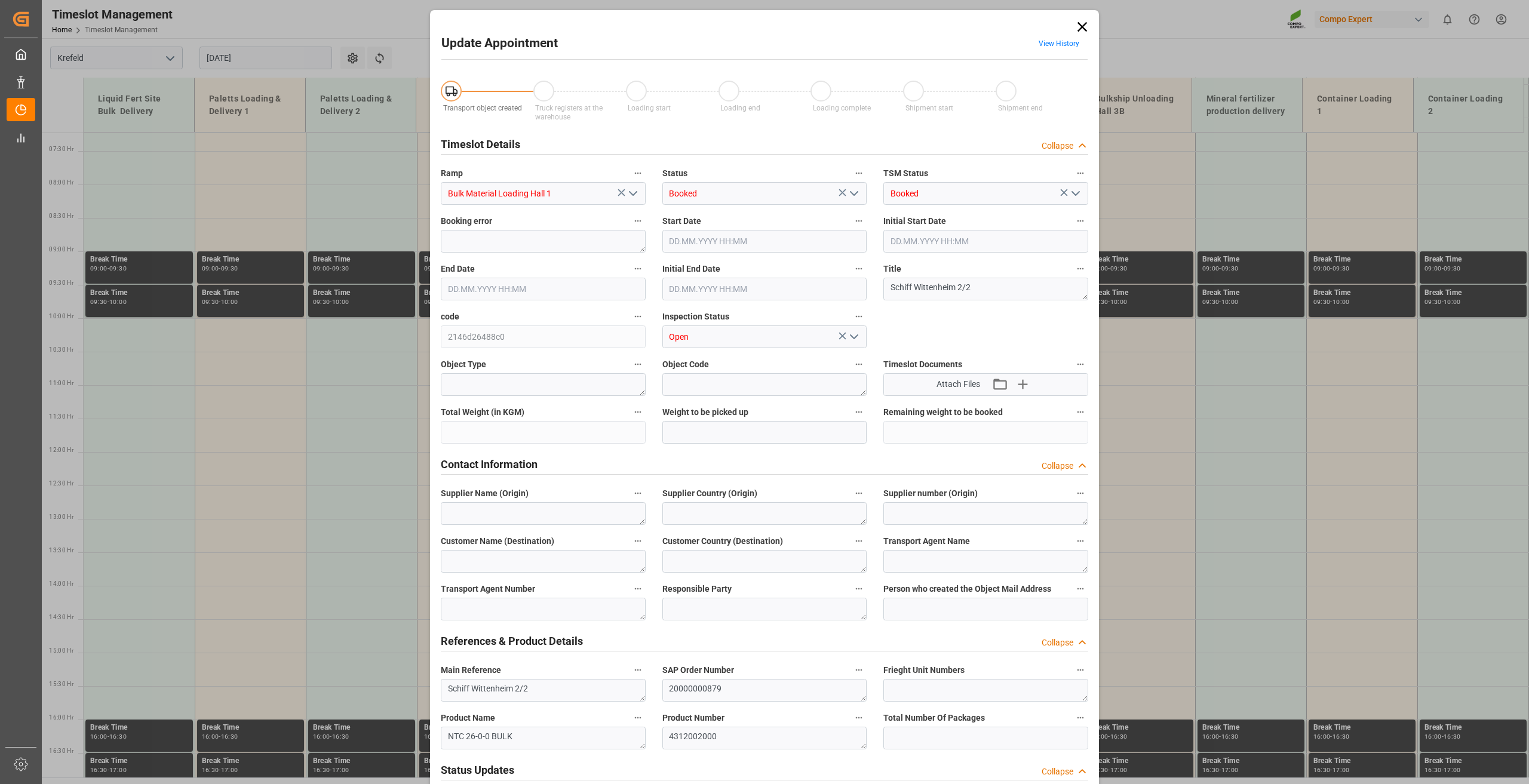
type input "500000"
type input "[DATE] 06:00"
type input "[DATE] 18:00"
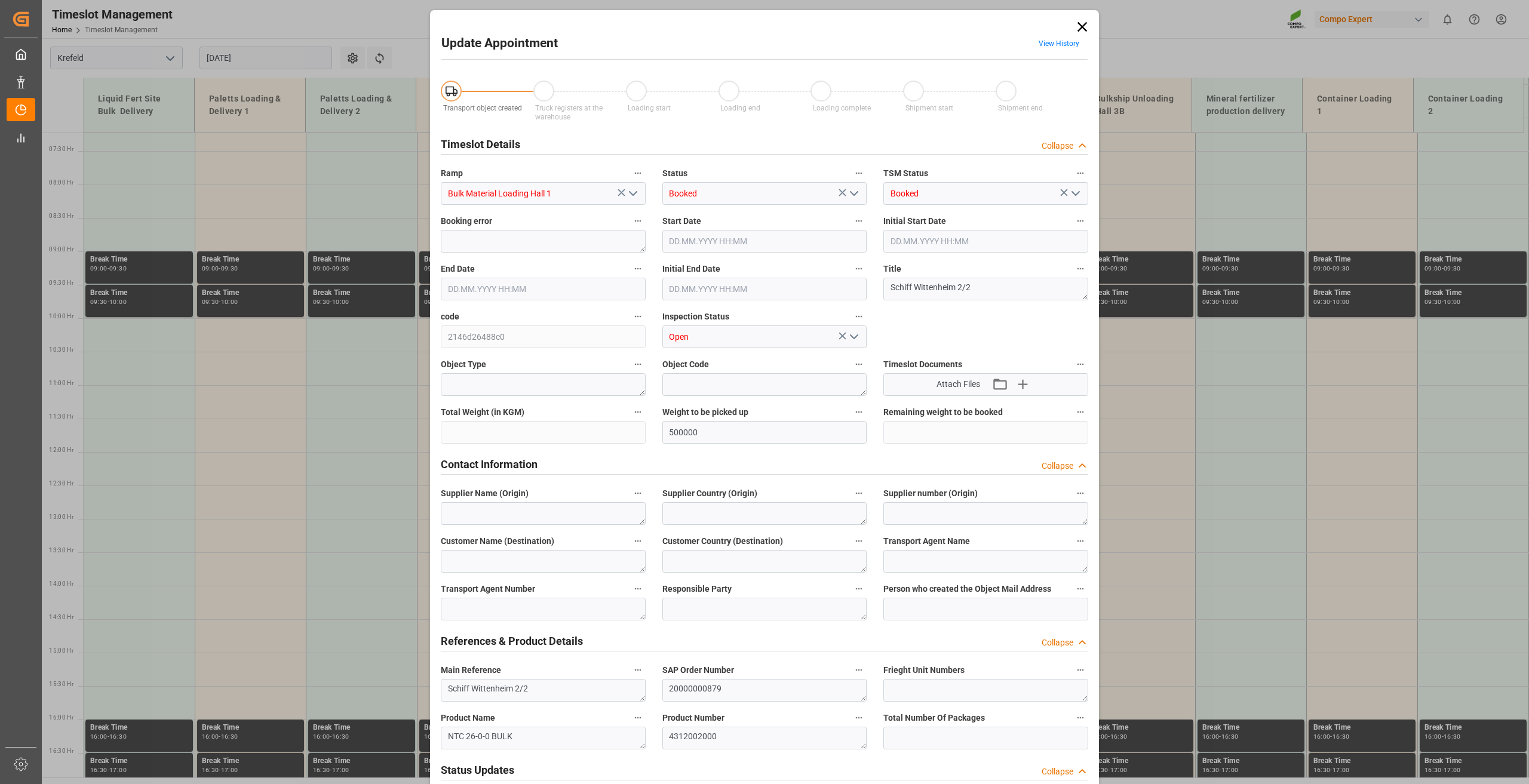
type input "[DATE] 08:53"
click at [711, 234] on input "[DATE] 06:00" at bounding box center [765, 241] width 205 height 23
click at [698, 357] on span "16" at bounding box center [698, 359] width 8 height 8
type input "[DATE] 06:00"
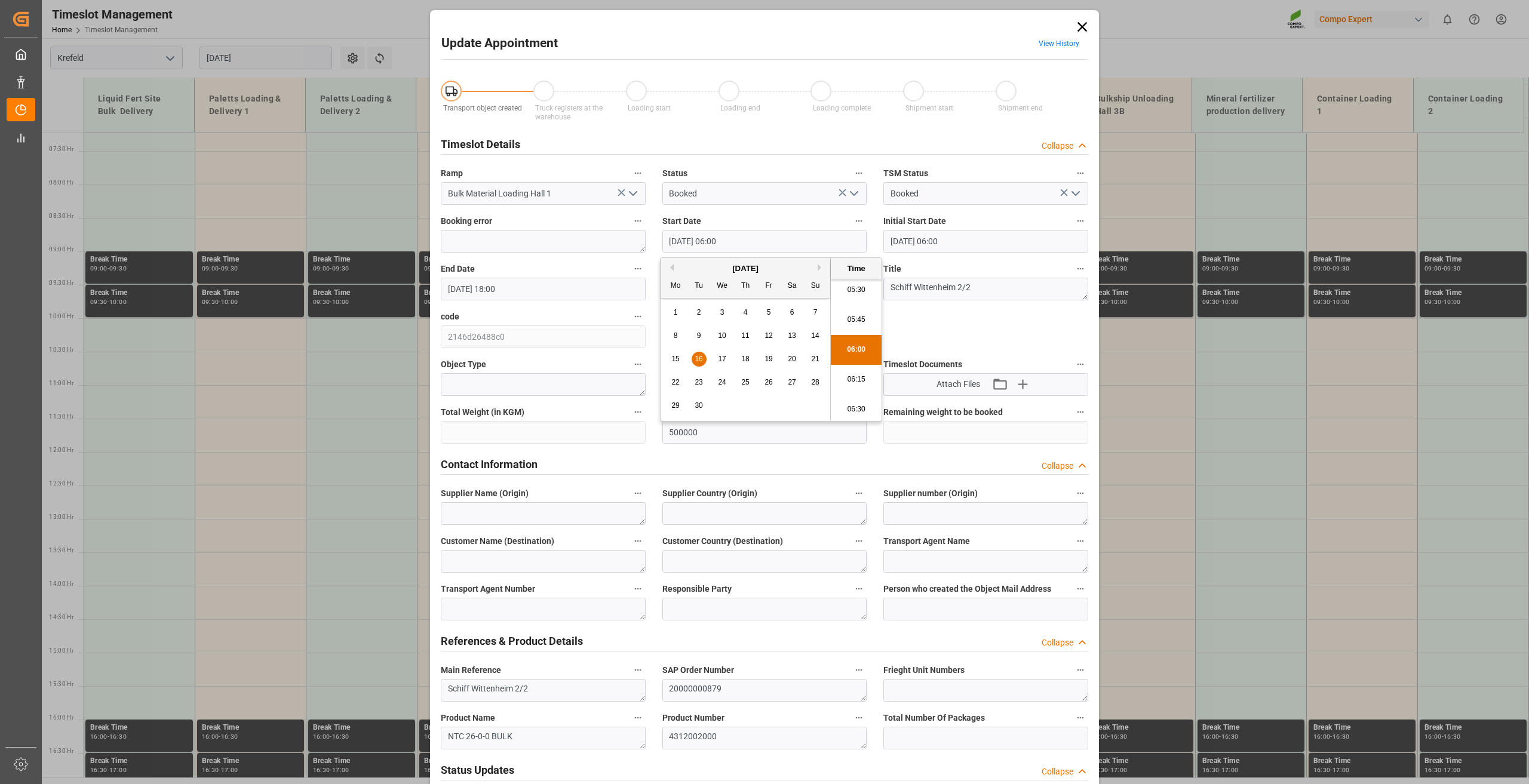
click at [854, 349] on li "06:00" at bounding box center [856, 350] width 51 height 30
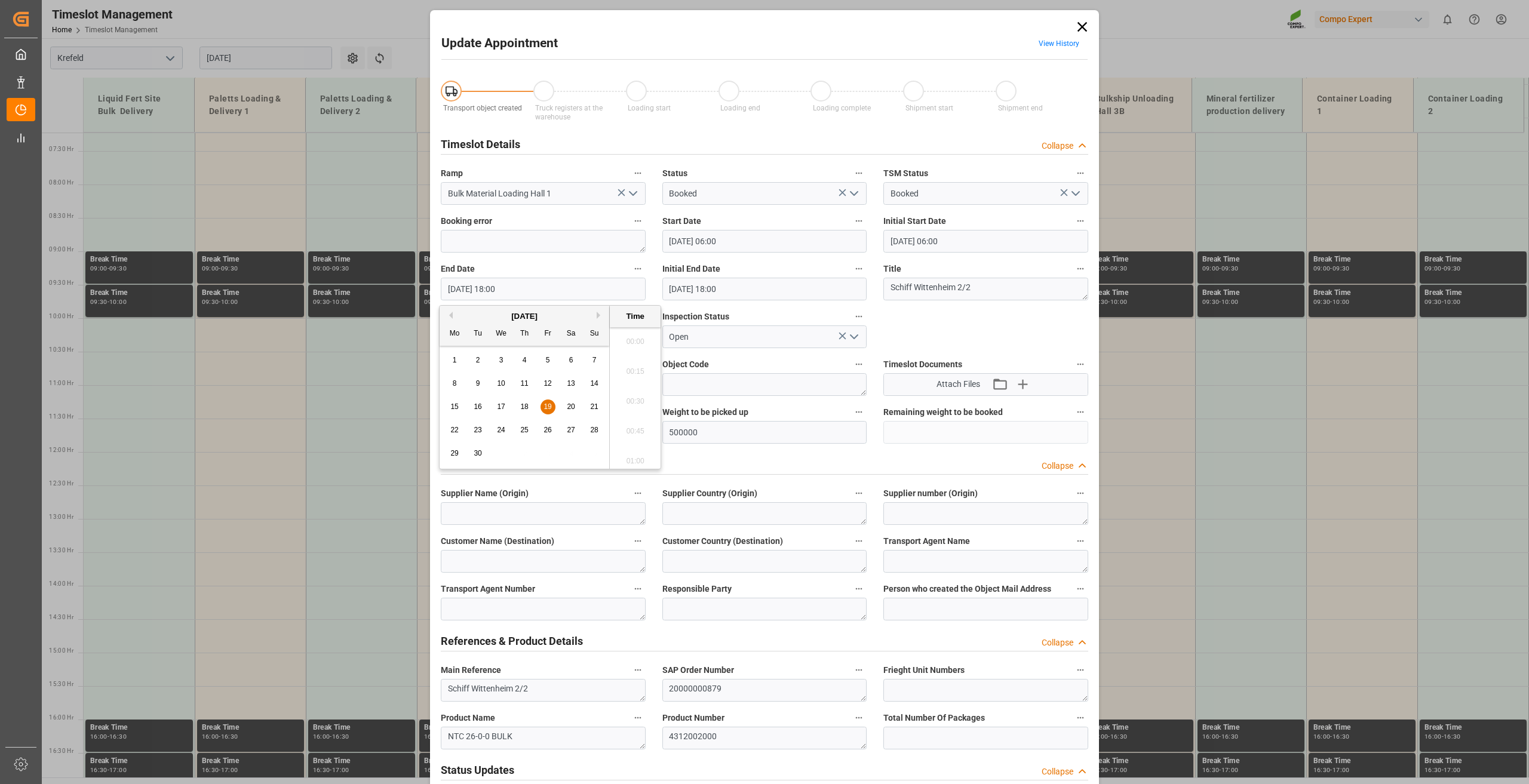
click at [462, 289] on input "[DATE] 18:00" at bounding box center [543, 289] width 205 height 23
click at [478, 406] on span "16" at bounding box center [477, 406] width 8 height 8
click at [641, 390] on li "21:00" at bounding box center [635, 397] width 51 height 30
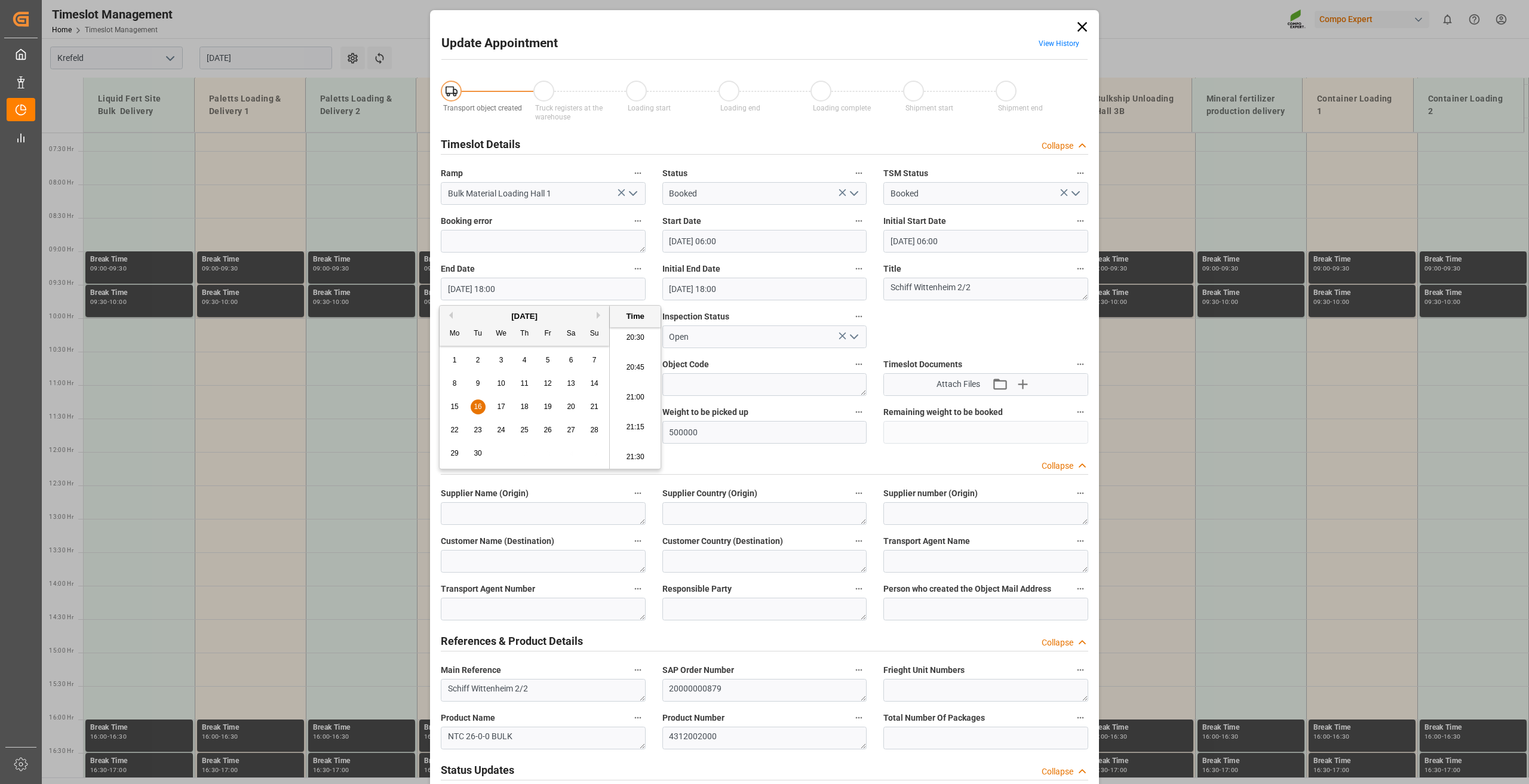
type input "[DATE] 21:00"
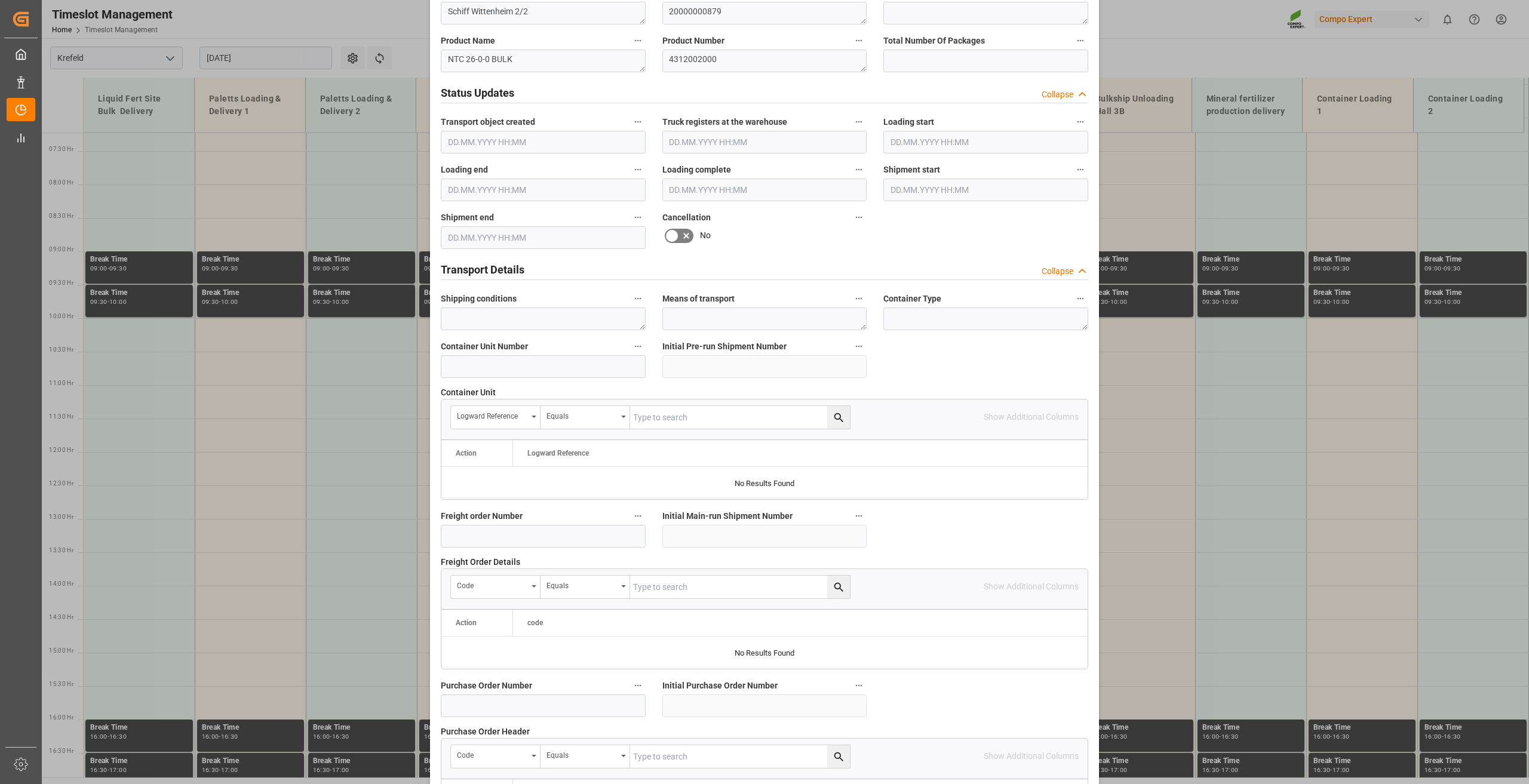
scroll to position [873, 0]
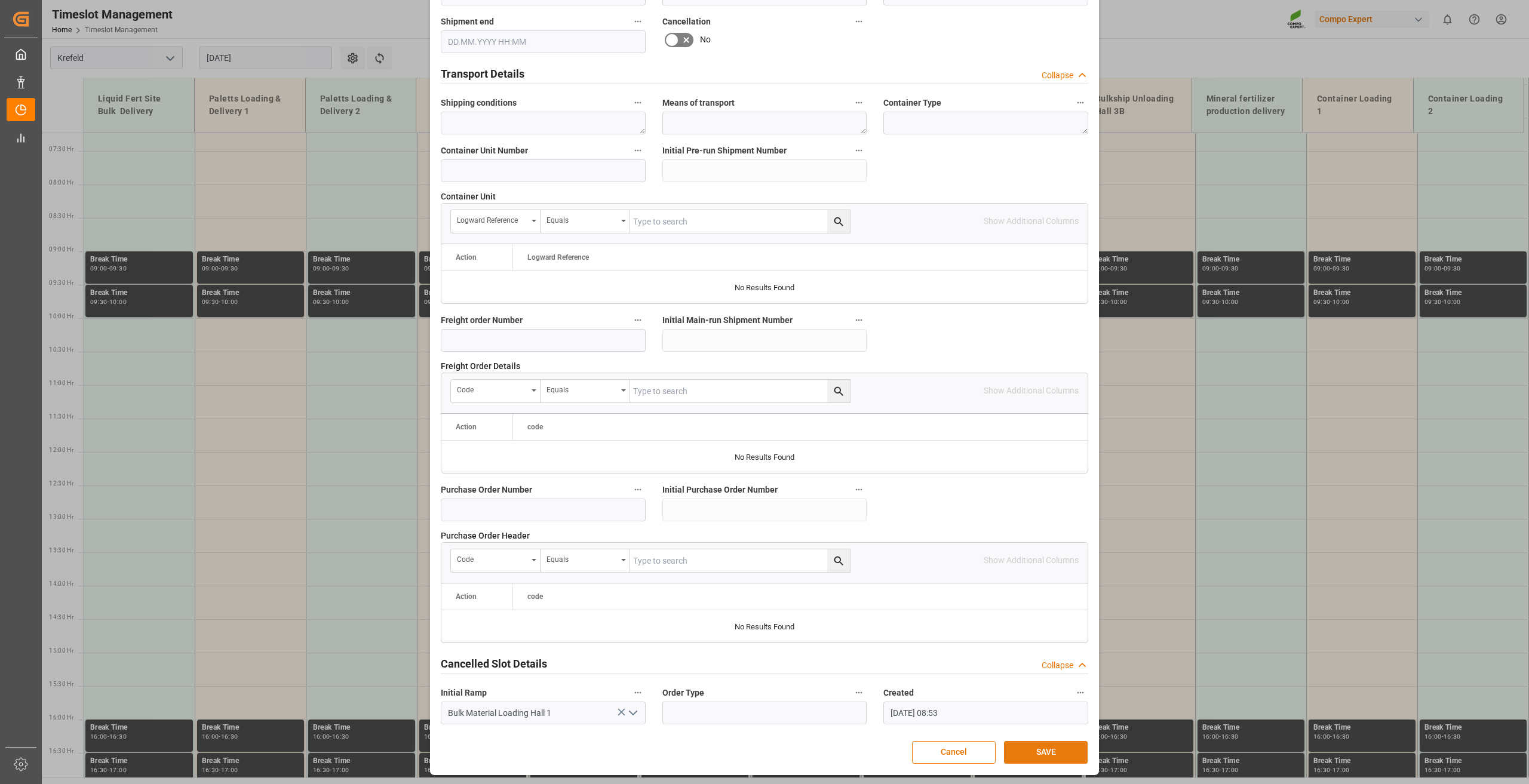
click at [1031, 640] on button "SAVE" at bounding box center [1046, 752] width 84 height 23
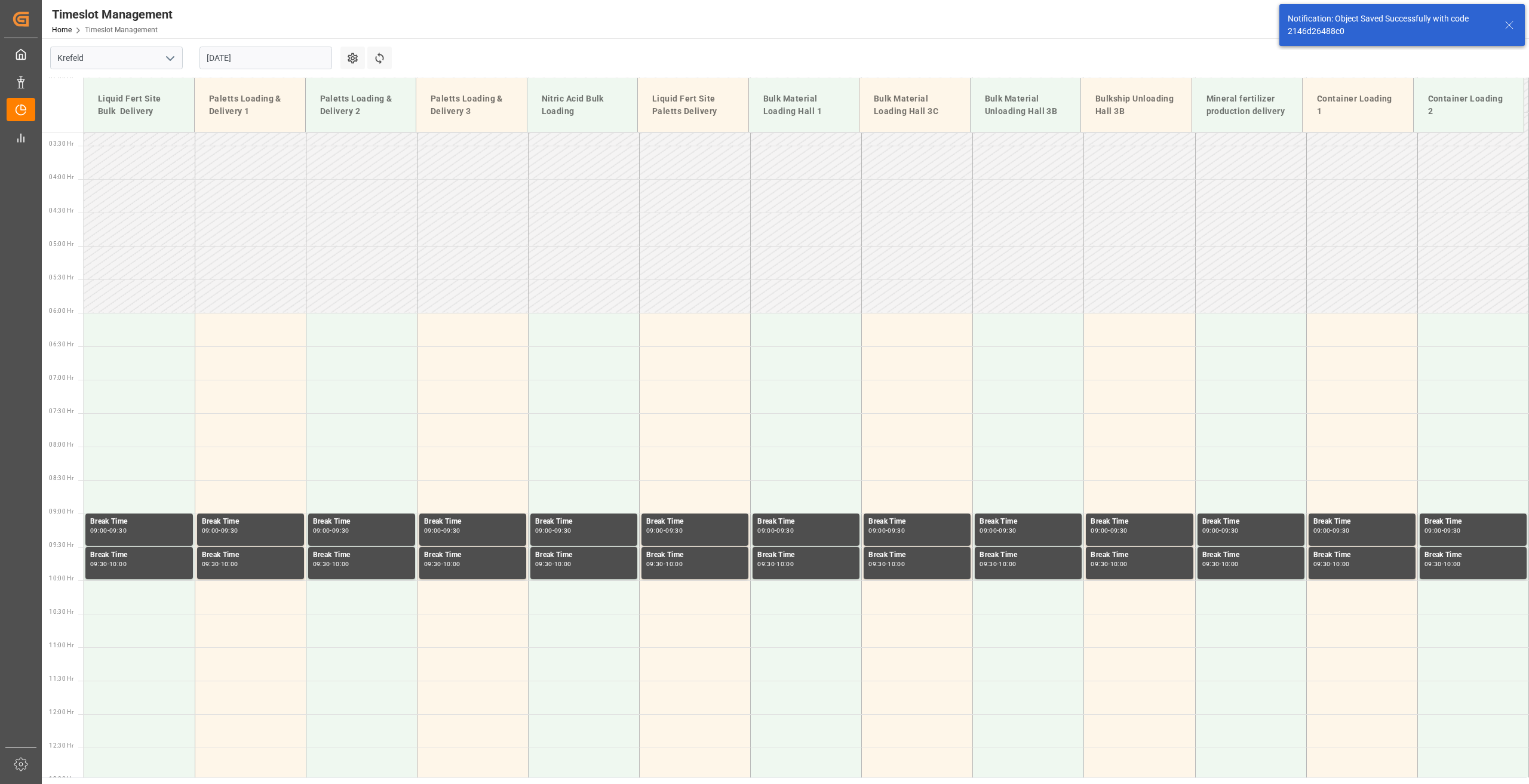
scroll to position [339, 0]
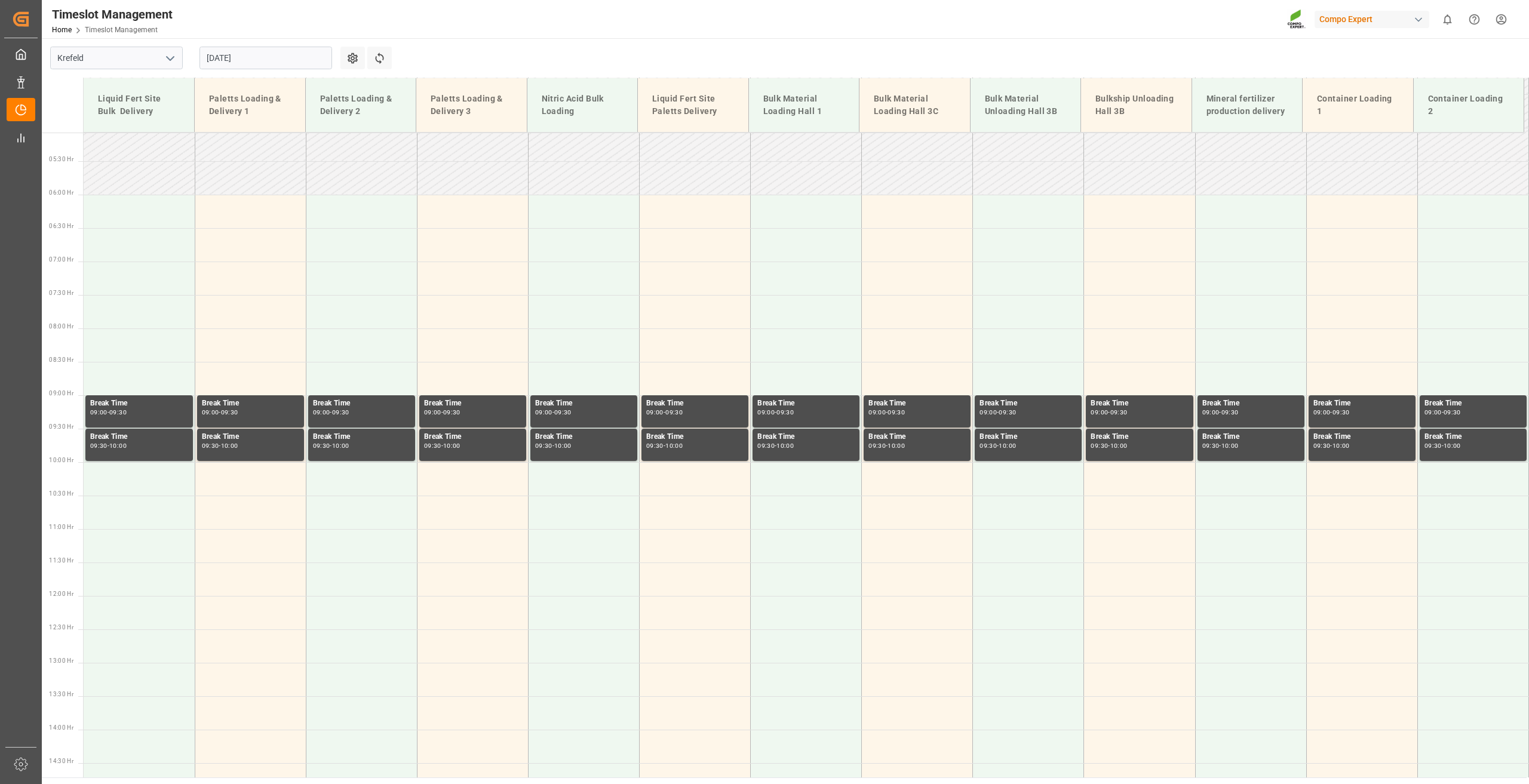
click at [250, 57] on input "[DATE]" at bounding box center [266, 58] width 132 height 23
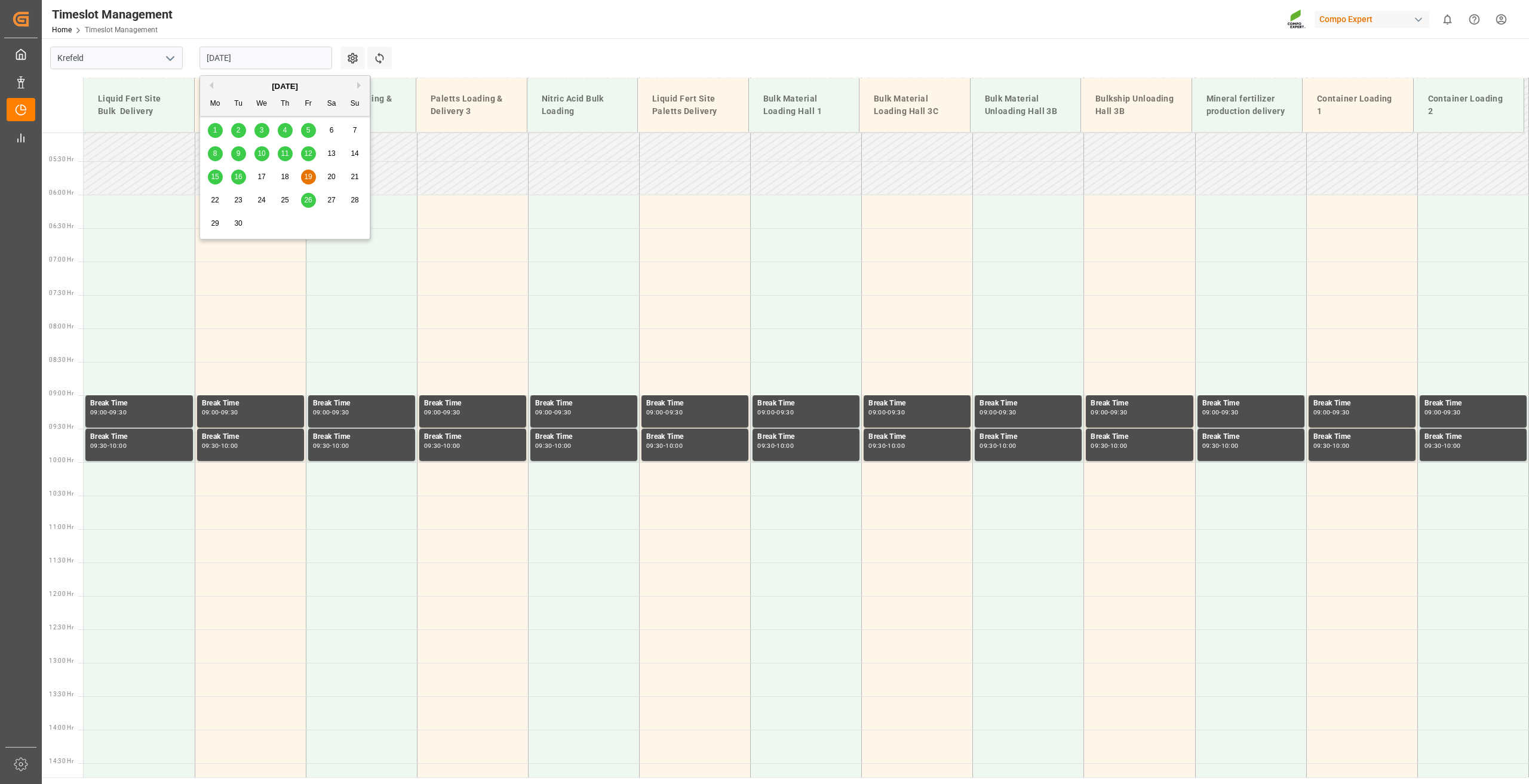
click at [210, 86] on button "Previous Month" at bounding box center [210, 85] width 7 height 7
click at [307, 197] on span "22" at bounding box center [307, 200] width 8 height 8
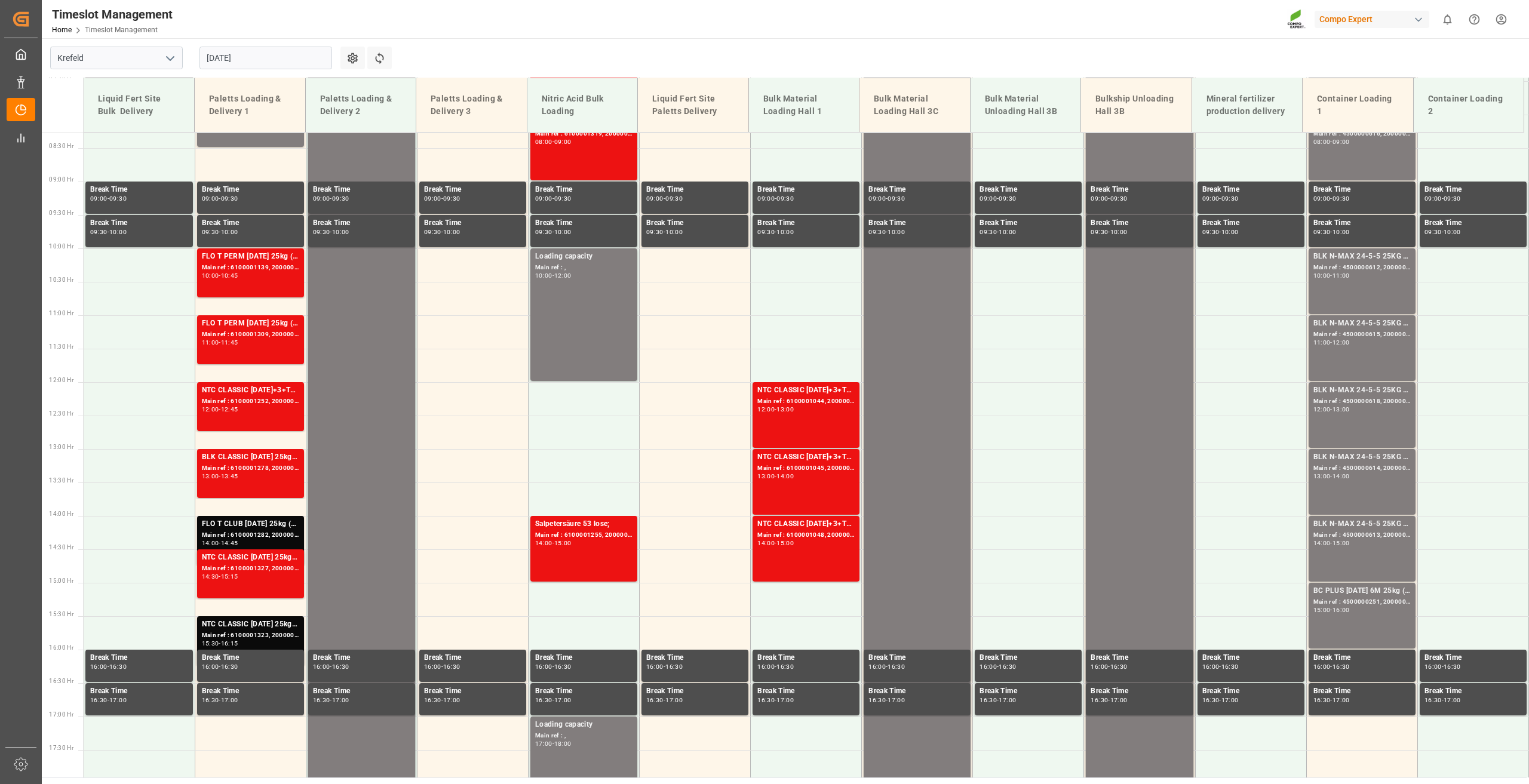
click at [234, 56] on input "[DATE]" at bounding box center [266, 58] width 132 height 23
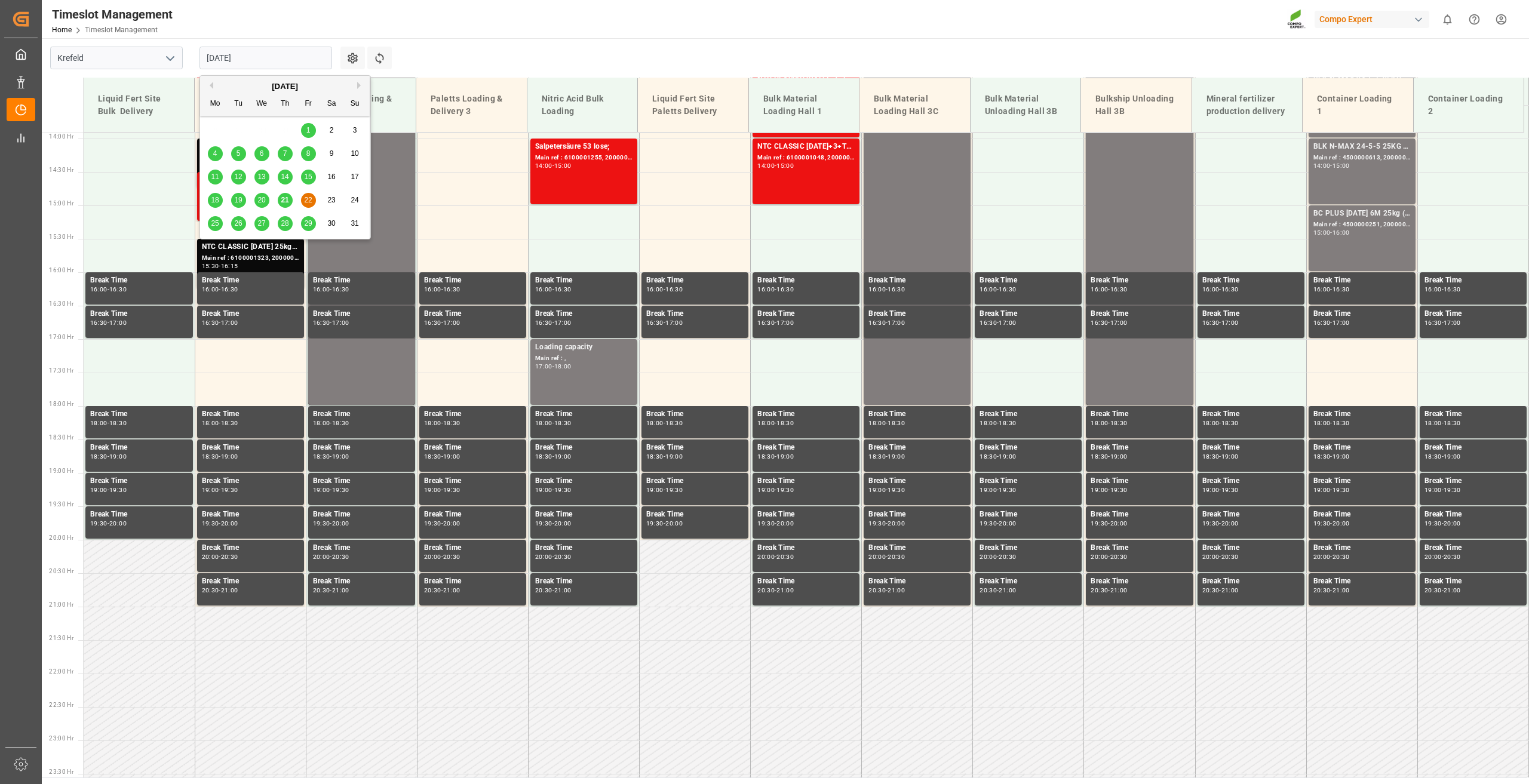
scroll to position [960, 0]
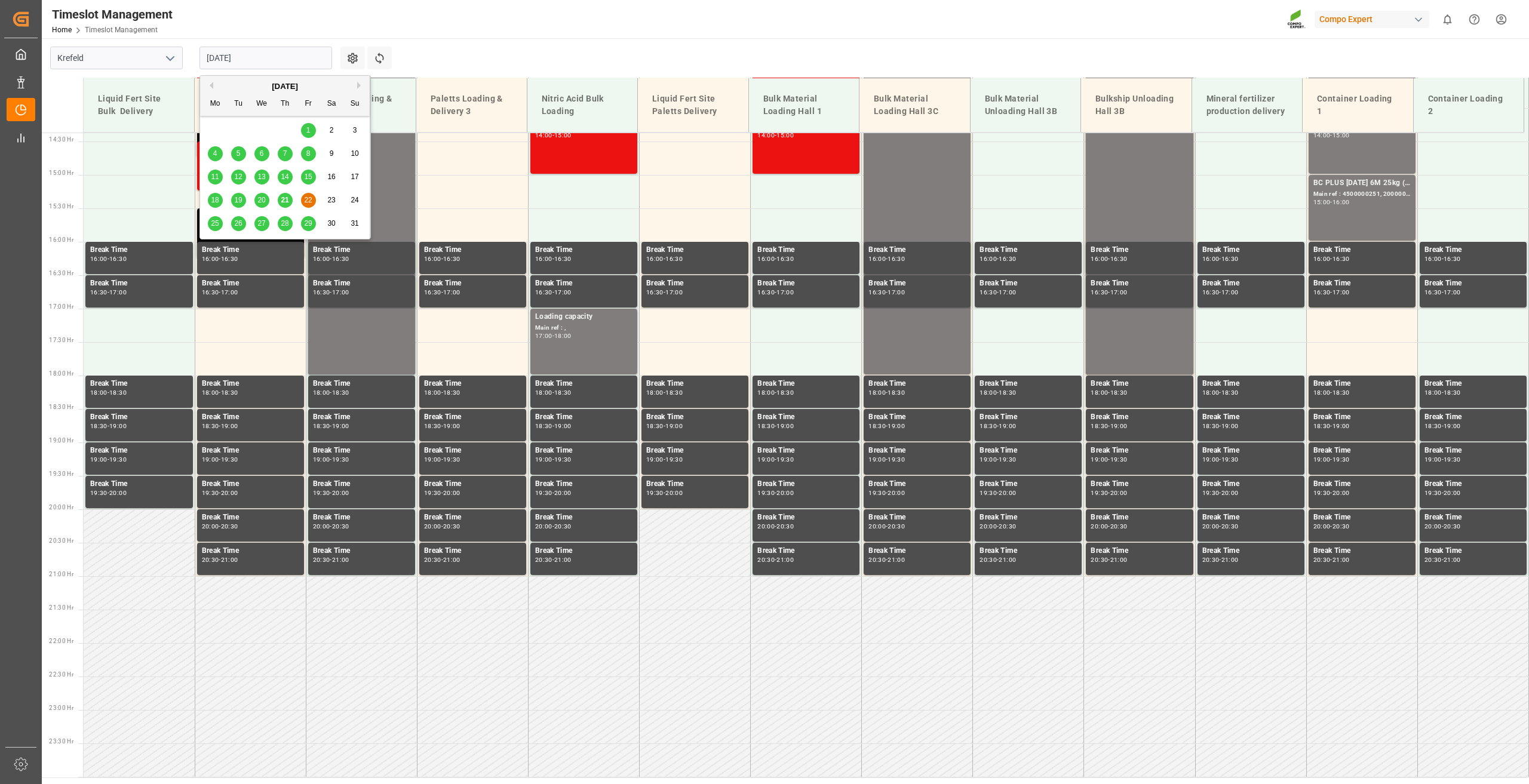
click at [298, 20] on div "Timeslot Management Home Timeslot Management Compo Expert 0 Notifications Only …" at bounding box center [781, 19] width 1496 height 38
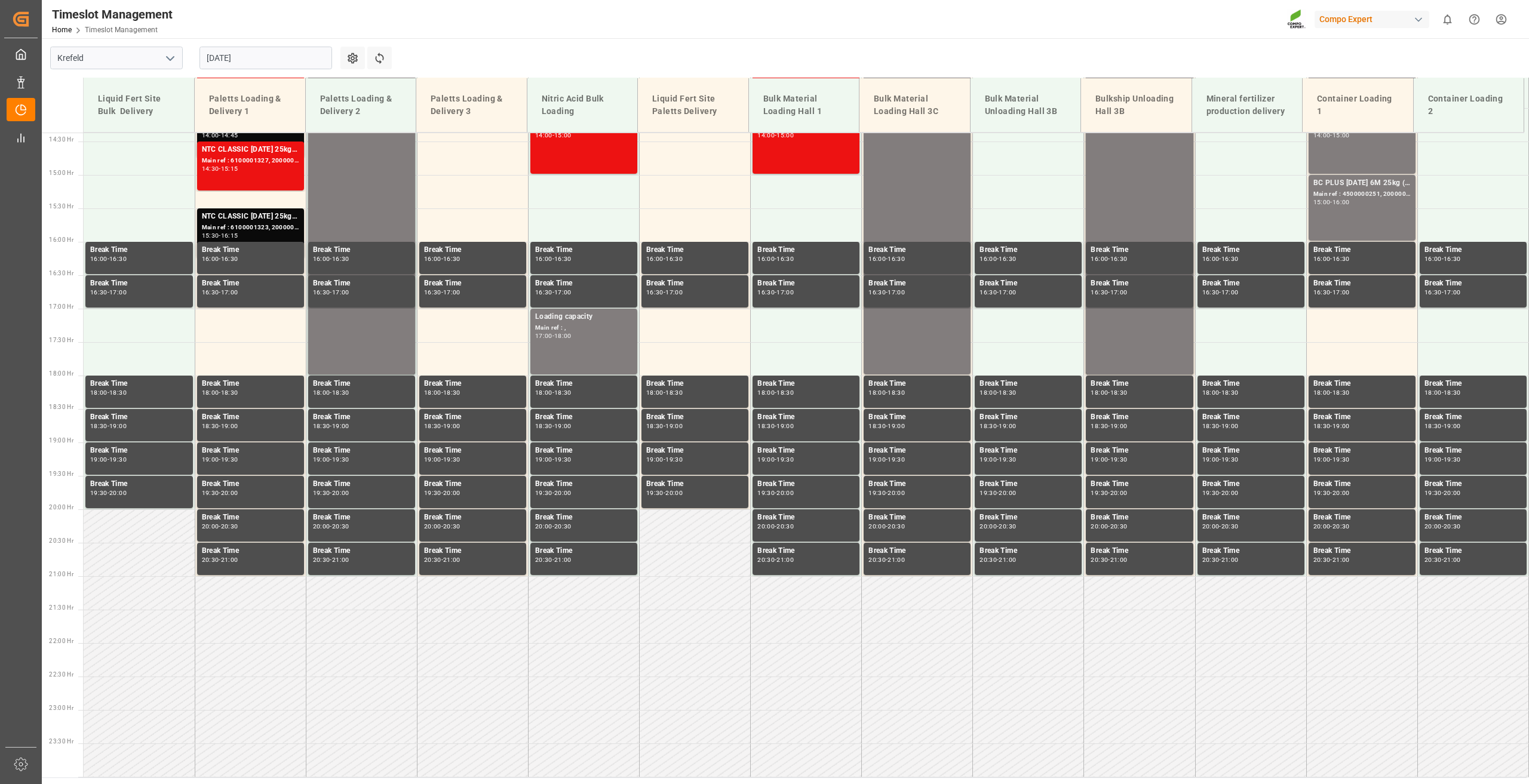
click at [238, 56] on input "[DATE]" at bounding box center [266, 58] width 132 height 23
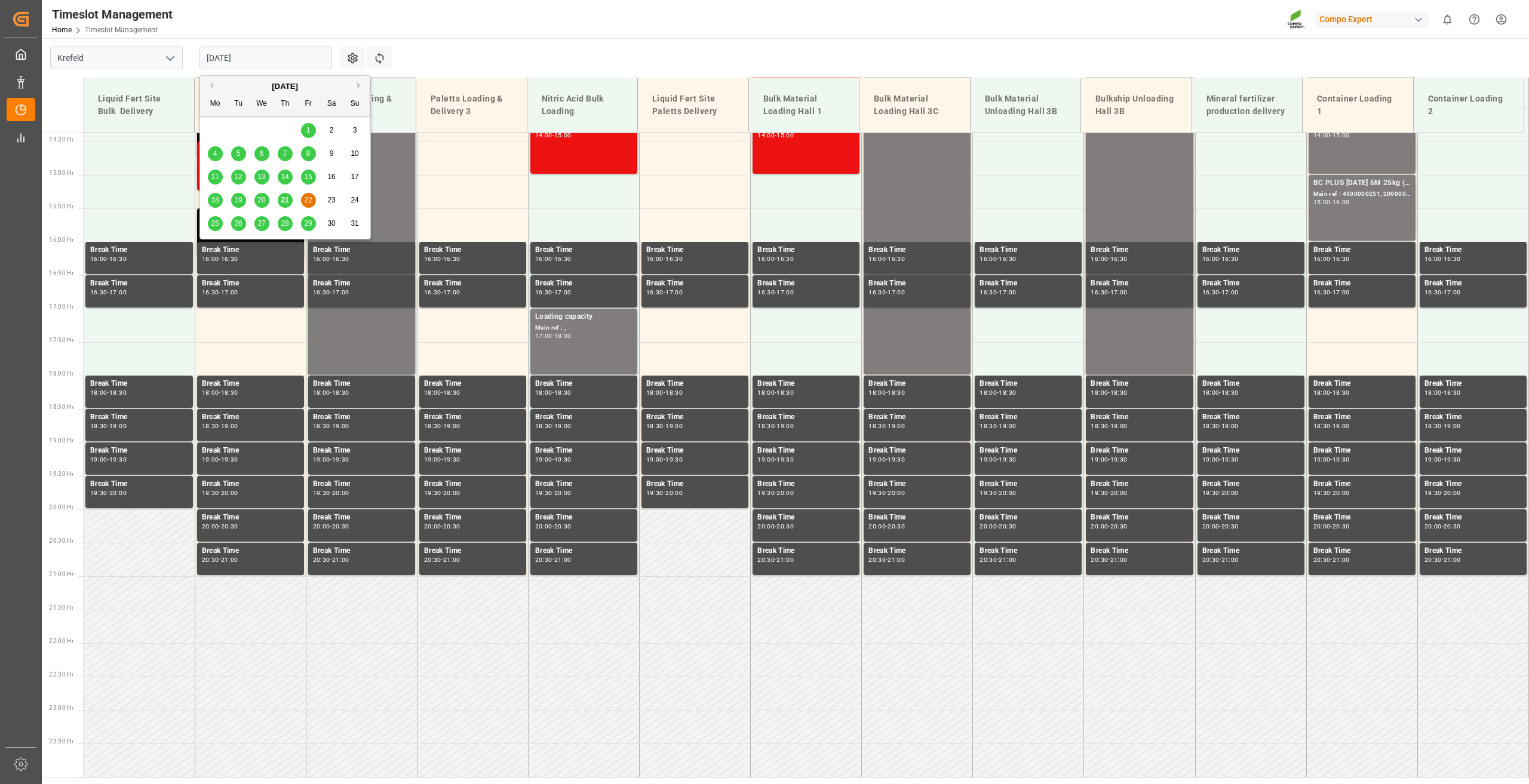
click at [212, 223] on span "25" at bounding box center [214, 223] width 8 height 8
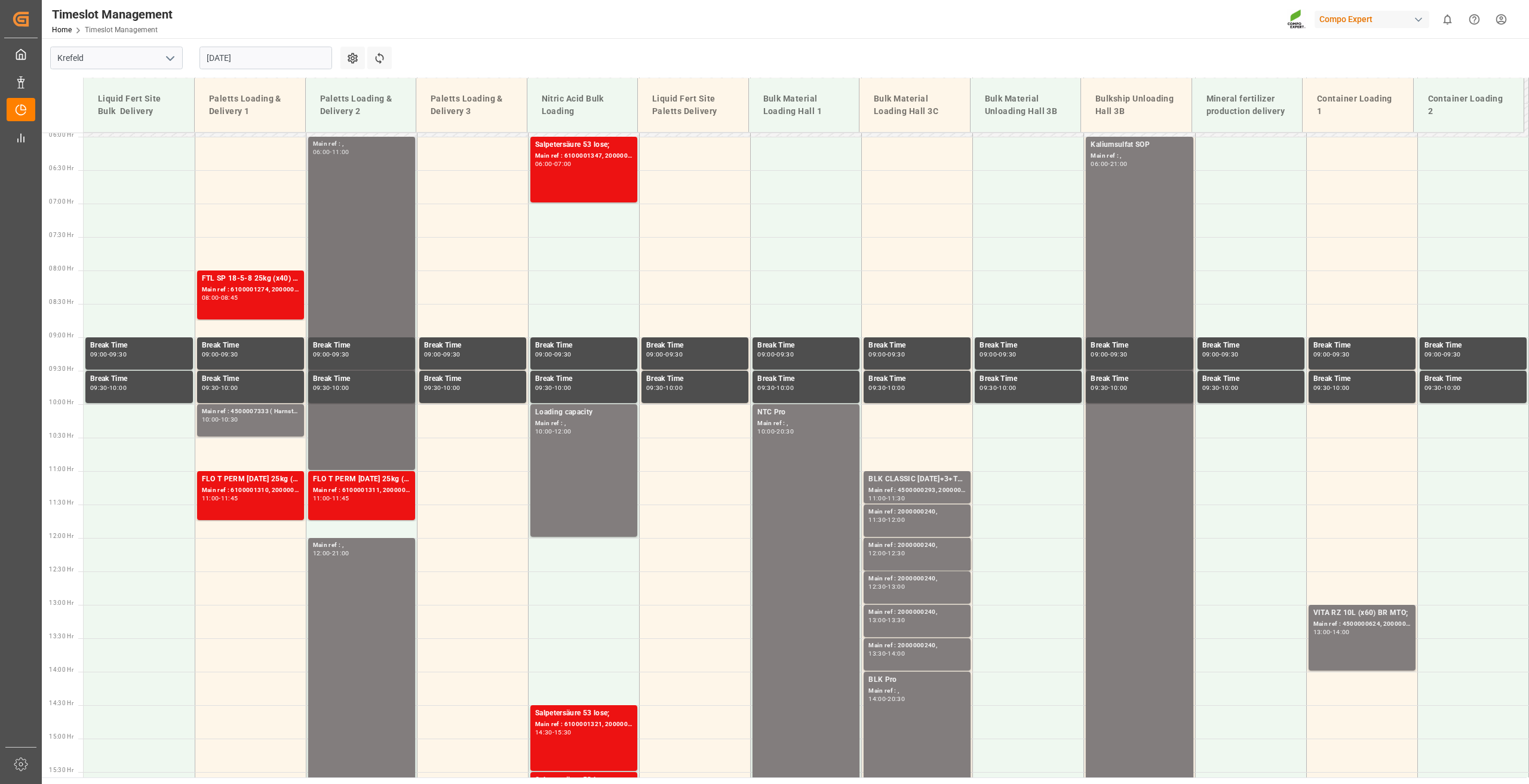
scroll to position [244, 0]
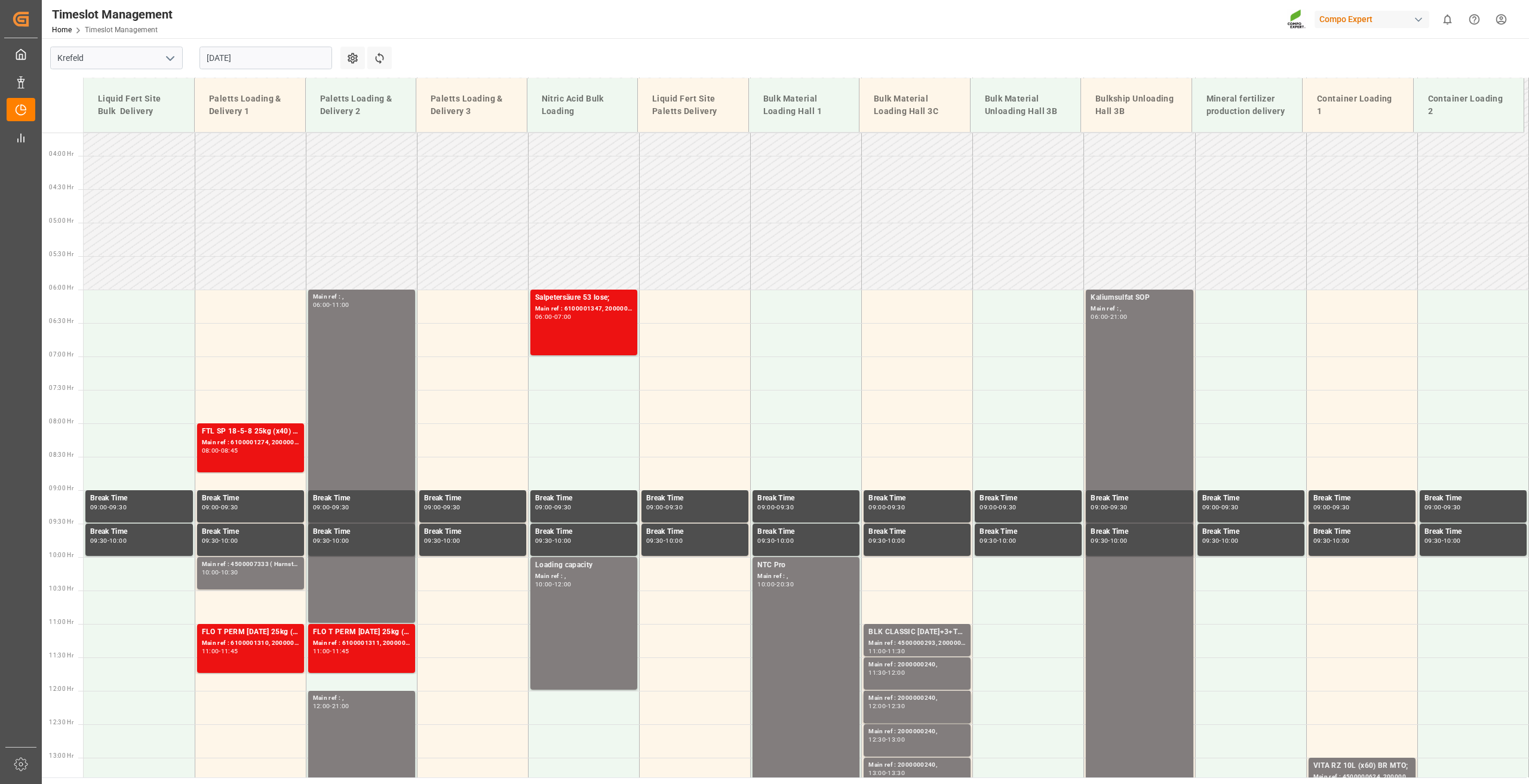
click at [221, 63] on input "[DATE]" at bounding box center [266, 58] width 132 height 23
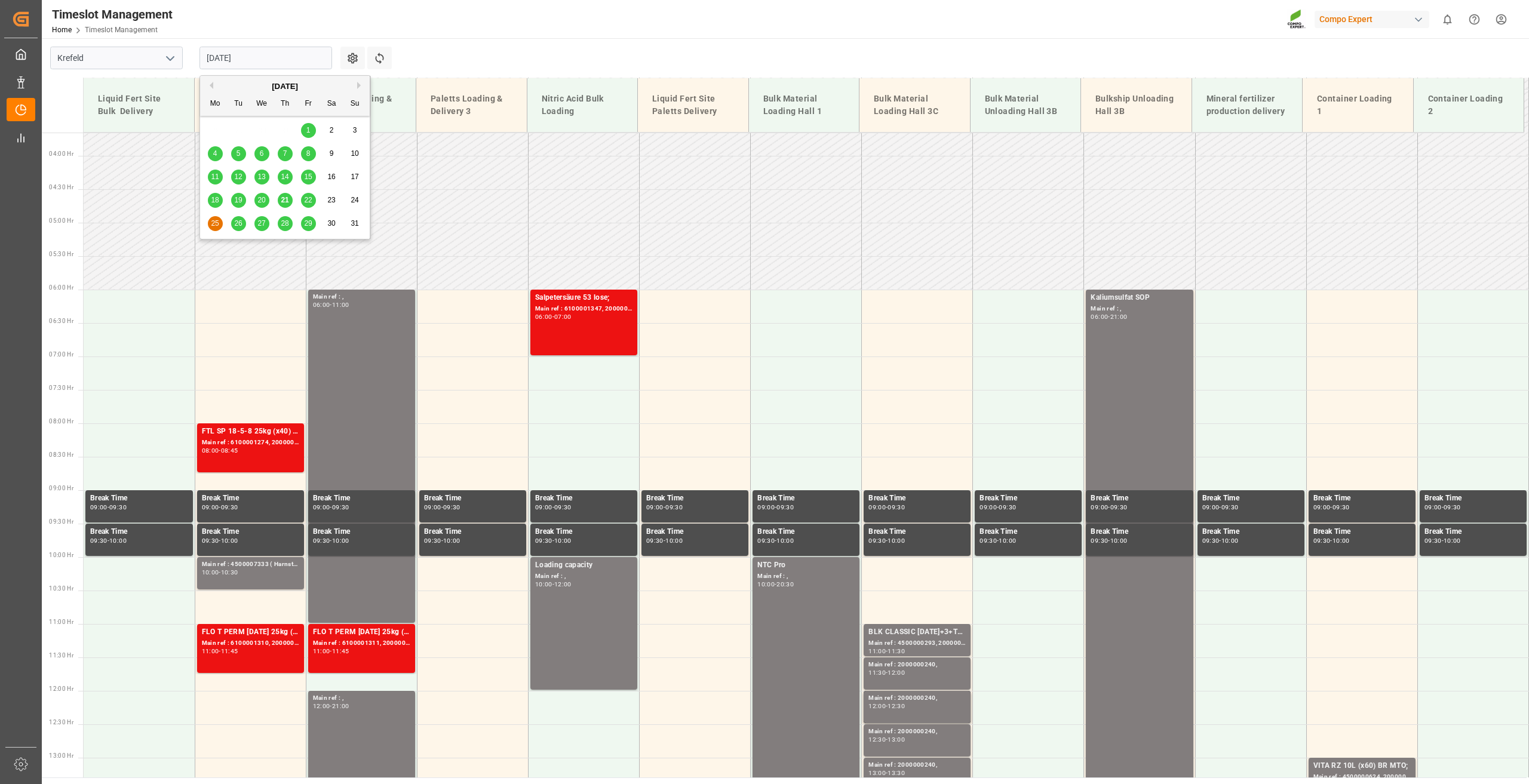
click at [426, 45] on main "[GEOGRAPHIC_DATA] [DATE] Settings Refresh Time Slots Liquid Fert Site Bulk Deli…" at bounding box center [784, 408] width 1485 height 739
click at [240, 62] on input "[DATE]" at bounding box center [266, 58] width 132 height 23
click at [238, 222] on span "26" at bounding box center [238, 223] width 8 height 8
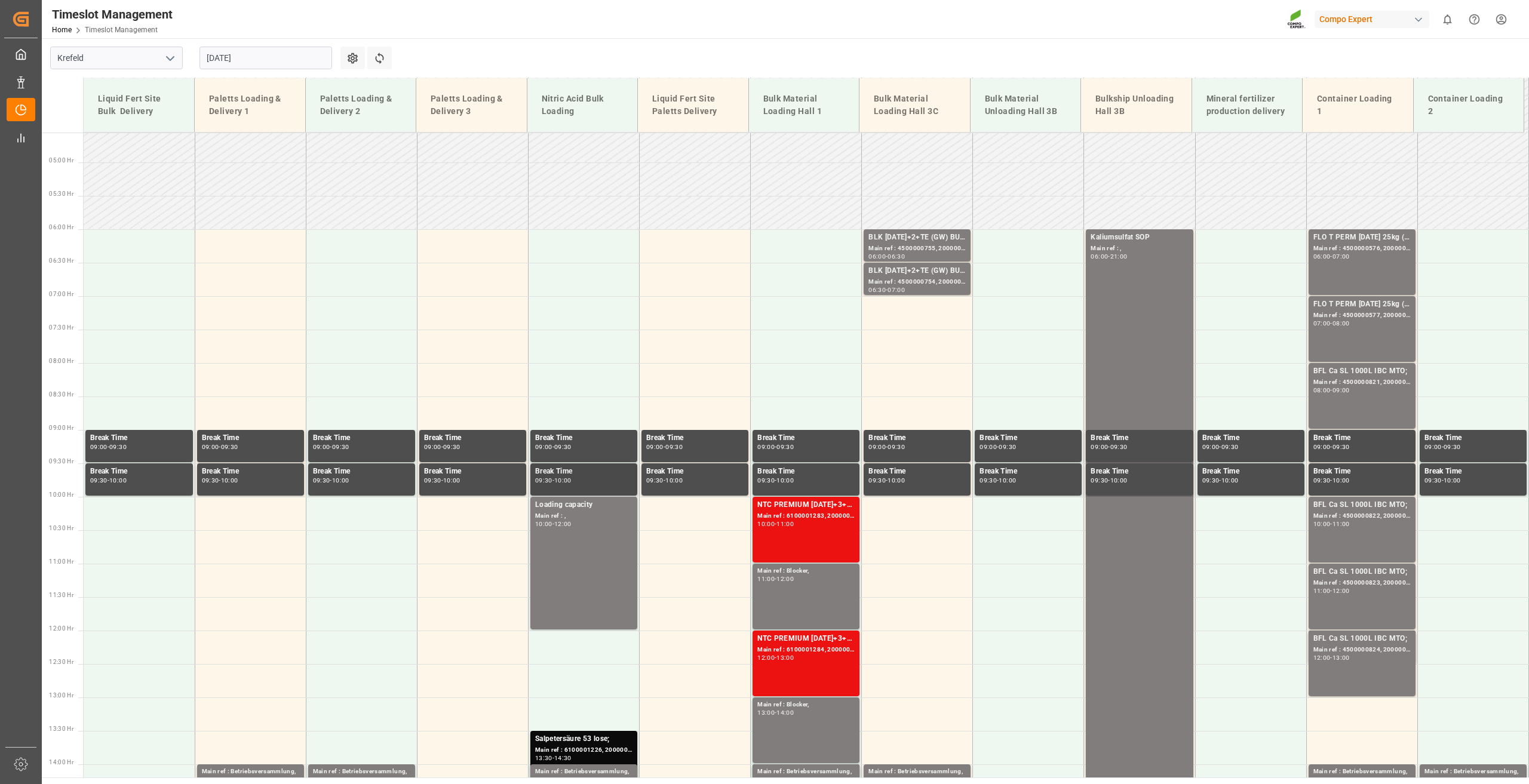
scroll to position [304, 0]
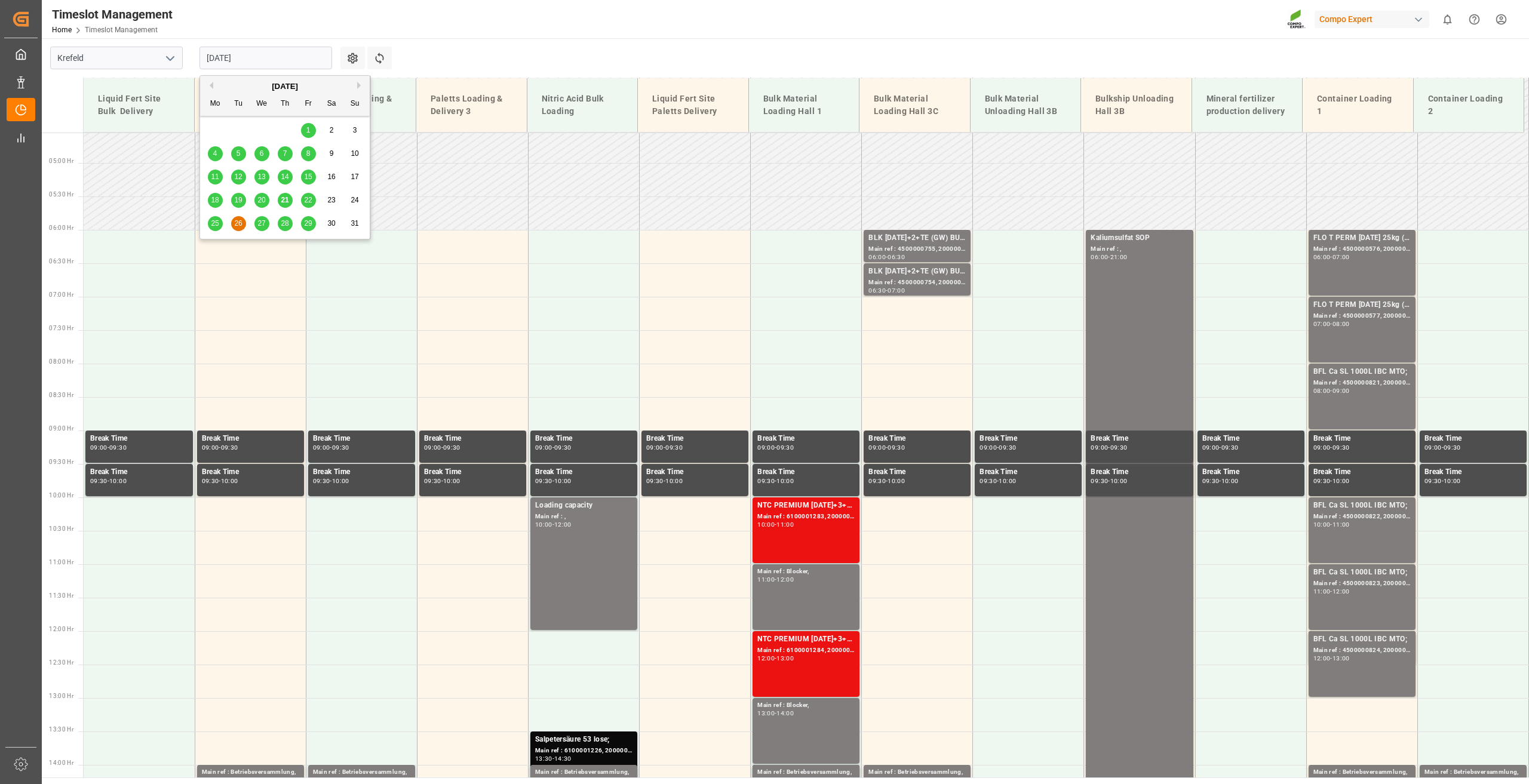
click at [211, 56] on input "[DATE]" at bounding box center [266, 58] width 132 height 23
click at [262, 224] on span "27" at bounding box center [261, 223] width 8 height 8
